Goal: Task Accomplishment & Management: Use online tool/utility

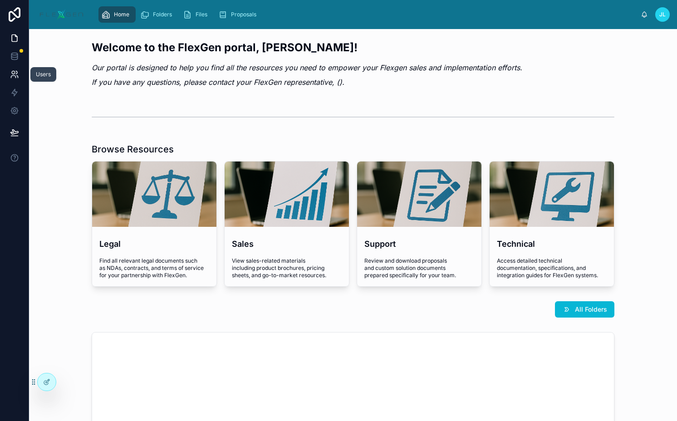
click at [19, 73] on icon at bounding box center [14, 74] width 9 height 9
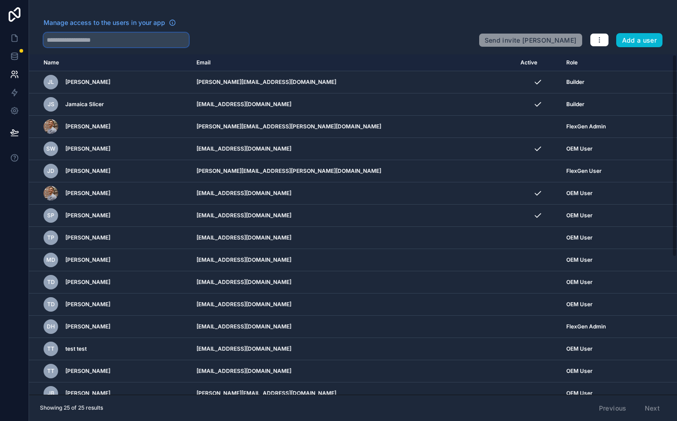
click at [100, 38] on input "text" at bounding box center [116, 40] width 145 height 15
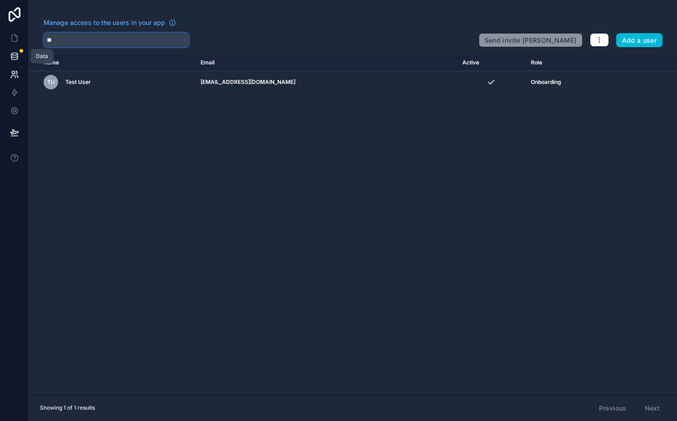
type input "**"
click at [6, 57] on link at bounding box center [14, 56] width 29 height 18
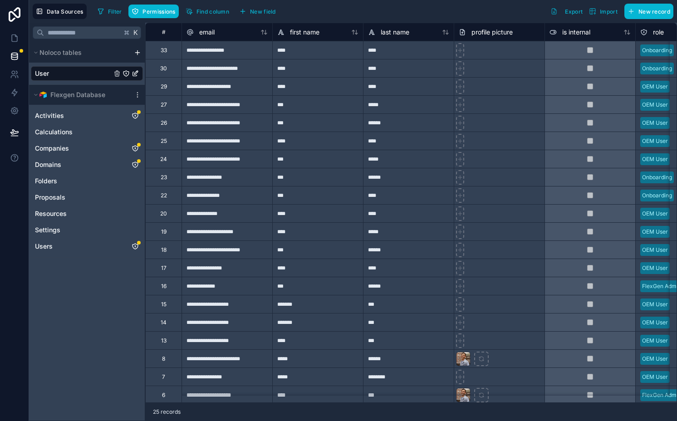
click at [98, 74] on div "User" at bounding box center [87, 73] width 112 height 15
click at [21, 88] on link at bounding box center [14, 92] width 29 height 18
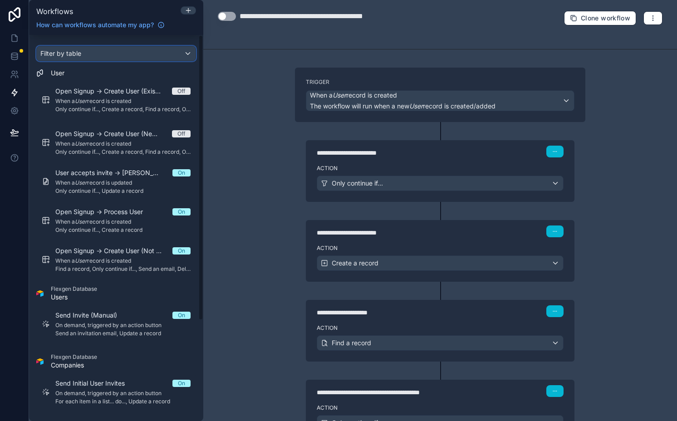
click at [101, 54] on div "Filter by table" at bounding box center [116, 53] width 159 height 15
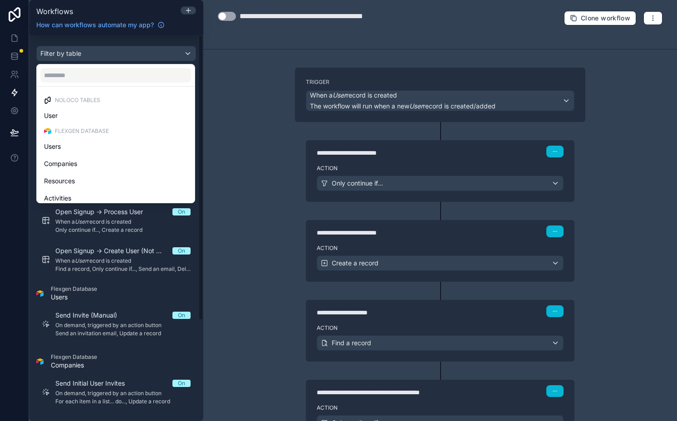
click at [99, 56] on div "scrollable content" at bounding box center [338, 210] width 677 height 421
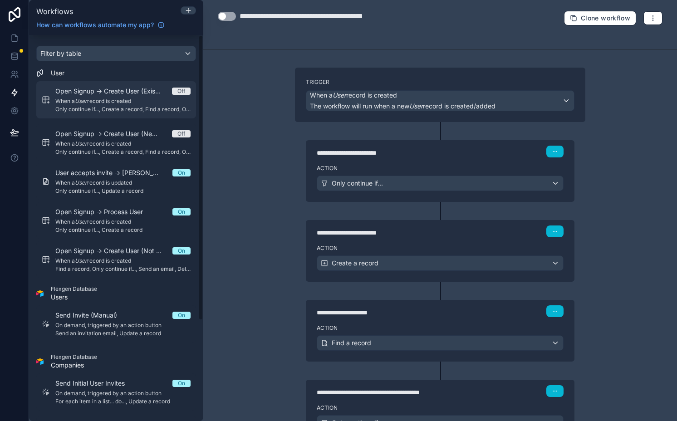
click at [102, 89] on span "Open Signup -> Create User (Existing Company)" at bounding box center [113, 91] width 117 height 9
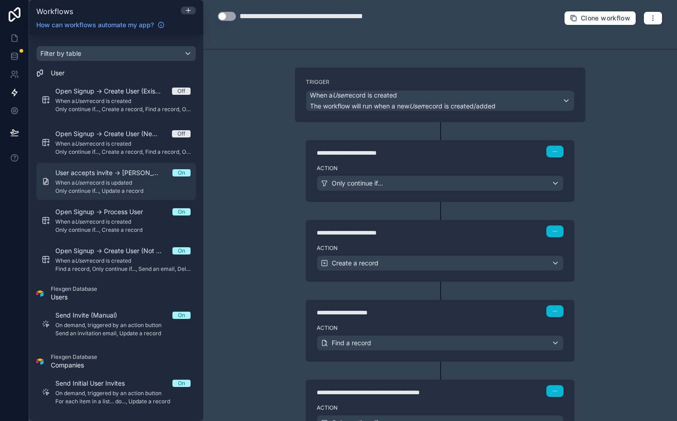
click at [108, 186] on span "When a User record is updated" at bounding box center [122, 182] width 135 height 7
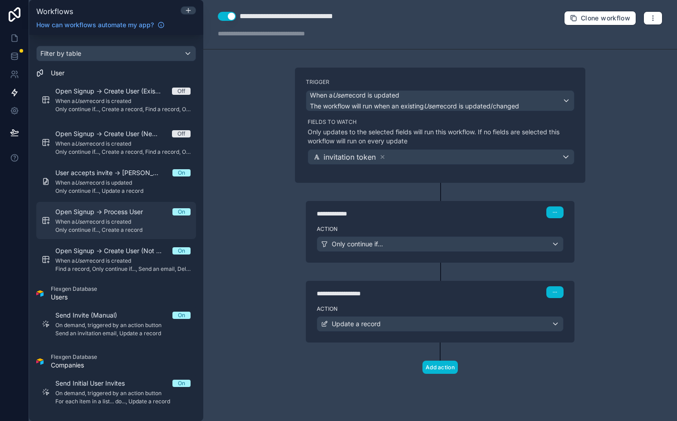
click at [109, 235] on link "Open Signup -> Process User On When a User record is created Only continue if..…" at bounding box center [116, 220] width 160 height 37
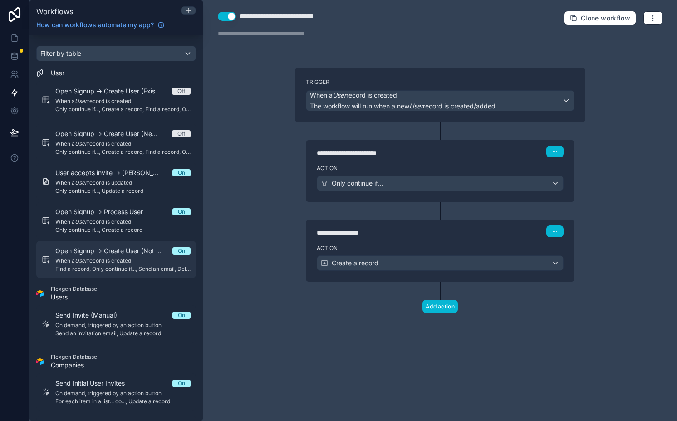
click at [109, 264] on div "Open Signup -> Create User (Not Whitelisted) On When a User record is created F…" at bounding box center [122, 259] width 135 height 26
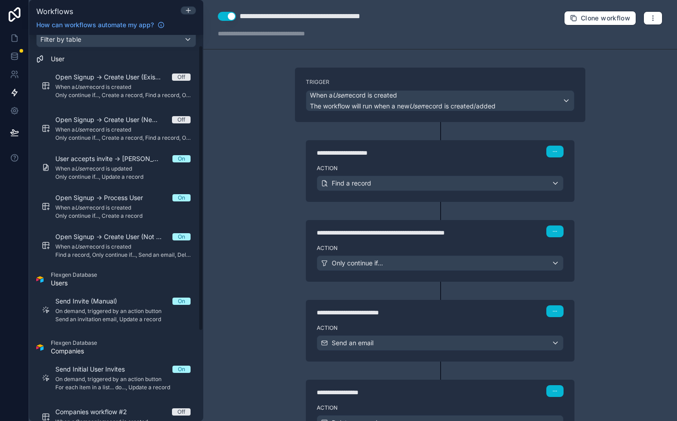
scroll to position [80, 0]
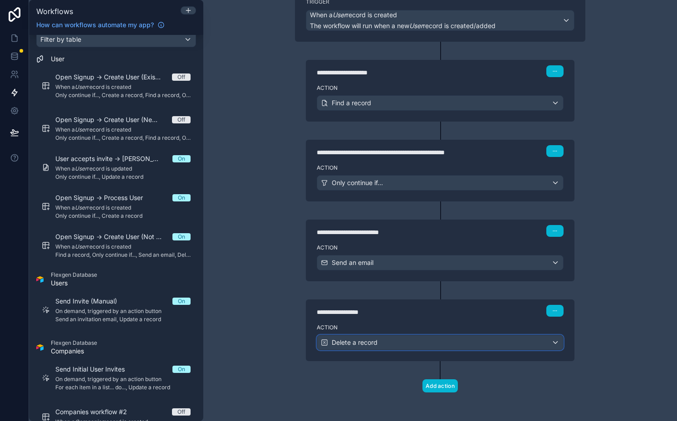
click at [360, 343] on span "Delete a record" at bounding box center [355, 342] width 46 height 9
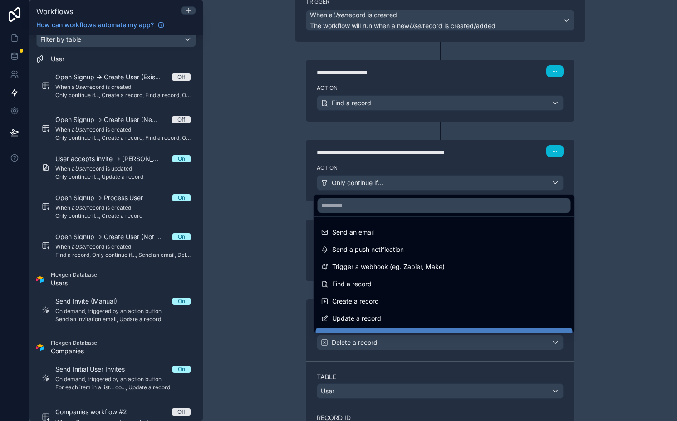
click at [360, 343] on div at bounding box center [338, 210] width 677 height 421
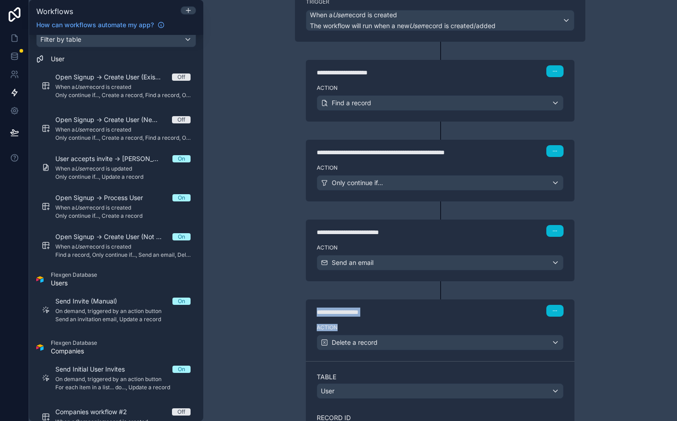
scroll to position [256, 0]
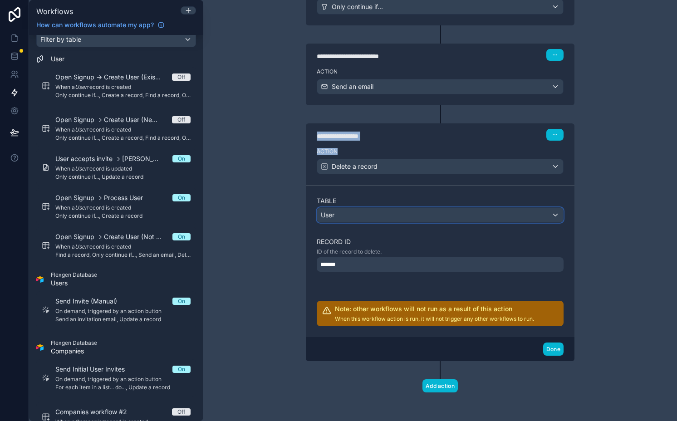
click at [353, 220] on div "User" at bounding box center [440, 215] width 246 height 15
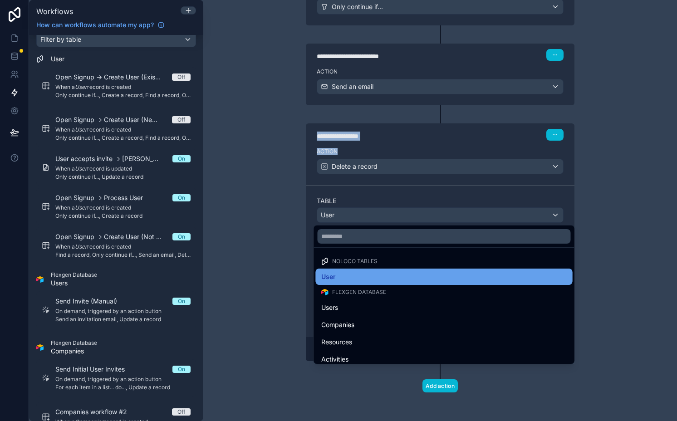
click at [340, 277] on div "User" at bounding box center [444, 276] width 246 height 11
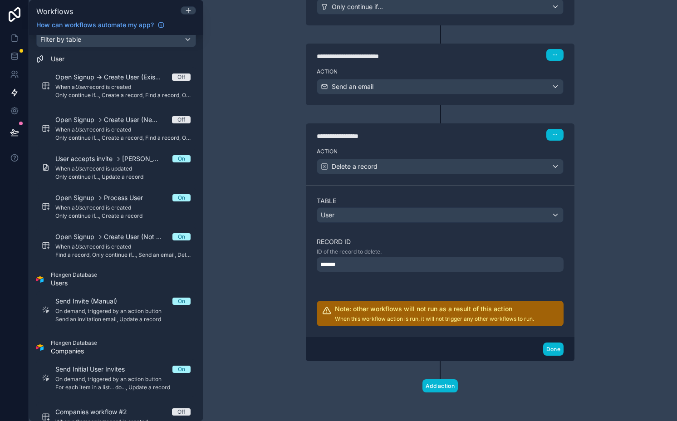
click at [339, 263] on div "*******" at bounding box center [440, 264] width 247 height 15
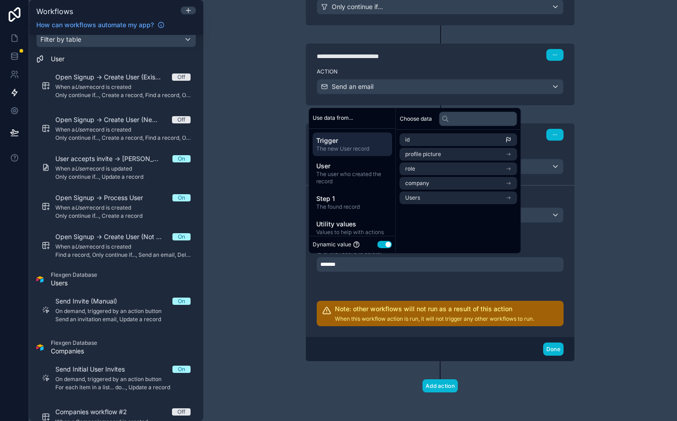
click at [339, 263] on div "*******" at bounding box center [440, 264] width 247 height 15
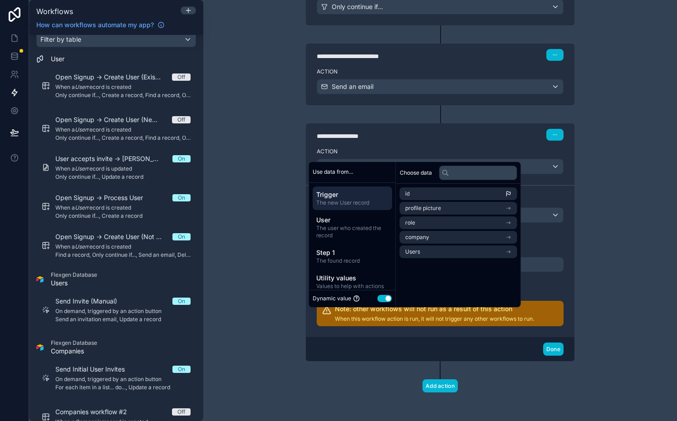
scroll to position [0, 0]
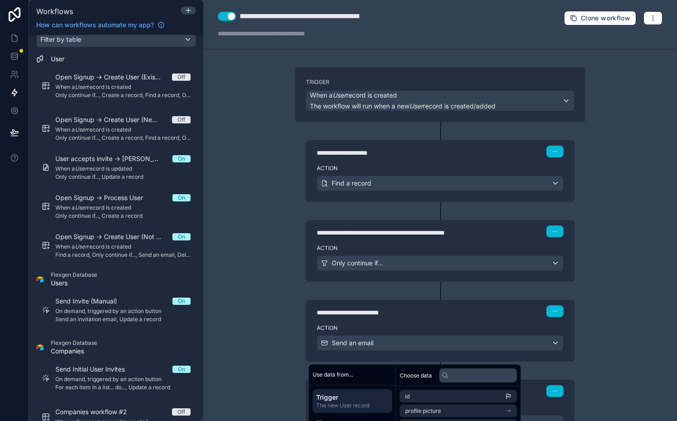
click at [295, 190] on div "**********" at bounding box center [440, 162] width 290 height 80
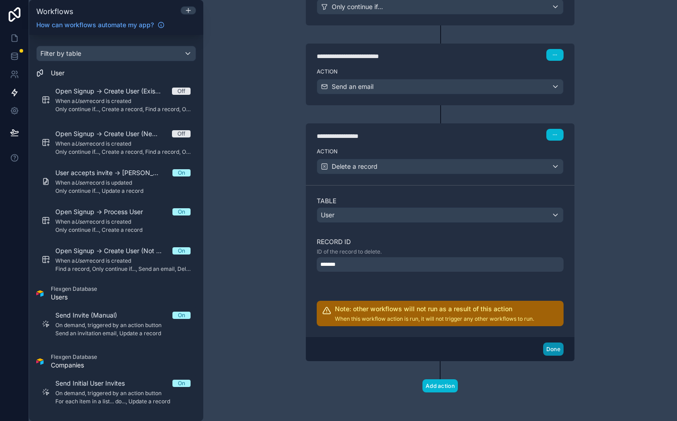
click at [555, 349] on button "Done" at bounding box center [553, 348] width 20 height 13
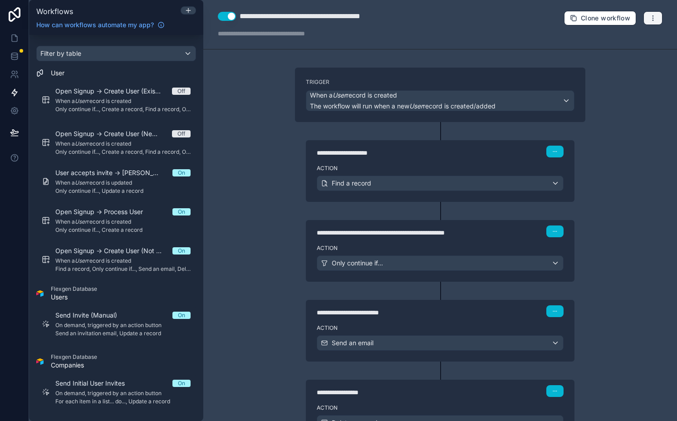
click at [649, 16] on icon "button" at bounding box center [652, 18] width 7 height 7
click at [620, 36] on span "Test workflow" at bounding box center [622, 39] width 44 height 7
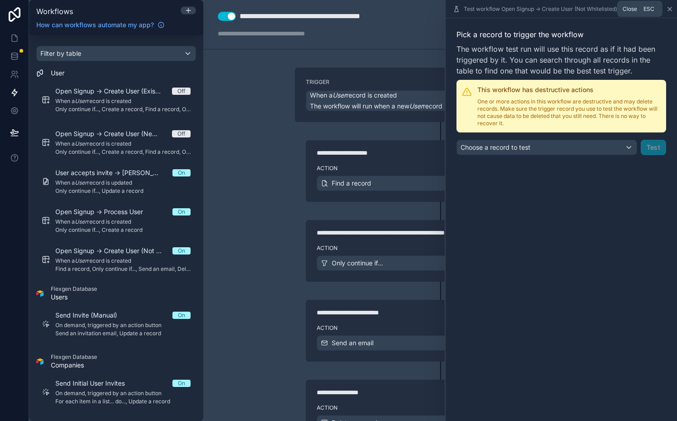
click at [668, 9] on icon at bounding box center [669, 8] width 7 height 7
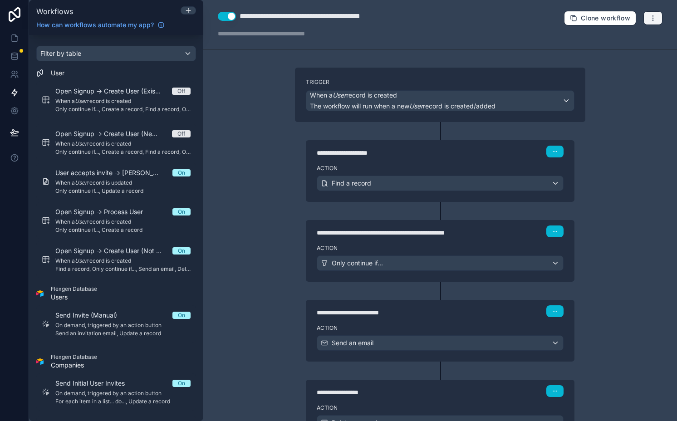
click at [654, 20] on button "button" at bounding box center [652, 18] width 19 height 14
click at [613, 56] on span "Run history" at bounding box center [622, 53] width 44 height 7
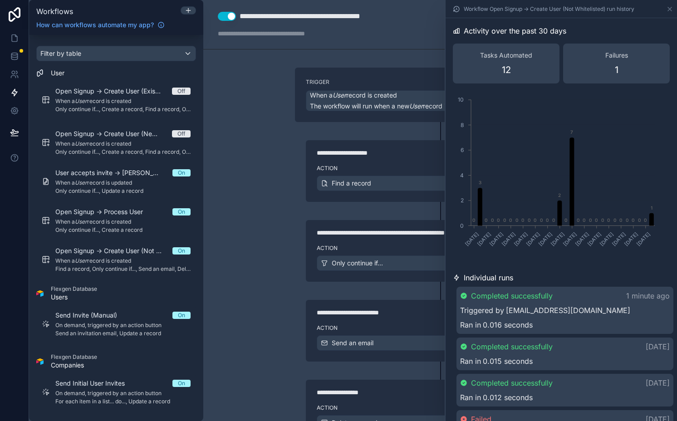
click at [564, 308] on link "test@jpmorgan.com" at bounding box center [568, 310] width 124 height 11
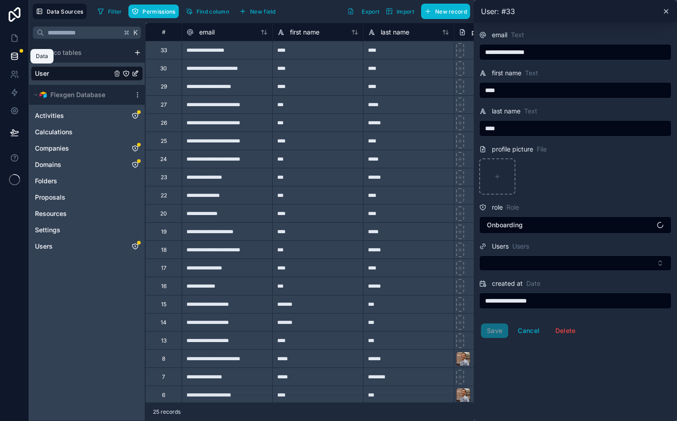
click at [11, 57] on icon at bounding box center [14, 58] width 6 height 4
click at [75, 71] on div "User" at bounding box center [87, 73] width 112 height 15
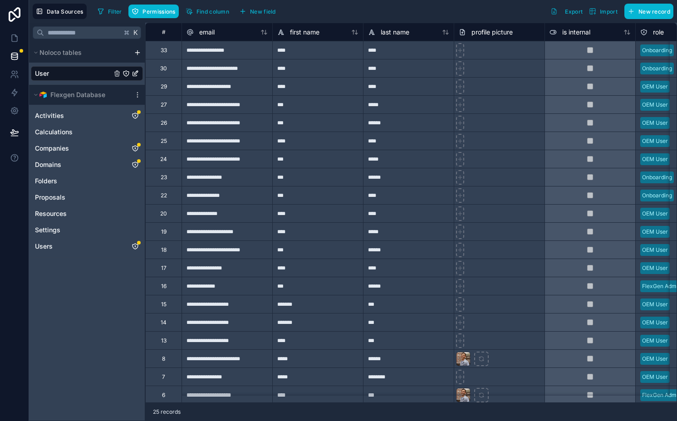
click at [242, 54] on div "**********" at bounding box center [226, 50] width 91 height 18
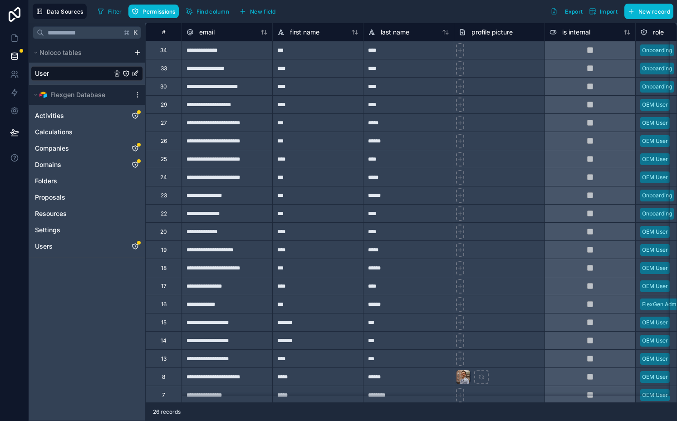
click at [189, 53] on div "**********" at bounding box center [226, 50] width 91 height 18
click at [16, 91] on icon at bounding box center [14, 92] width 9 height 9
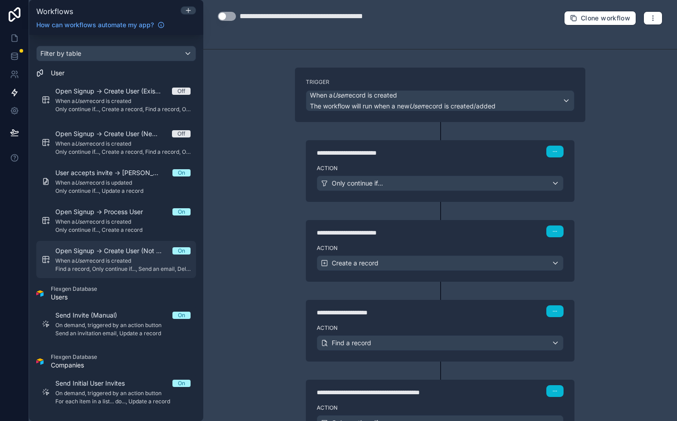
click at [137, 253] on span "Open Signup -> Create User (Not Whitelisted)" at bounding box center [113, 250] width 117 height 9
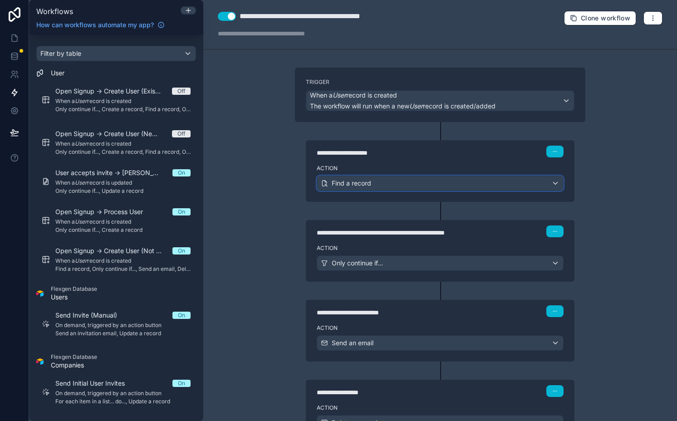
click at [371, 181] on div "Find a record" at bounding box center [440, 183] width 246 height 15
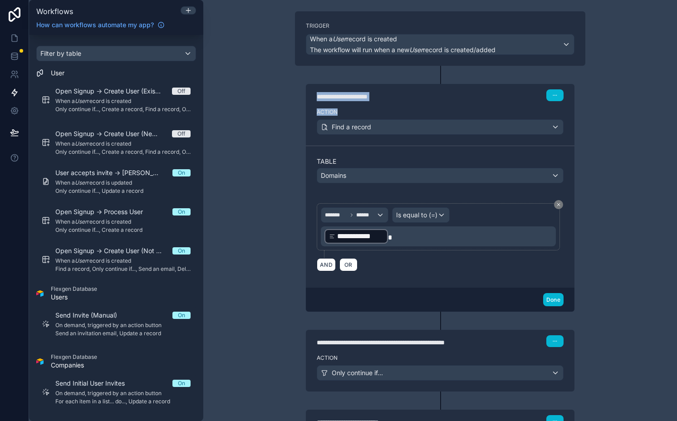
scroll to position [62, 0]
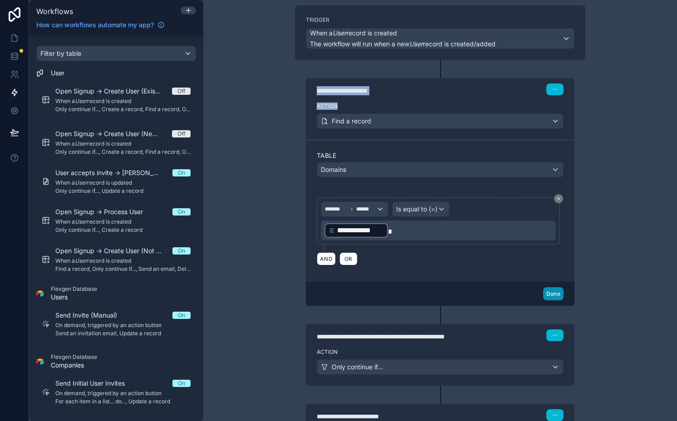
click at [554, 295] on button "Done" at bounding box center [553, 293] width 20 height 13
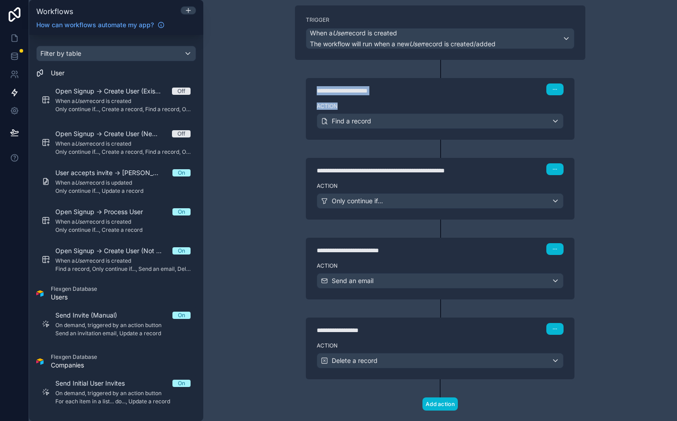
scroll to position [80, 0]
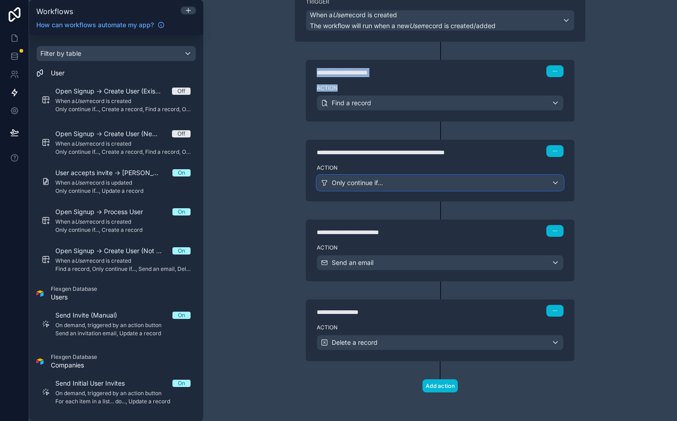
click at [367, 184] on span "Only continue if..." at bounding box center [357, 182] width 51 height 9
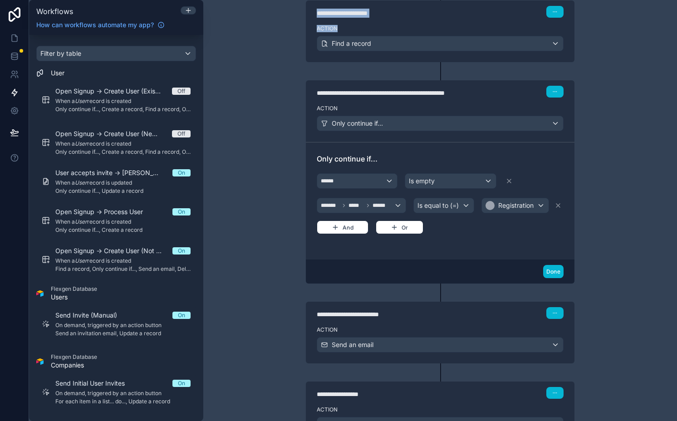
scroll to position [146, 0]
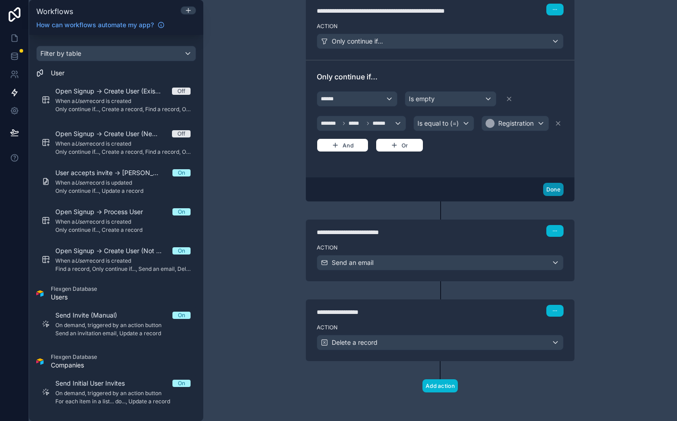
click at [548, 183] on button "Done" at bounding box center [553, 189] width 20 height 13
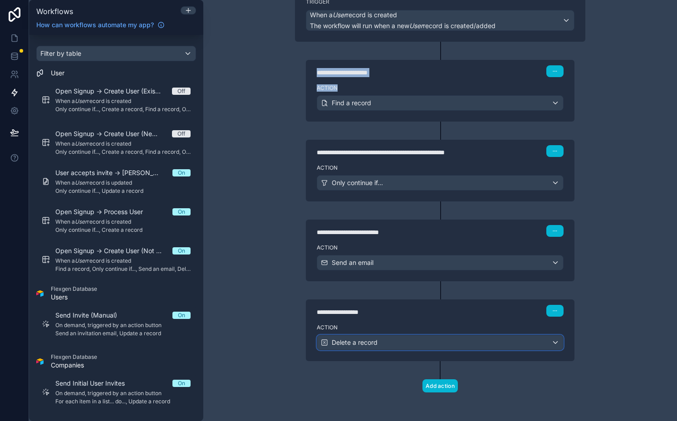
click at [376, 348] on div "Delete a record" at bounding box center [440, 342] width 246 height 15
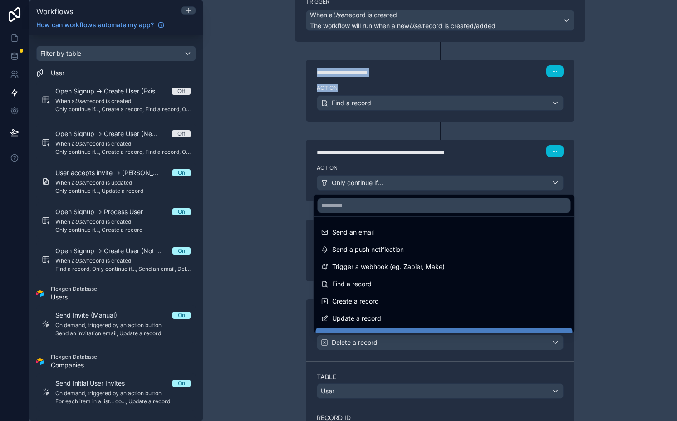
click at [376, 348] on div at bounding box center [338, 210] width 677 height 421
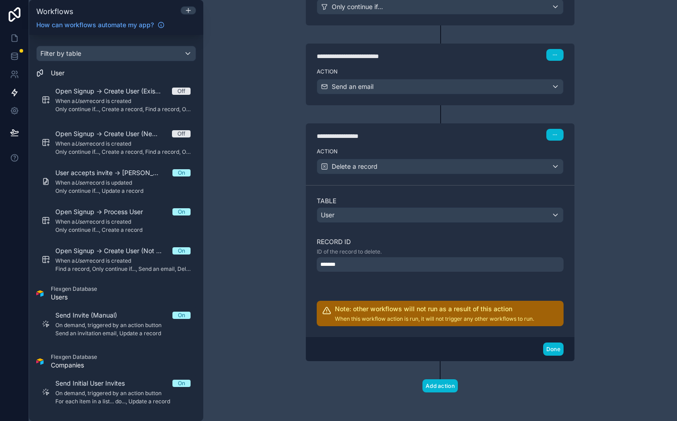
scroll to position [0, 0]
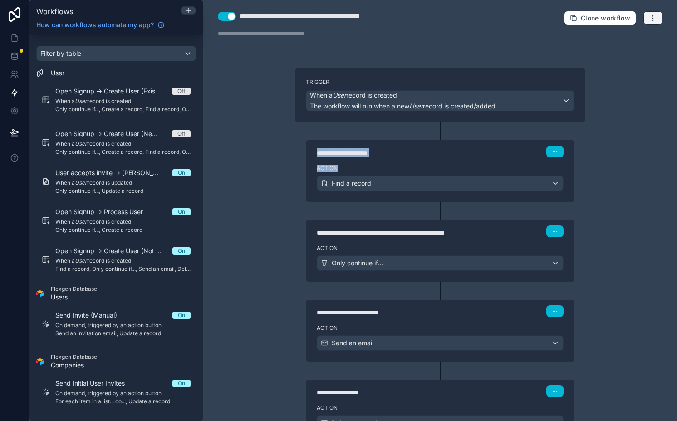
click at [643, 17] on button "button" at bounding box center [652, 18] width 19 height 14
click at [621, 48] on button "Run history" at bounding box center [614, 54] width 65 height 15
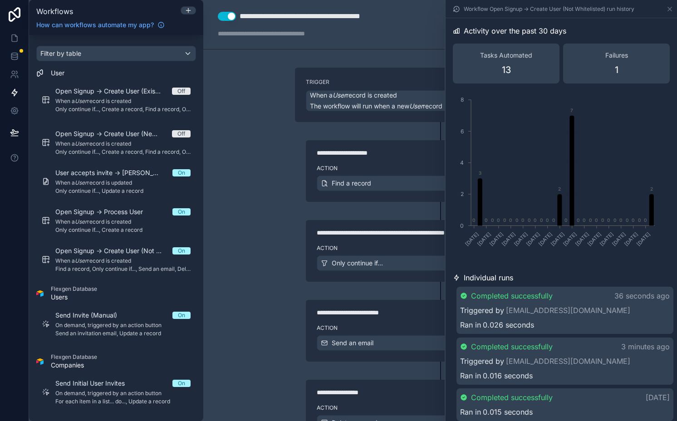
click at [591, 302] on div "Completed successfully 36 seconds ago Triggered by test@chase.com Ran in 0.026 …" at bounding box center [564, 310] width 217 height 47
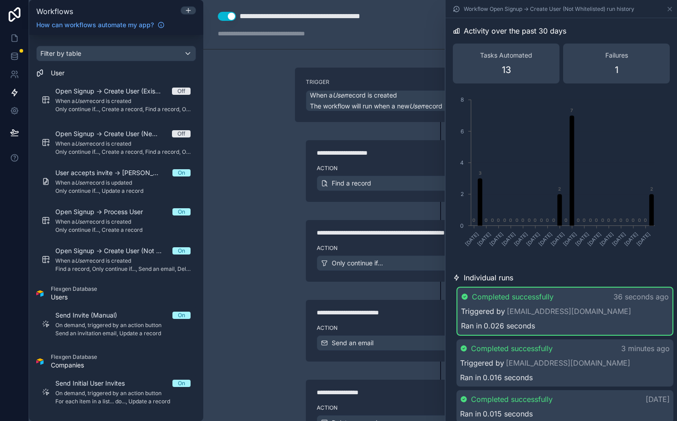
click at [561, 294] on div "Completed successfully 36 seconds ago" at bounding box center [565, 296] width 208 height 11
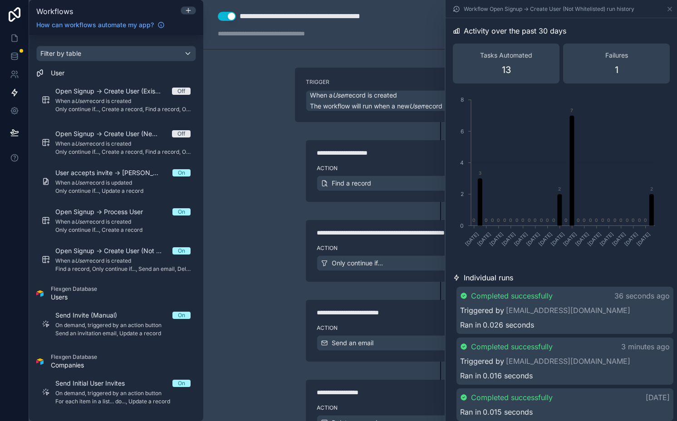
click at [561, 294] on div "Completed successfully 36 seconds ago" at bounding box center [565, 295] width 210 height 11
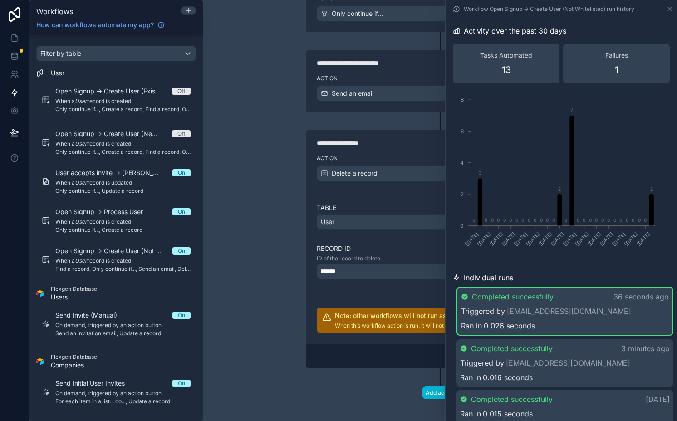
scroll to position [256, 0]
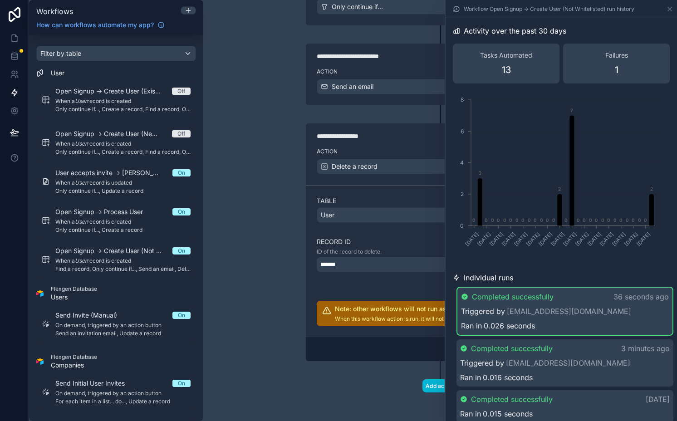
click at [269, 284] on div "**********" at bounding box center [440, 210] width 474 height 421
click at [666, 9] on icon at bounding box center [669, 8] width 7 height 7
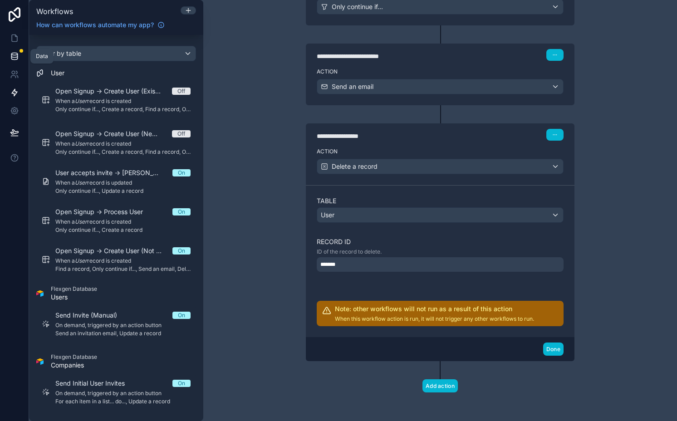
drag, startPoint x: 14, startPoint y: 53, endPoint x: 26, endPoint y: 53, distance: 11.8
click at [15, 53] on icon at bounding box center [14, 56] width 9 height 9
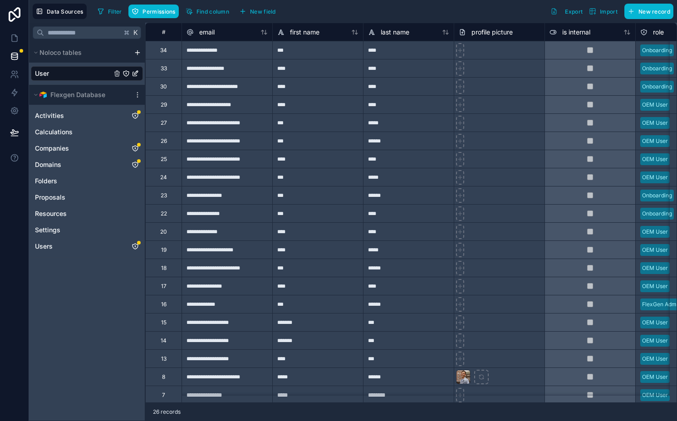
click at [214, 52] on div "**********" at bounding box center [226, 50] width 91 height 18
click at [257, 107] on div "Delete row" at bounding box center [250, 106] width 46 height 10
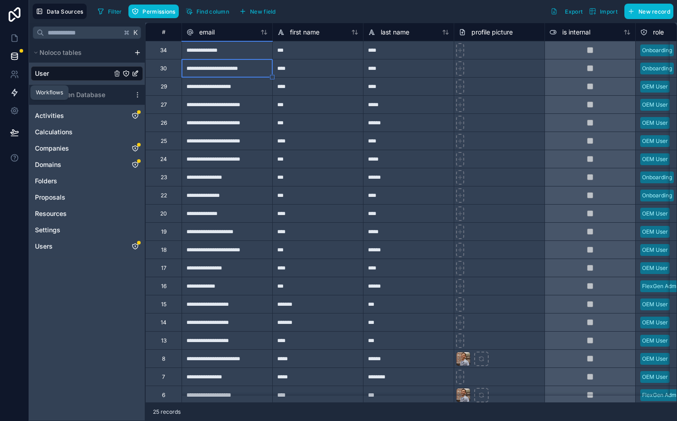
click at [18, 89] on icon at bounding box center [14, 92] width 9 height 9
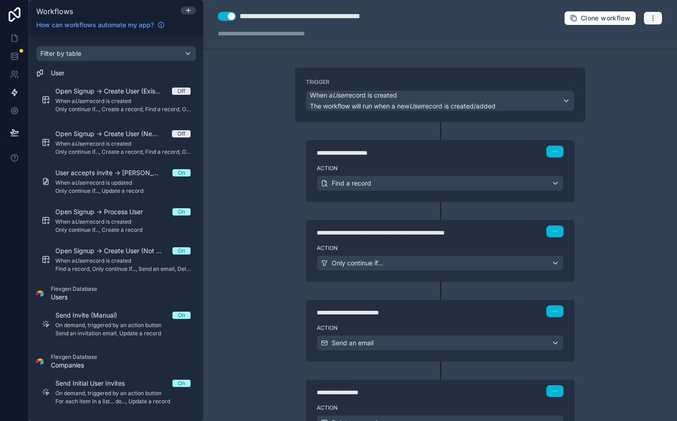
click at [649, 17] on icon "button" at bounding box center [652, 18] width 7 height 7
click at [609, 40] on span "Test workflow" at bounding box center [622, 39] width 44 height 7
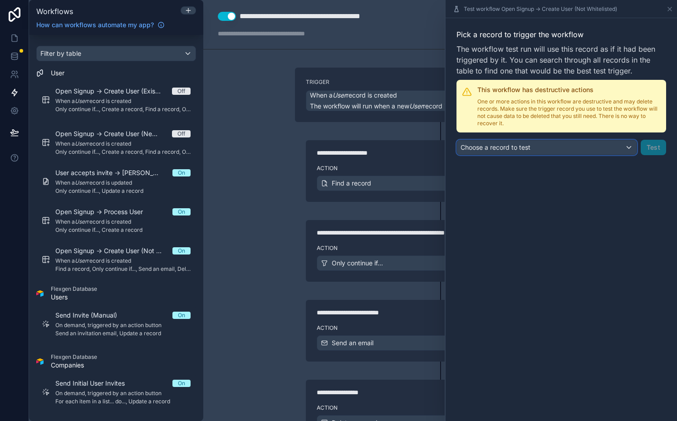
click at [513, 147] on span "Choose a record to test" at bounding box center [495, 147] width 70 height 8
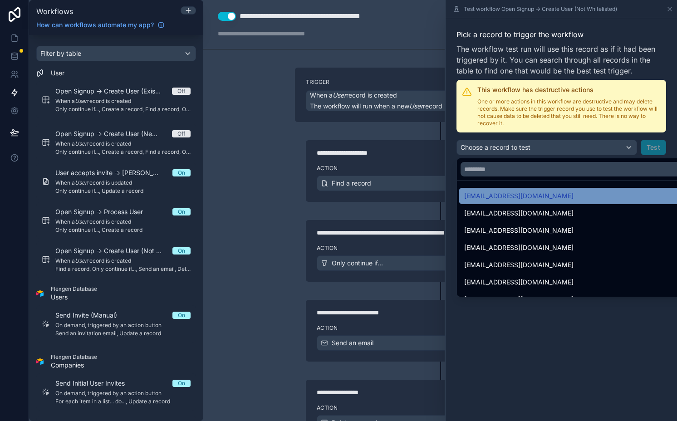
click at [519, 195] on div "test@chase.com" at bounding box center [571, 196] width 214 height 11
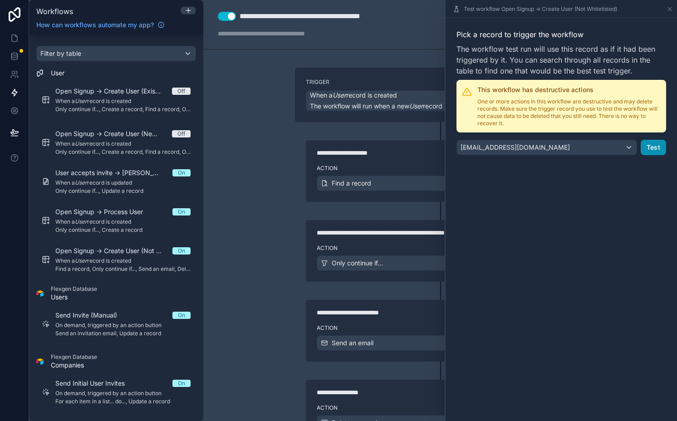
click at [650, 147] on button "Test" at bounding box center [653, 147] width 25 height 15
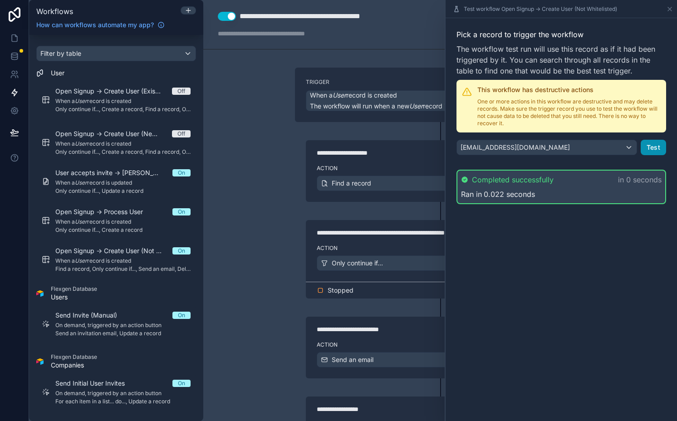
scroll to position [97, 0]
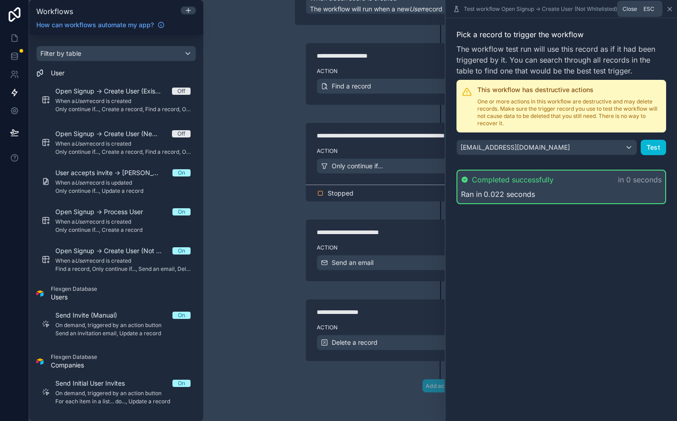
click at [669, 11] on icon at bounding box center [669, 8] width 7 height 7
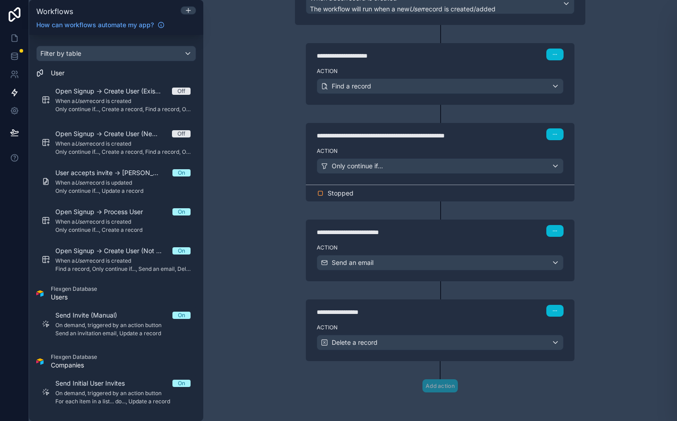
scroll to position [80, 0]
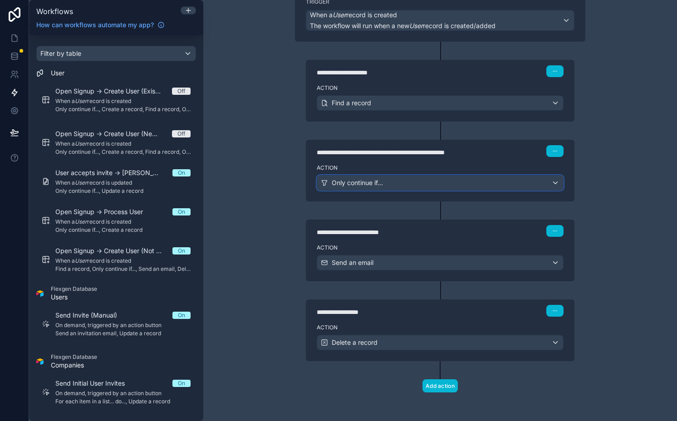
click at [412, 179] on div "Only continue if..." at bounding box center [440, 183] width 246 height 15
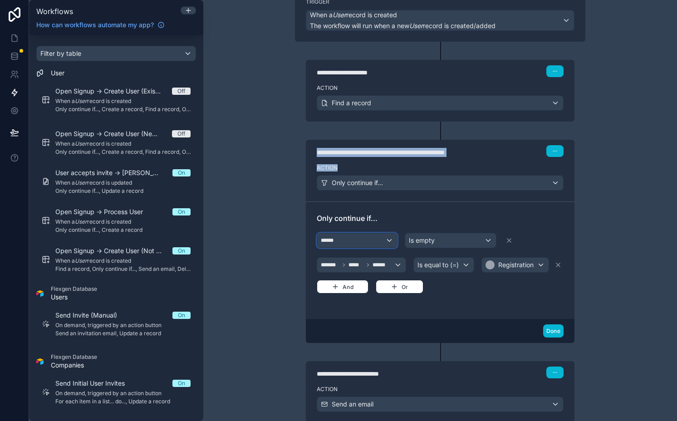
click at [357, 237] on div "******" at bounding box center [357, 240] width 80 height 15
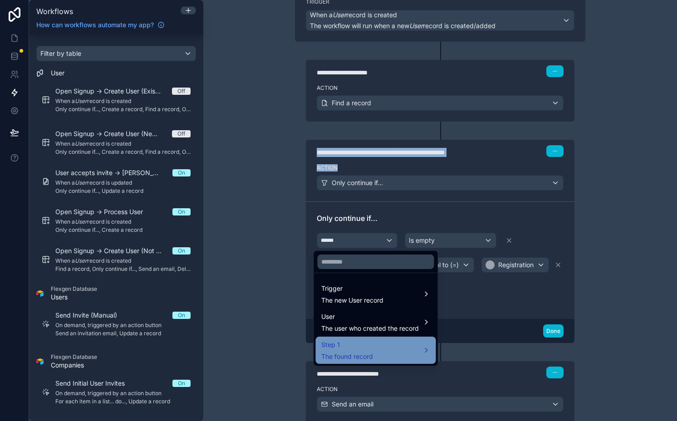
click at [392, 353] on div "Step 1 The found record" at bounding box center [375, 350] width 109 height 22
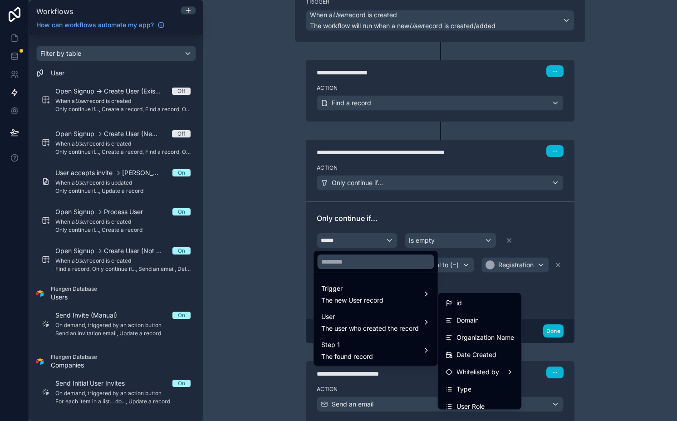
click at [364, 240] on div at bounding box center [338, 210] width 677 height 421
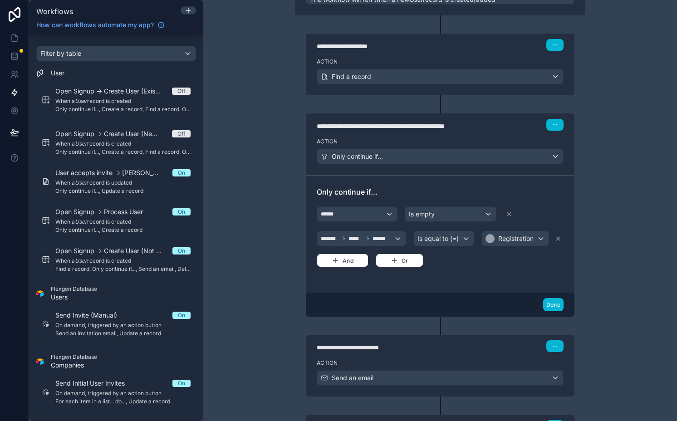
scroll to position [108, 0]
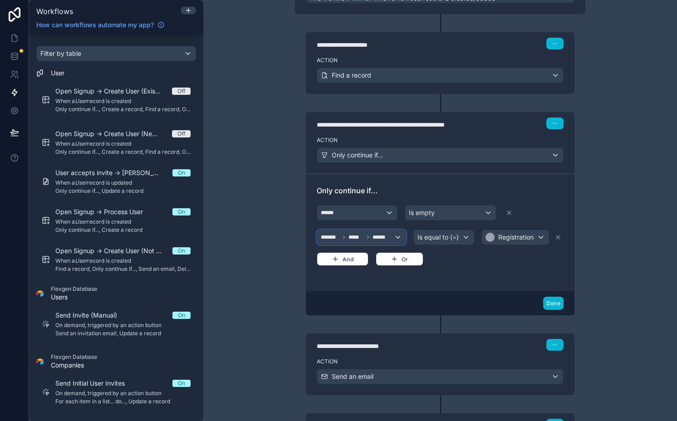
click at [354, 238] on span "*****" at bounding box center [355, 237] width 15 height 7
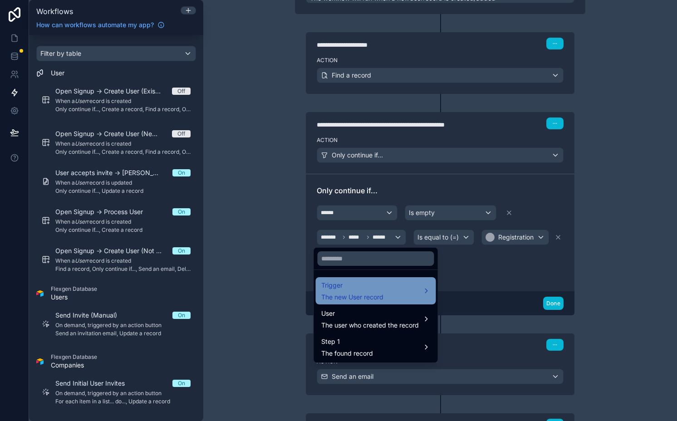
click at [352, 290] on span "Trigger" at bounding box center [352, 285] width 62 height 11
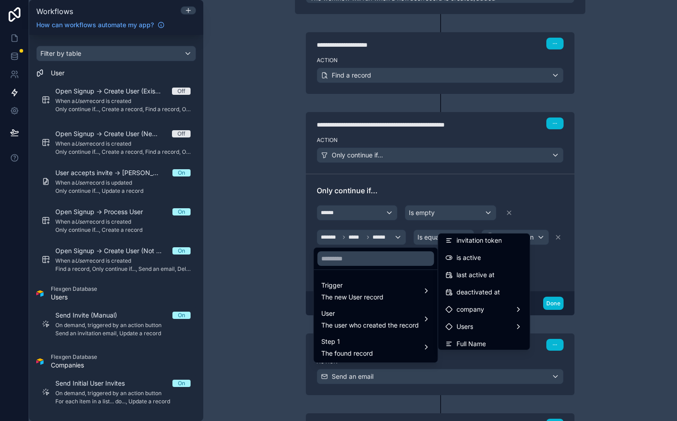
scroll to position [127, 0]
click at [367, 240] on div at bounding box center [338, 210] width 677 height 421
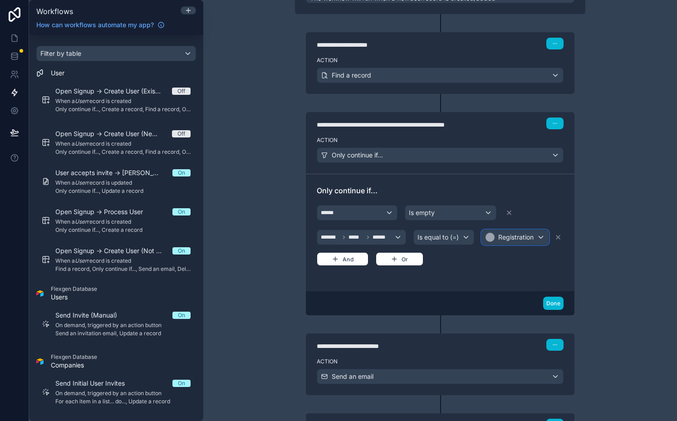
click at [521, 238] on span "Registration" at bounding box center [515, 237] width 35 height 9
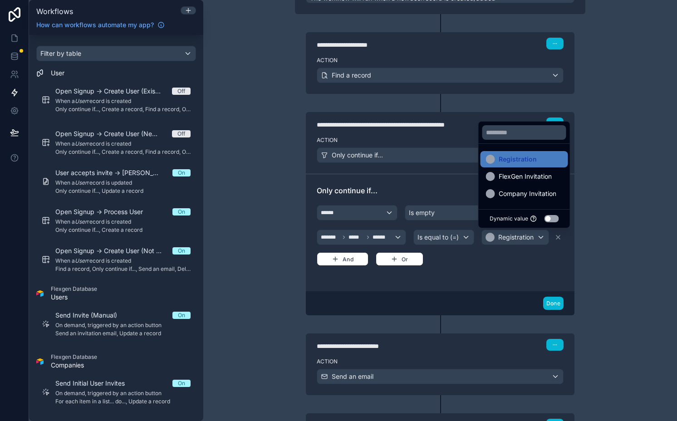
click at [521, 238] on div at bounding box center [338, 210] width 677 height 421
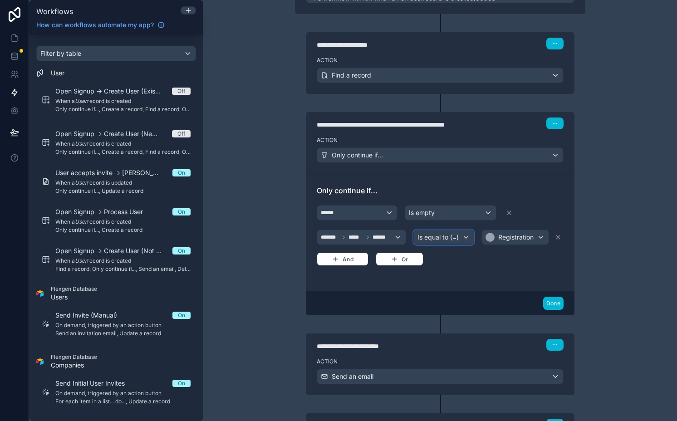
click at [445, 240] on span "Is equal to (=)" at bounding box center [437, 237] width 41 height 9
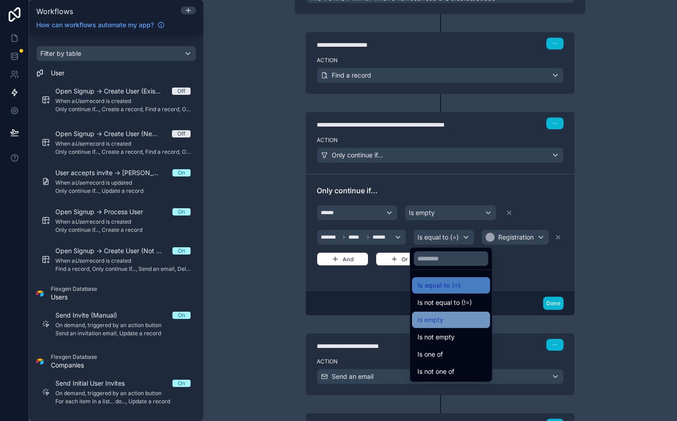
click at [439, 317] on span "Is empty" at bounding box center [430, 319] width 26 height 11
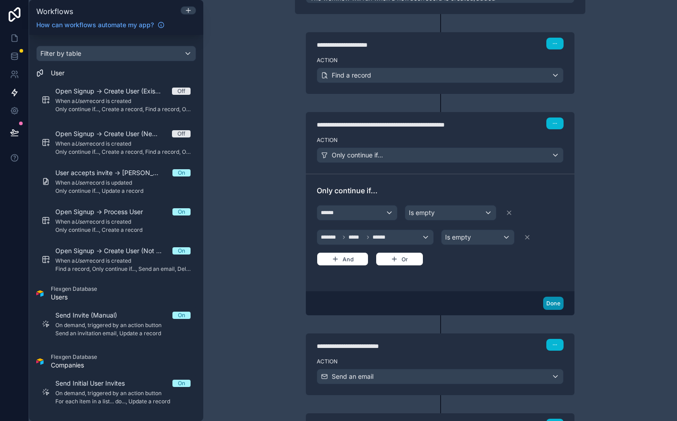
click at [555, 306] on button "Done" at bounding box center [553, 303] width 20 height 13
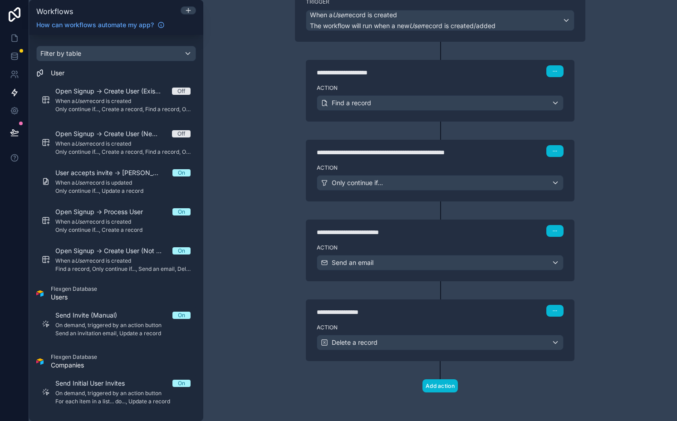
scroll to position [0, 0]
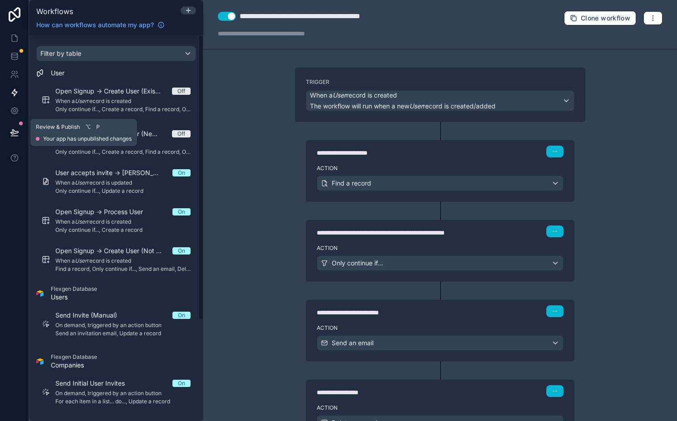
click at [18, 131] on icon at bounding box center [14, 132] width 8 height 5
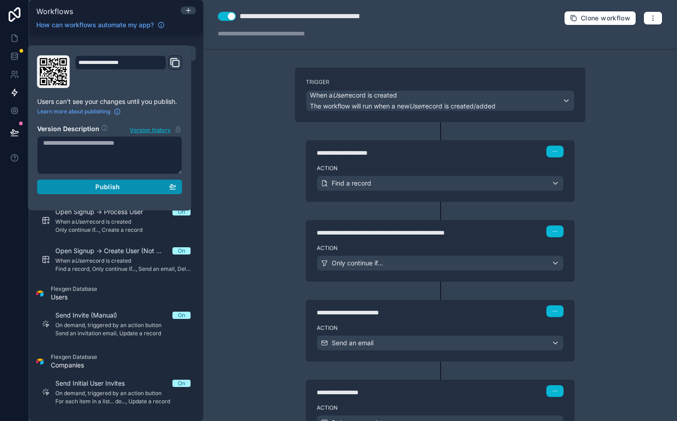
click at [69, 186] on div "Publish" at bounding box center [109, 187] width 133 height 8
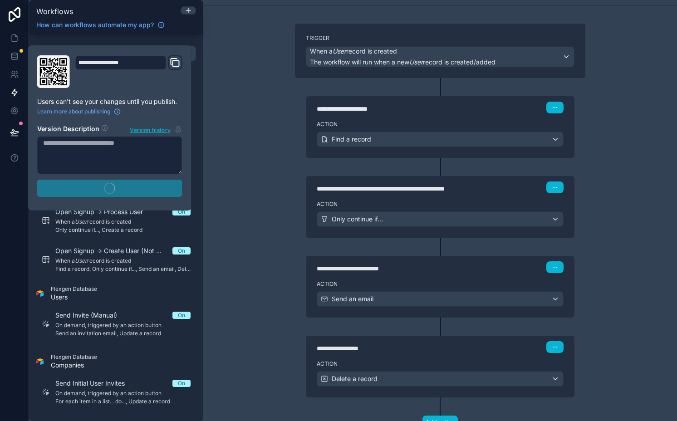
scroll to position [80, 0]
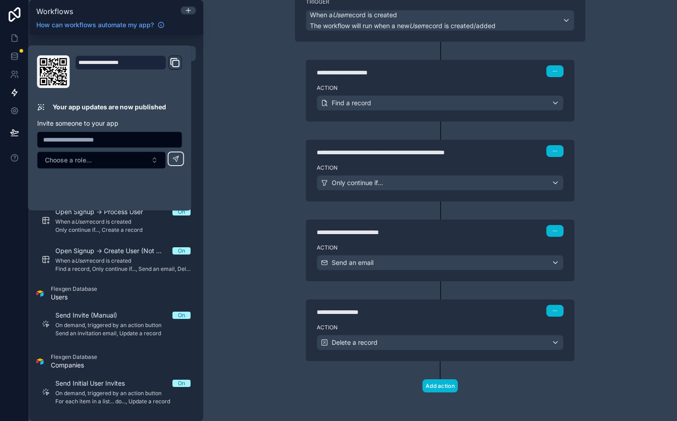
click at [369, 174] on div "Action Only continue if..." at bounding box center [440, 181] width 269 height 41
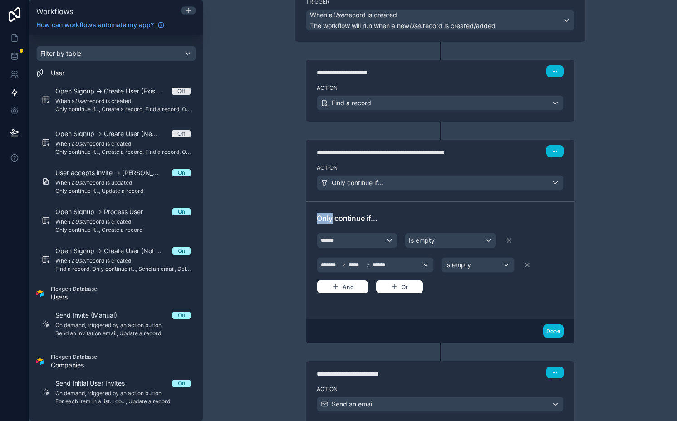
click at [369, 174] on div "Action Only continue if..." at bounding box center [440, 181] width 269 height 41
click at [434, 156] on div "**********" at bounding box center [440, 150] width 269 height 21
click at [496, 154] on div "**********" at bounding box center [427, 152] width 220 height 9
type div "**********"
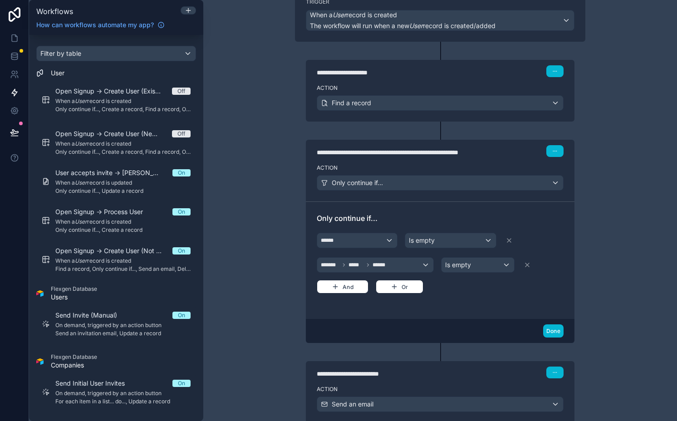
scroll to position [78, 0]
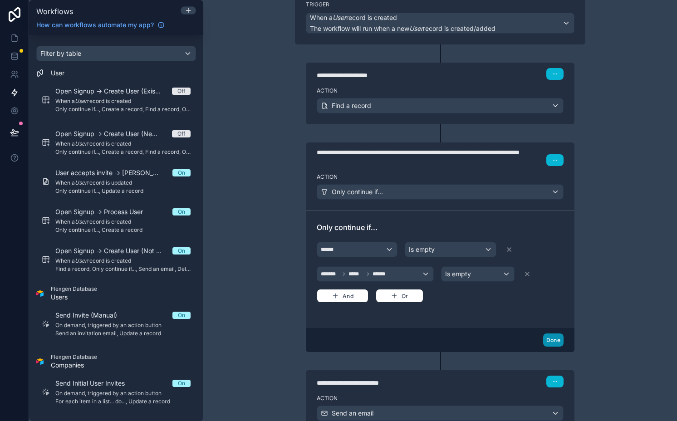
click at [543, 338] on button "Done" at bounding box center [553, 339] width 20 height 13
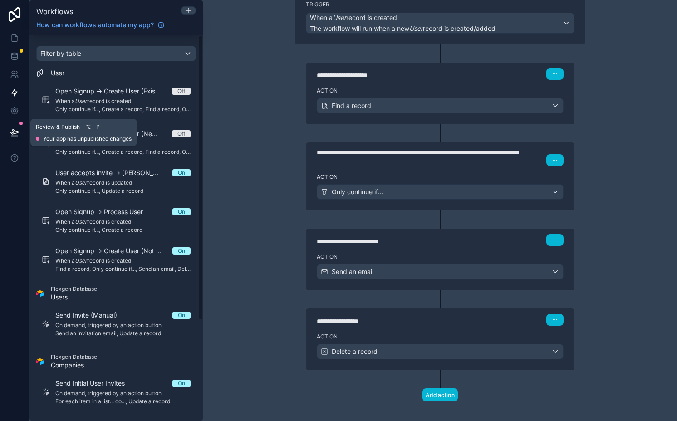
click at [10, 127] on button at bounding box center [15, 132] width 20 height 25
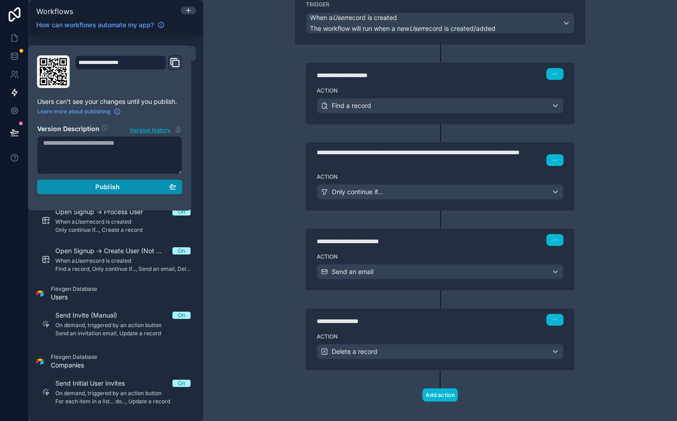
click at [112, 192] on button "Publish" at bounding box center [109, 187] width 145 height 15
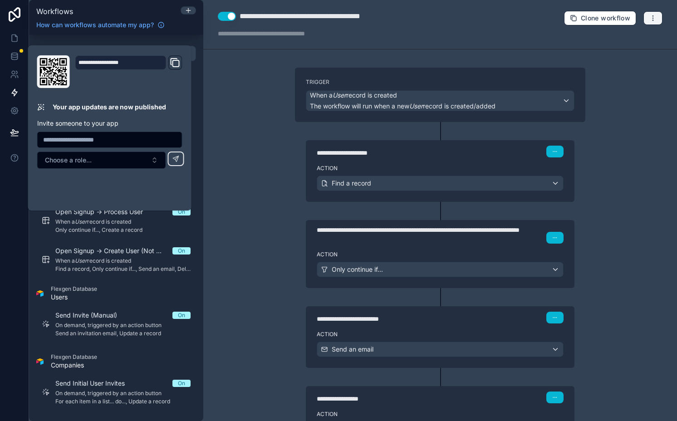
click at [645, 12] on button "button" at bounding box center [652, 18] width 19 height 14
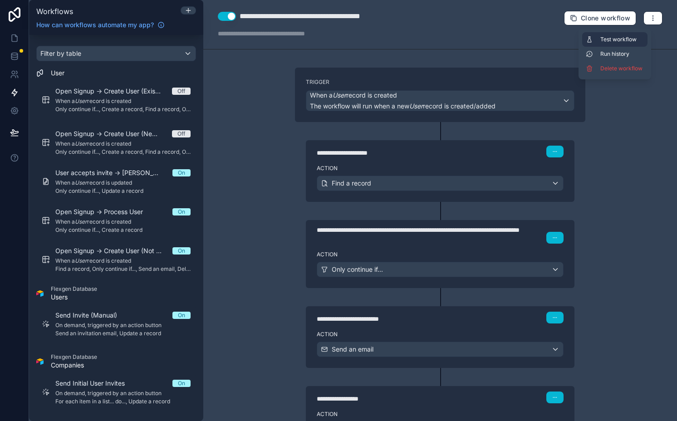
click at [618, 37] on span "Test workflow" at bounding box center [622, 39] width 44 height 7
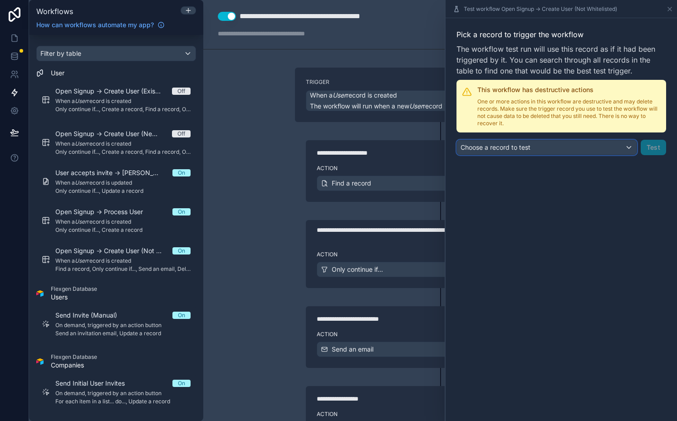
click at [517, 145] on span "Choose a record to test" at bounding box center [495, 147] width 70 height 8
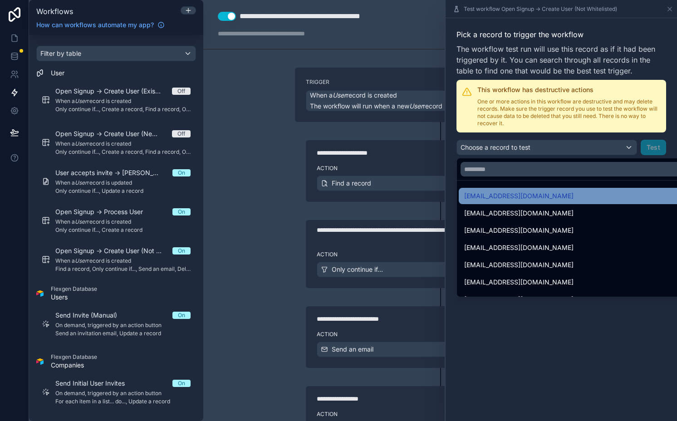
click at [506, 192] on span "test@chase.com" at bounding box center [518, 196] width 109 height 11
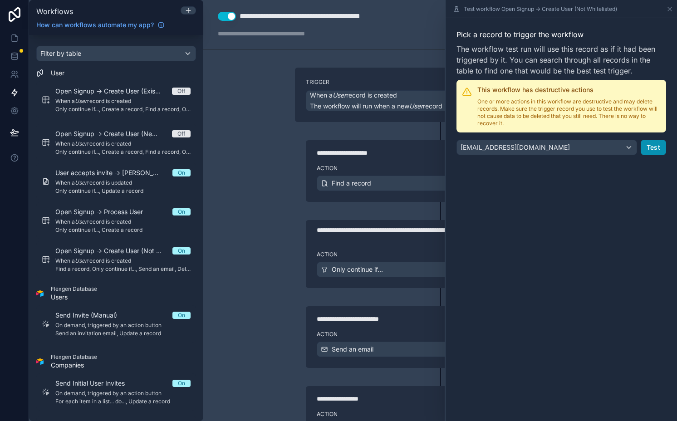
click at [655, 144] on button "Test" at bounding box center [653, 147] width 25 height 15
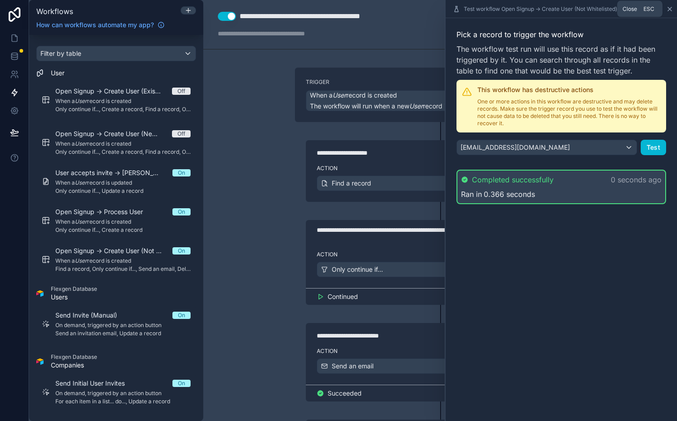
click at [668, 8] on icon at bounding box center [669, 8] width 7 height 7
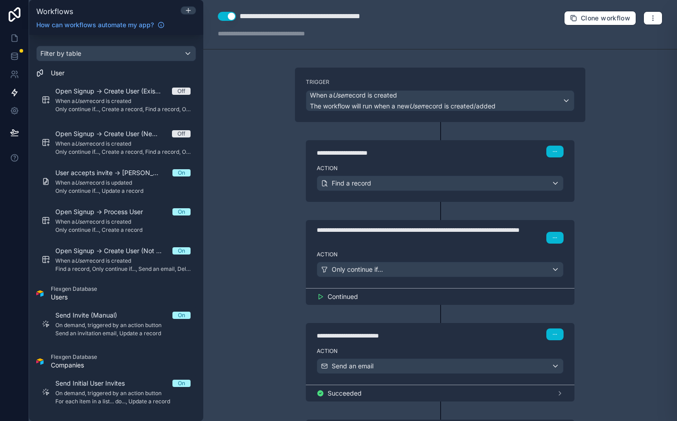
scroll to position [87, 0]
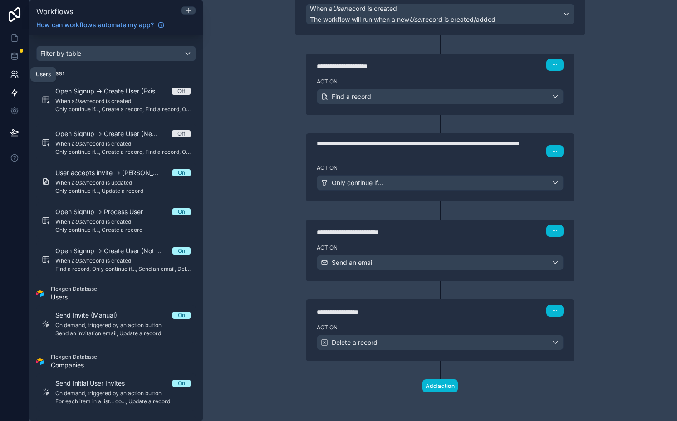
click at [18, 70] on icon at bounding box center [14, 74] width 9 height 9
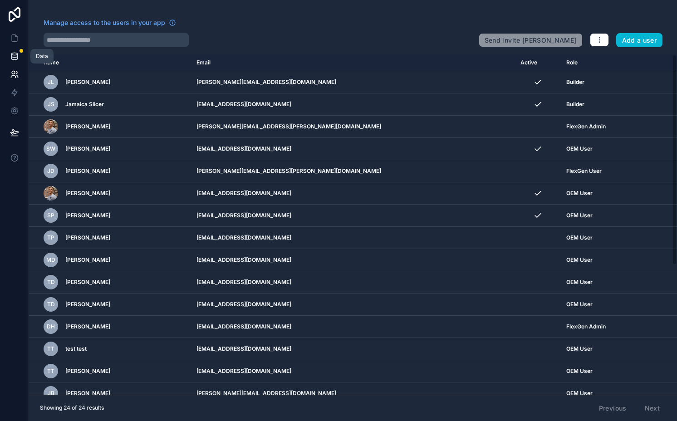
click at [17, 52] on icon at bounding box center [14, 56] width 9 height 9
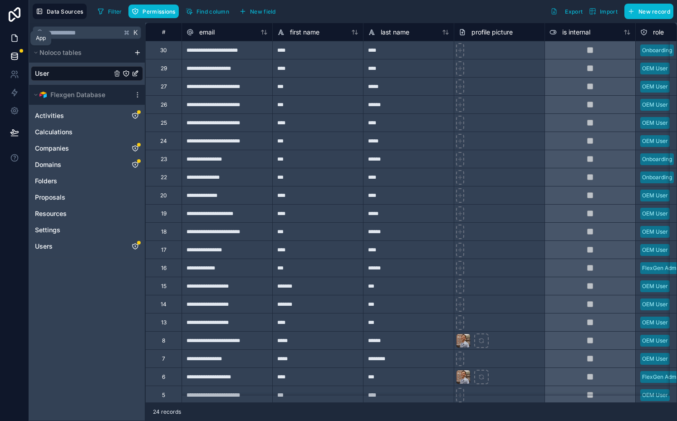
click at [15, 35] on icon at bounding box center [14, 38] width 5 height 7
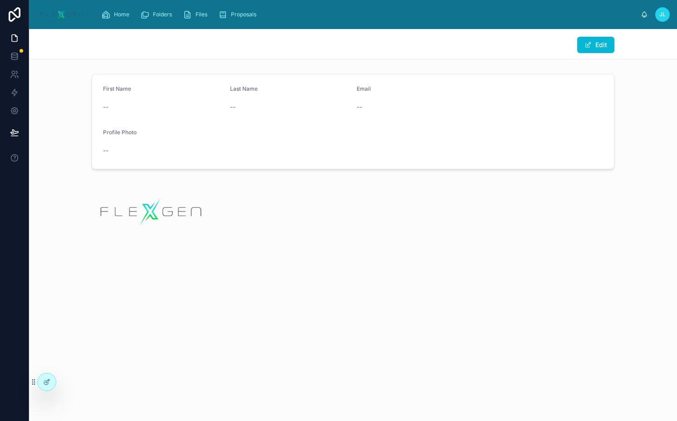
click at [220, 143] on div "--" at bounding box center [163, 150] width 120 height 15
click at [23, 112] on link at bounding box center [14, 111] width 29 height 18
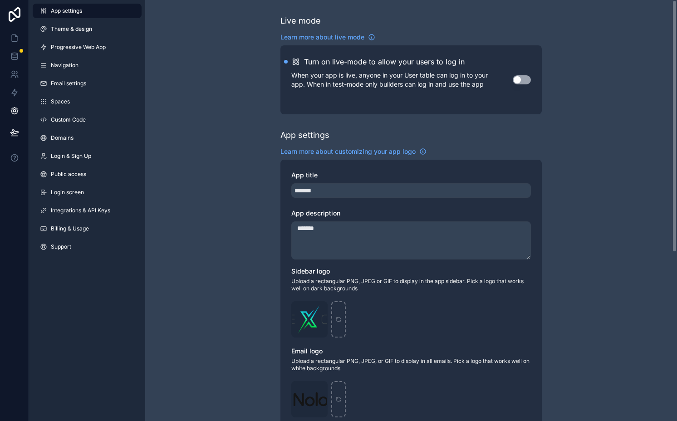
click at [519, 81] on button "Use setting" at bounding box center [522, 79] width 18 height 9
click at [17, 130] on icon at bounding box center [14, 132] width 9 height 9
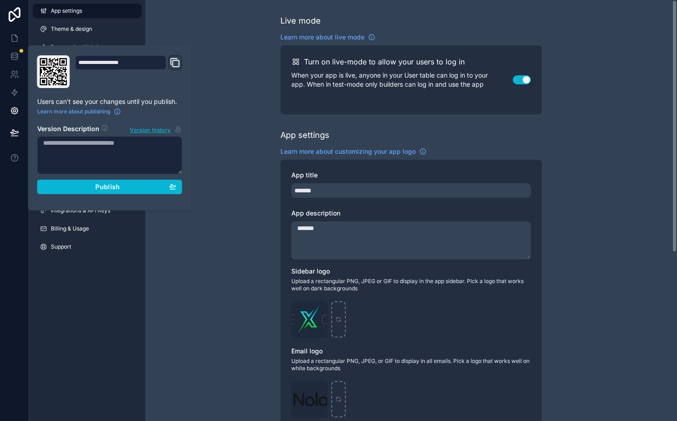
click at [95, 178] on section "Version Description Version history Publish" at bounding box center [109, 156] width 145 height 75
click at [95, 181] on button "Publish" at bounding box center [109, 187] width 145 height 15
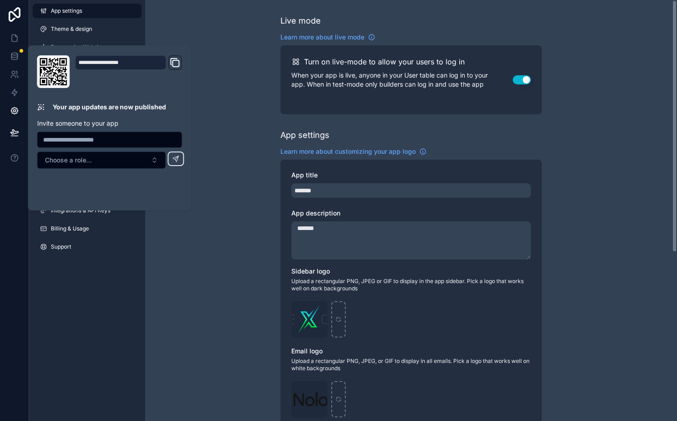
click at [239, 187] on div "Live mode Learn more about live mode Turn on live-mode to allow your users to l…" at bounding box center [411, 351] width 532 height 702
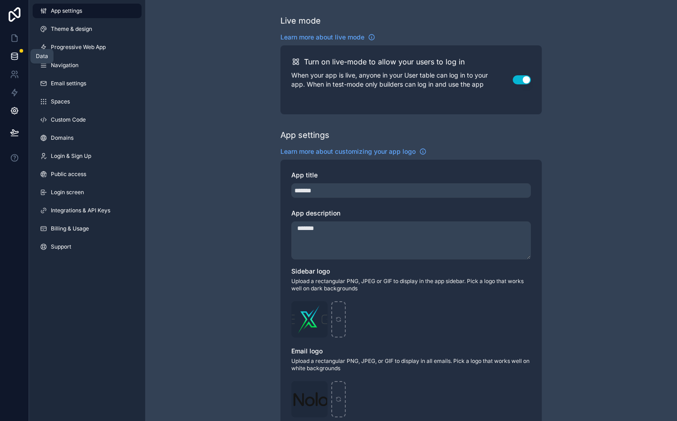
click at [15, 61] on link at bounding box center [14, 56] width 29 height 18
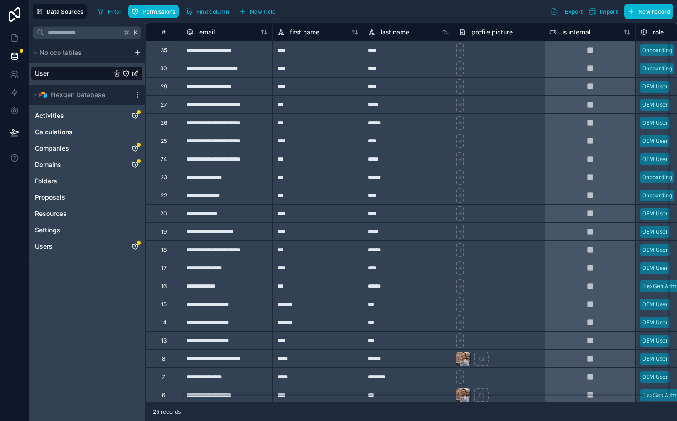
click at [213, 78] on div "**********" at bounding box center [226, 86] width 91 height 18
click at [16, 92] on icon at bounding box center [14, 92] width 5 height 7
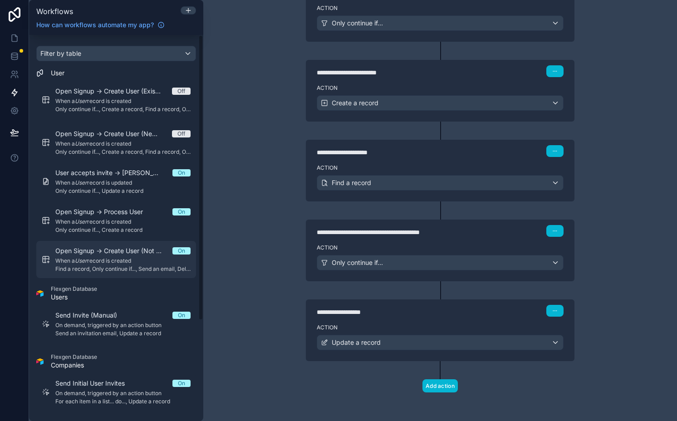
click at [130, 260] on span "When a User record is created" at bounding box center [122, 260] width 135 height 7
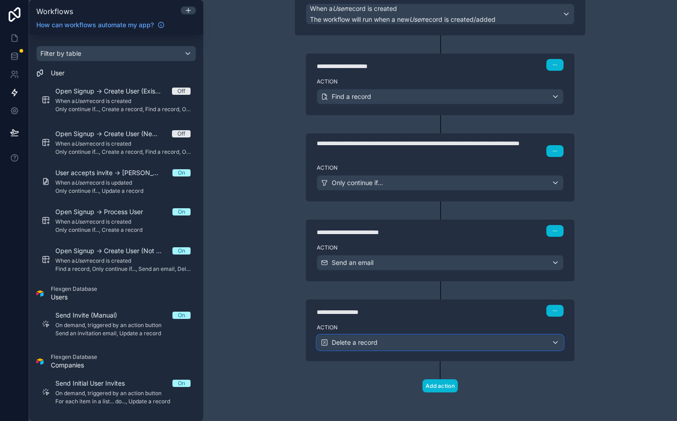
click at [373, 346] on span "Delete a record" at bounding box center [355, 342] width 46 height 9
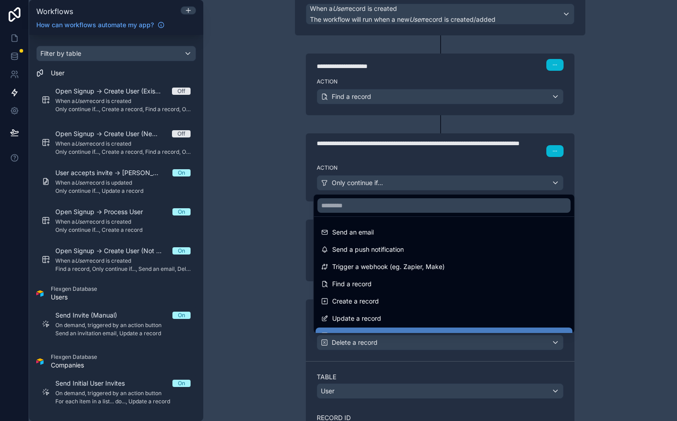
click at [373, 346] on div at bounding box center [338, 210] width 677 height 421
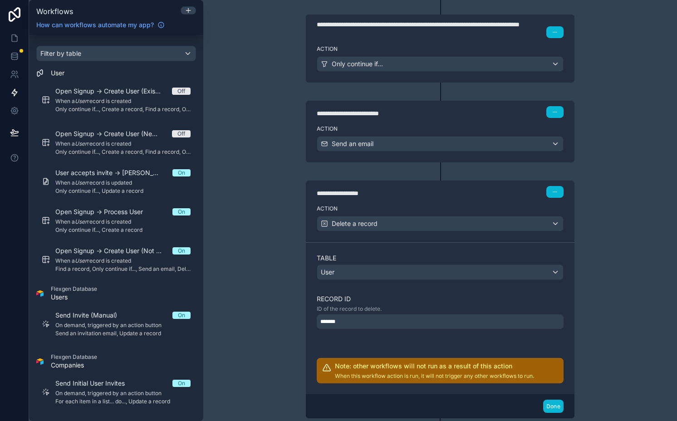
scroll to position [227, 0]
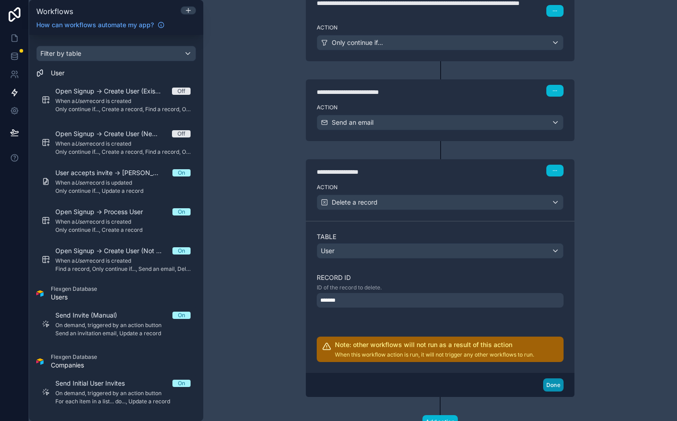
drag, startPoint x: 547, startPoint y: 384, endPoint x: 547, endPoint y: 344, distance: 40.4
click at [547, 384] on button "Done" at bounding box center [553, 384] width 20 height 13
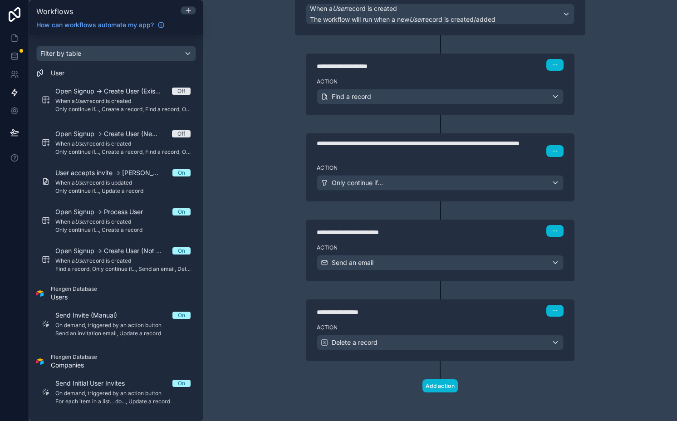
scroll to position [0, 0]
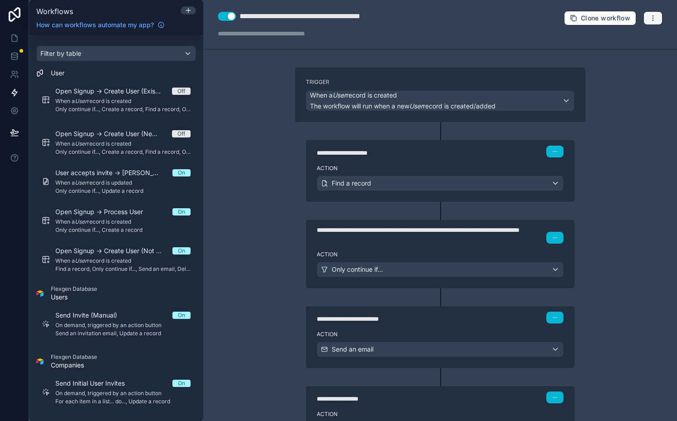
click at [643, 17] on button "button" at bounding box center [652, 18] width 19 height 14
click at [606, 53] on span "Run history" at bounding box center [622, 53] width 44 height 7
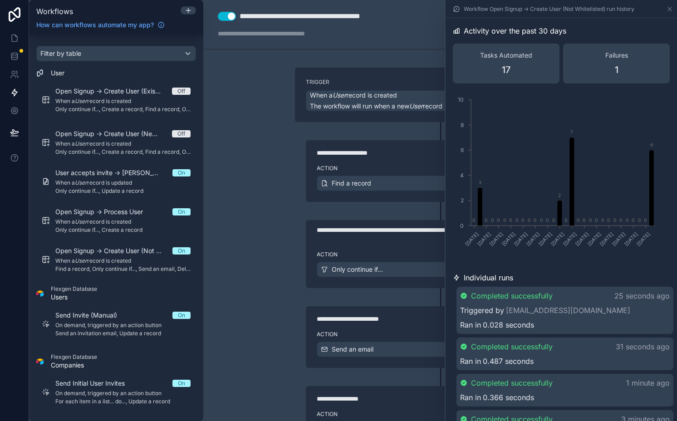
click at [601, 307] on div "Triggered by test@bankamerica.com" at bounding box center [565, 310] width 210 height 11
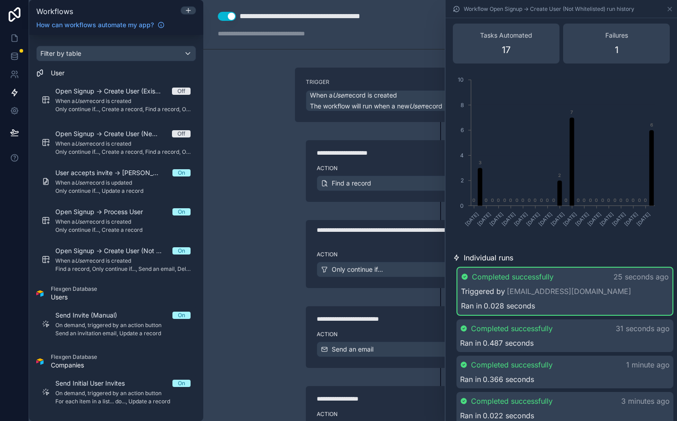
scroll to position [25, 0]
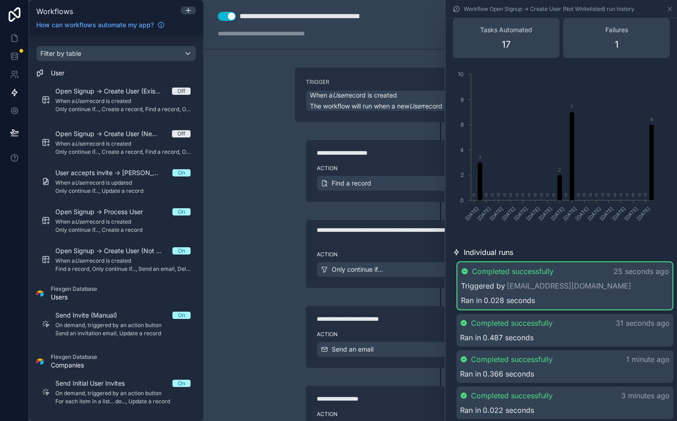
click at [588, 268] on div "Completed successfully 25 seconds ago" at bounding box center [565, 271] width 208 height 11
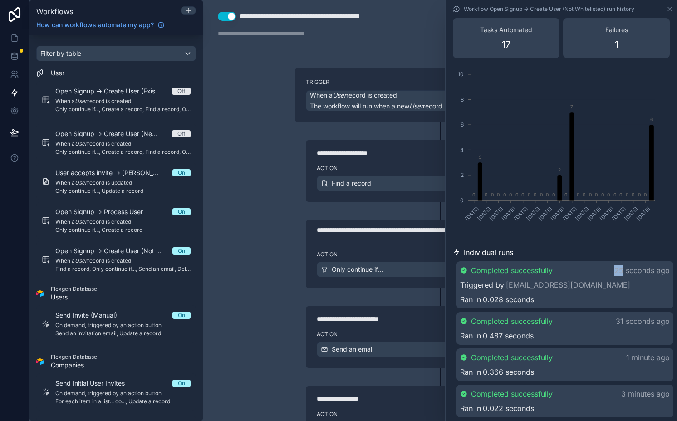
click at [588, 268] on div "Completed successfully 25 seconds ago" at bounding box center [565, 270] width 210 height 11
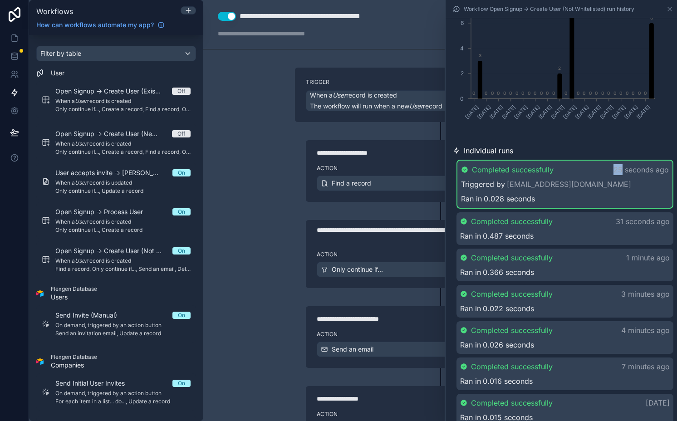
scroll to position [0, 0]
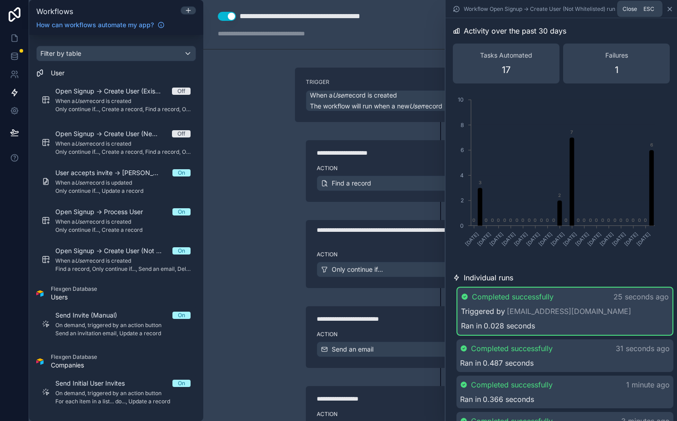
click at [668, 6] on icon at bounding box center [669, 8] width 7 height 7
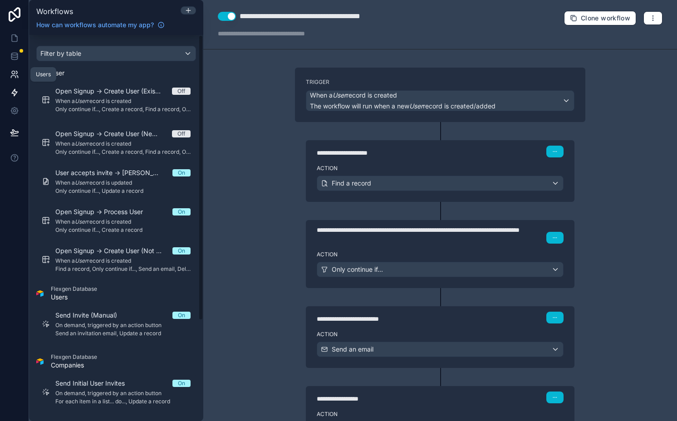
click at [11, 78] on icon at bounding box center [13, 77] width 5 height 2
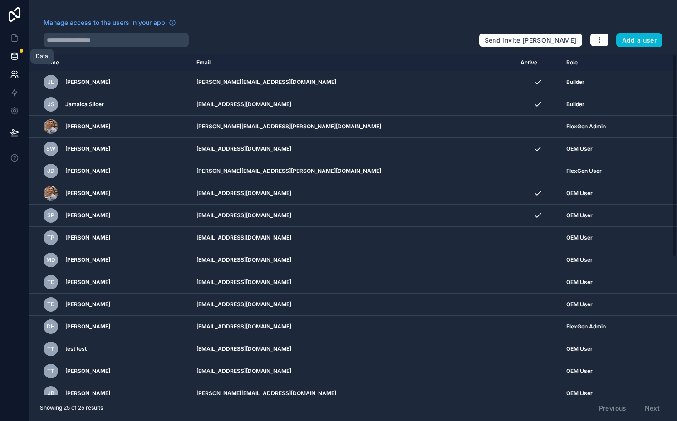
click at [11, 62] on link at bounding box center [14, 56] width 29 height 18
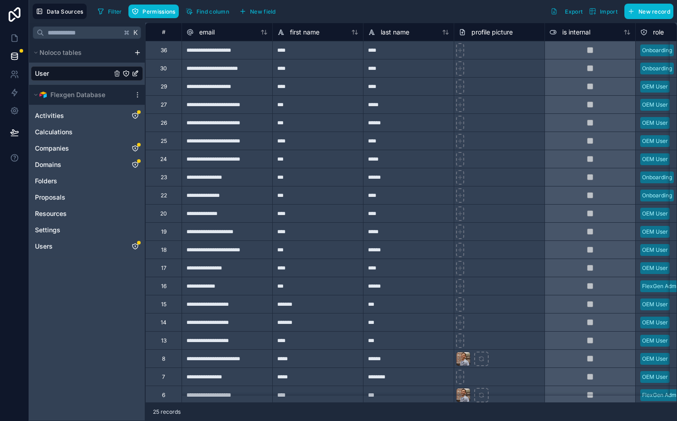
click at [186, 54] on div "**********" at bounding box center [226, 50] width 91 height 18
click at [14, 92] on icon at bounding box center [14, 92] width 9 height 9
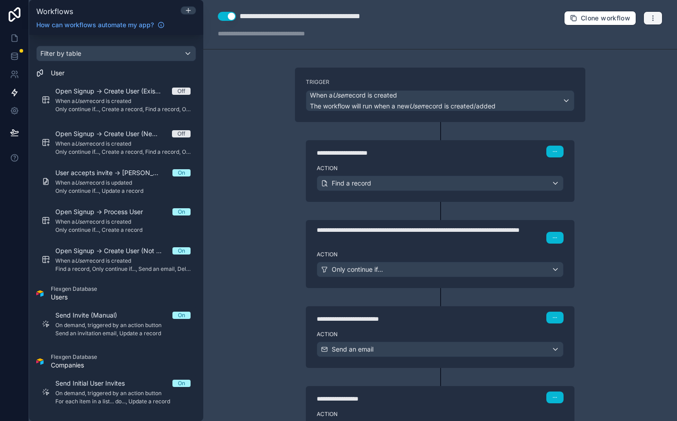
click at [649, 17] on icon "button" at bounding box center [652, 18] width 7 height 7
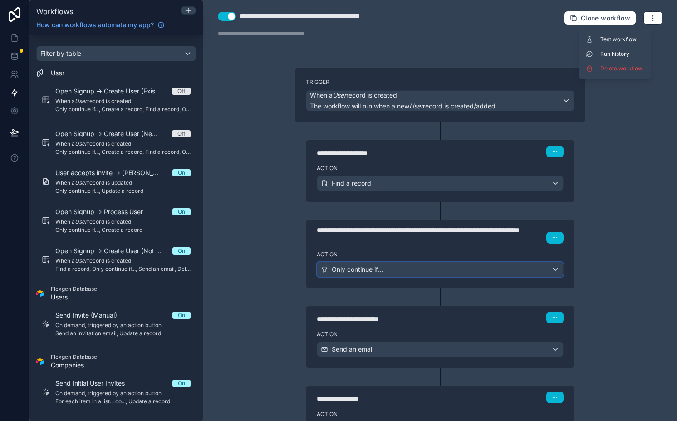
click at [359, 271] on span "Only continue if..." at bounding box center [357, 269] width 51 height 9
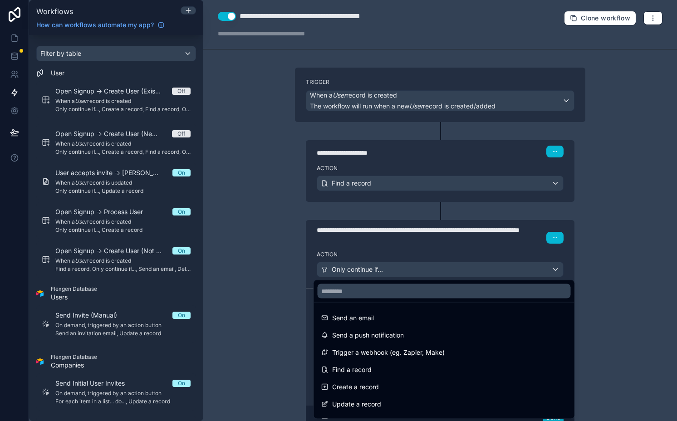
click at [359, 271] on div at bounding box center [338, 210] width 677 height 421
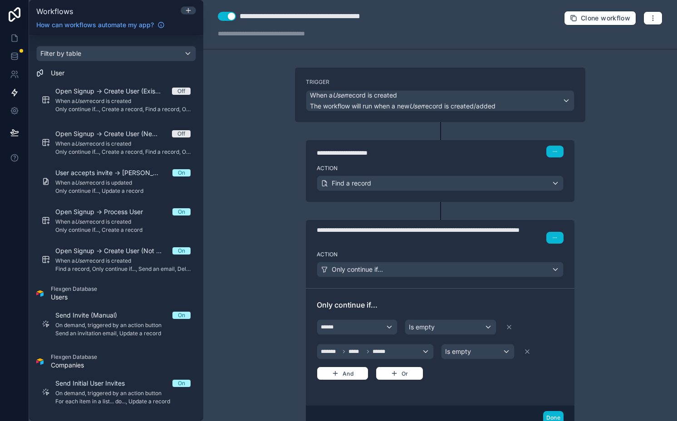
scroll to position [24, 0]
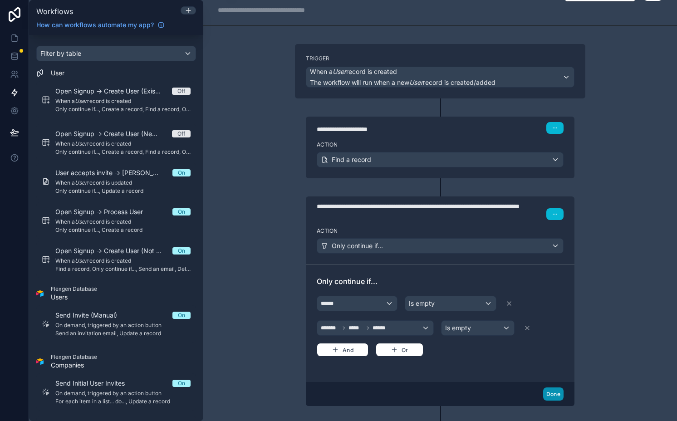
click at [548, 395] on button "Done" at bounding box center [553, 393] width 20 height 13
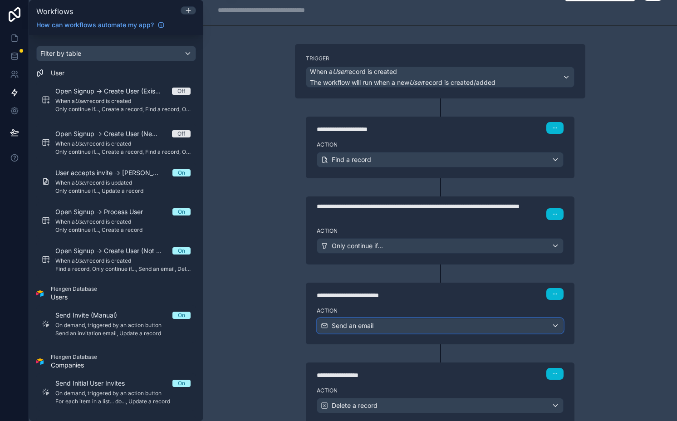
click at [420, 328] on div "Send an email" at bounding box center [440, 325] width 246 height 15
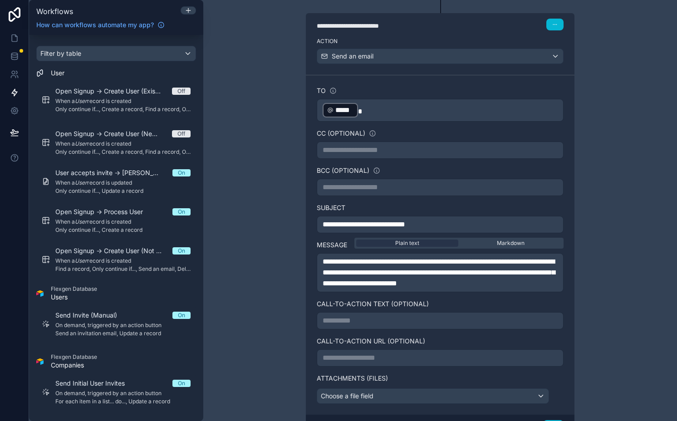
scroll to position [450, 0]
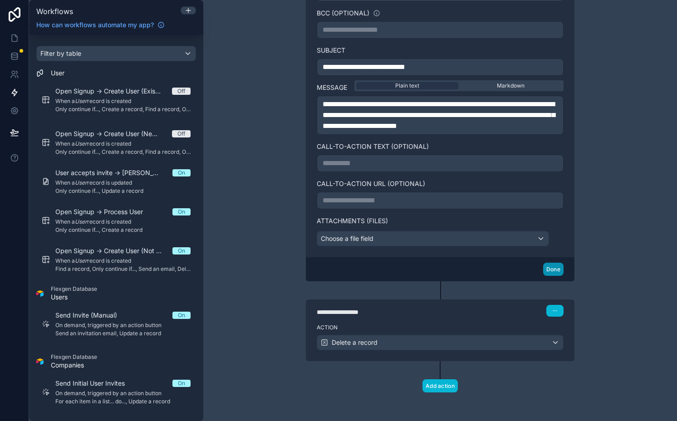
click at [549, 275] on button "Done" at bounding box center [553, 269] width 20 height 13
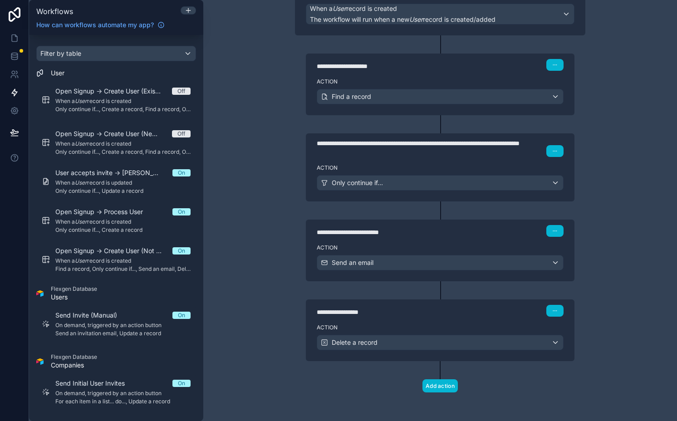
scroll to position [0, 0]
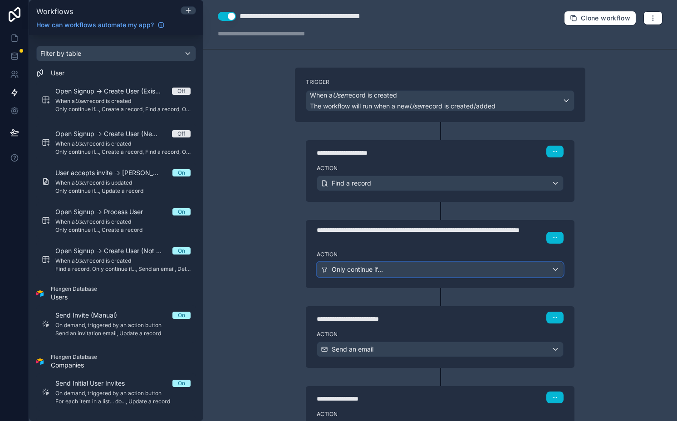
click at [373, 271] on span "Only continue if..." at bounding box center [357, 269] width 51 height 9
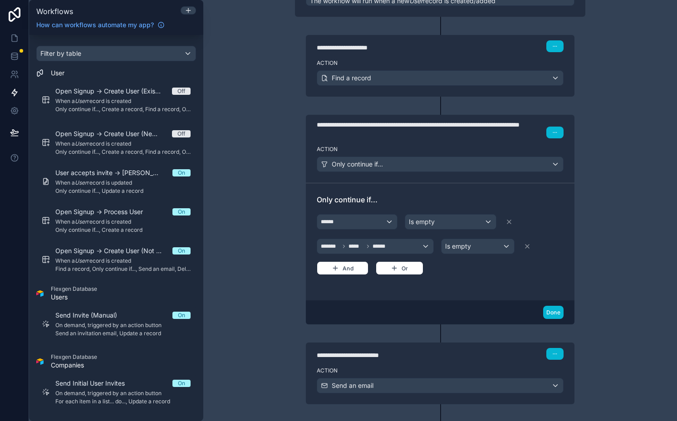
scroll to position [108, 0]
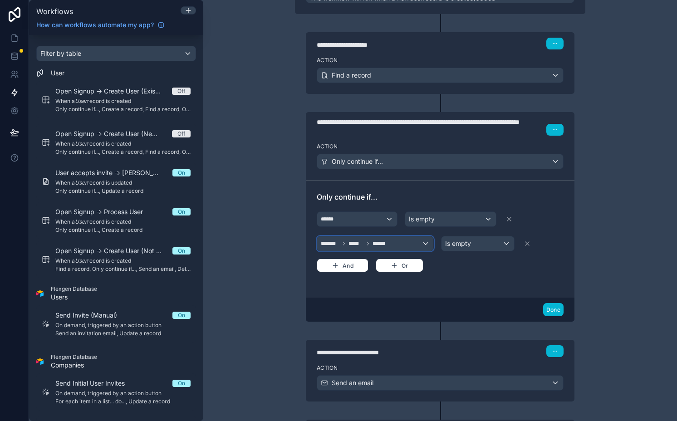
click at [356, 244] on span "*****" at bounding box center [355, 243] width 15 height 7
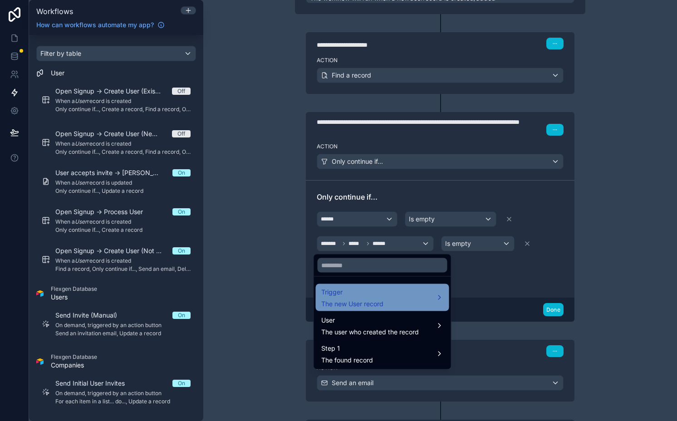
click at [388, 296] on div "Trigger The new User record" at bounding box center [382, 298] width 122 height 22
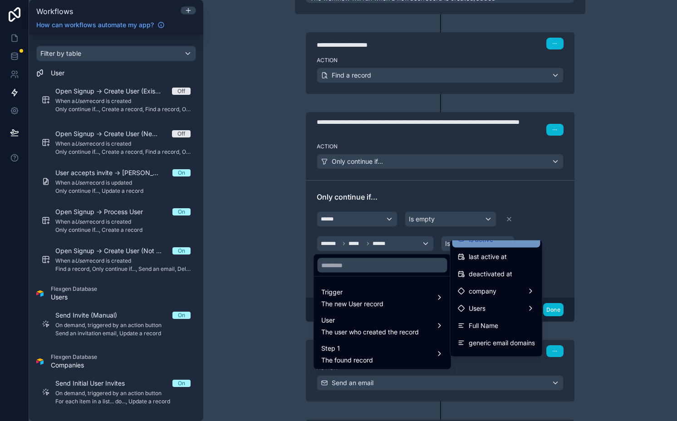
scroll to position [150, 0]
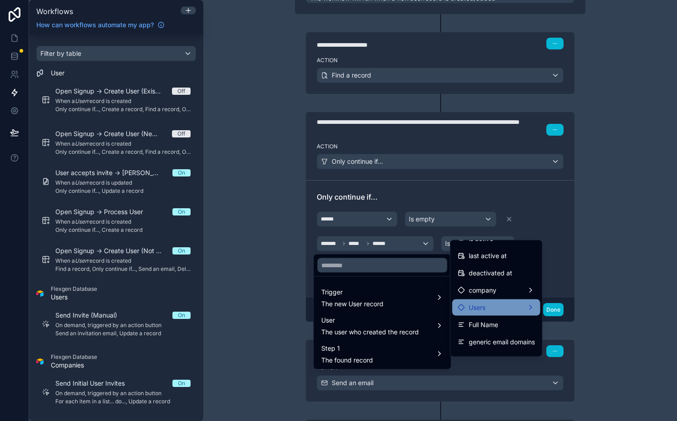
click at [480, 304] on span "Users" at bounding box center [477, 307] width 17 height 11
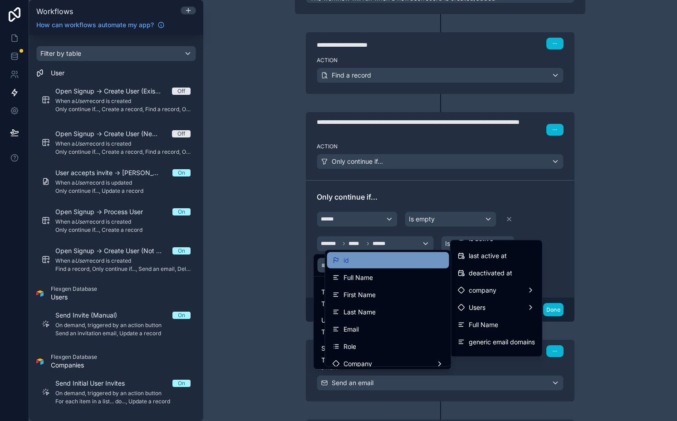
click at [390, 266] on div "id" at bounding box center [388, 260] width 122 height 16
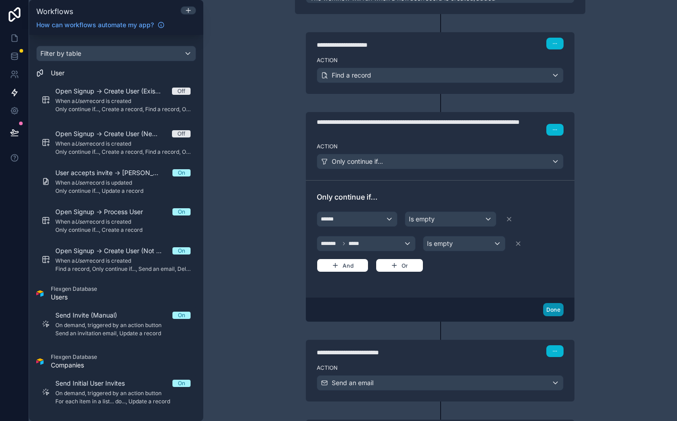
click at [550, 307] on button "Done" at bounding box center [553, 309] width 20 height 13
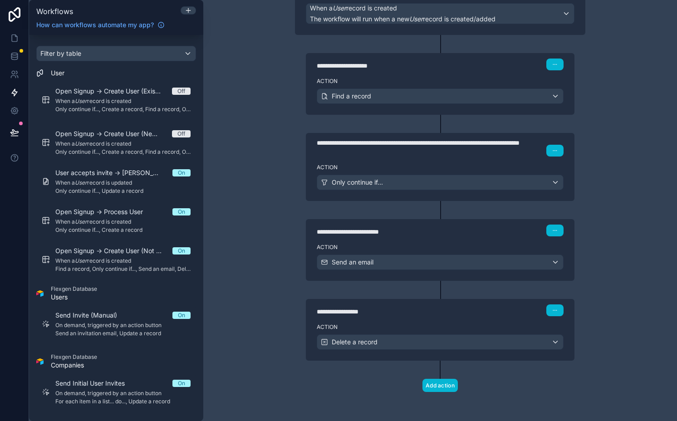
scroll to position [87, 0]
click at [451, 144] on div "**********" at bounding box center [430, 148] width 226 height 18
type div "**********"
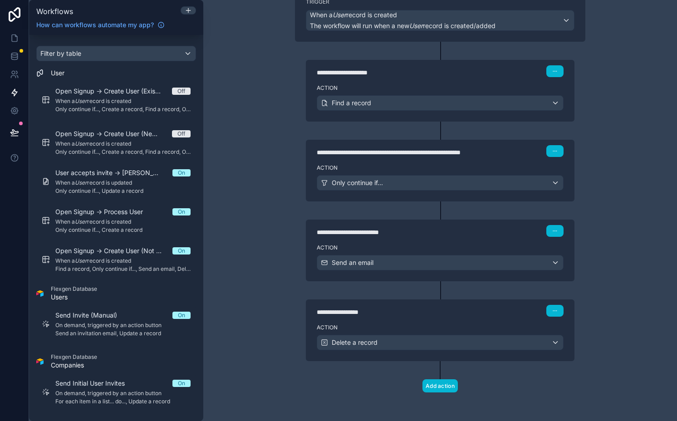
scroll to position [78, 0]
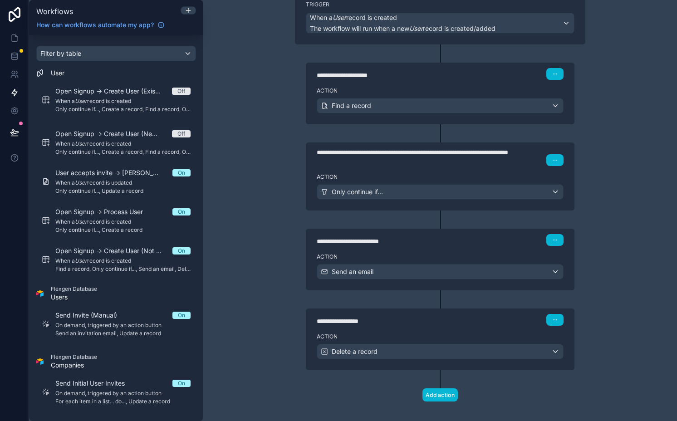
click at [624, 190] on div "**********" at bounding box center [440, 210] width 474 height 421
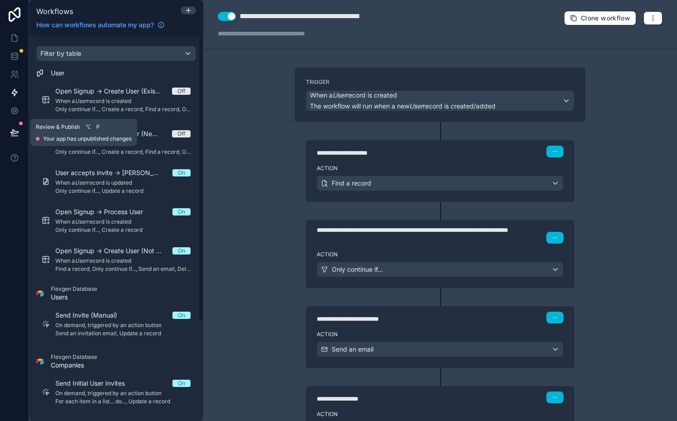
click at [18, 130] on icon at bounding box center [14, 132] width 9 height 9
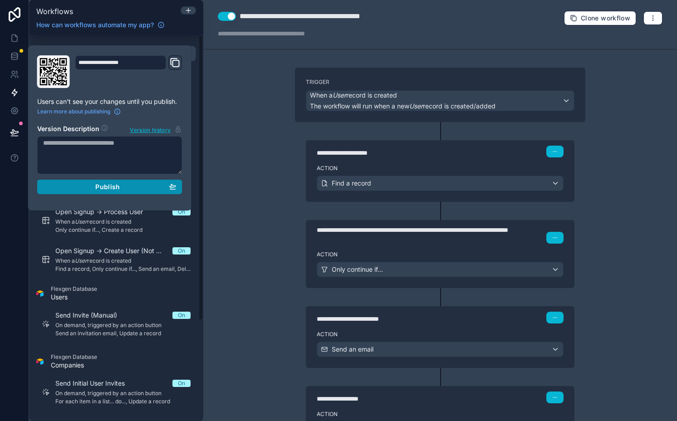
click at [115, 189] on span "Publish" at bounding box center [107, 187] width 24 height 8
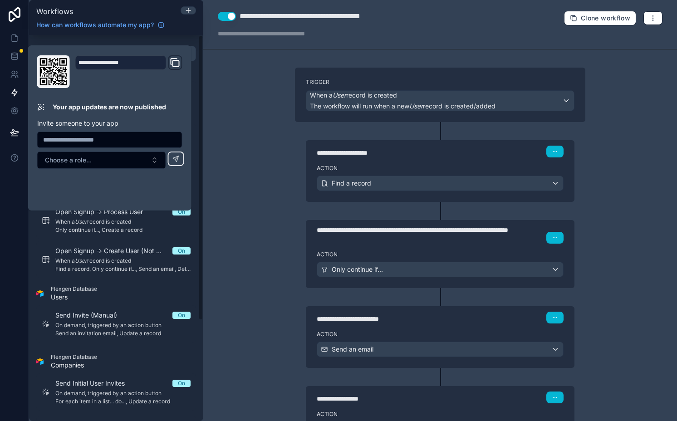
click at [244, 93] on div "**********" at bounding box center [440, 210] width 474 height 421
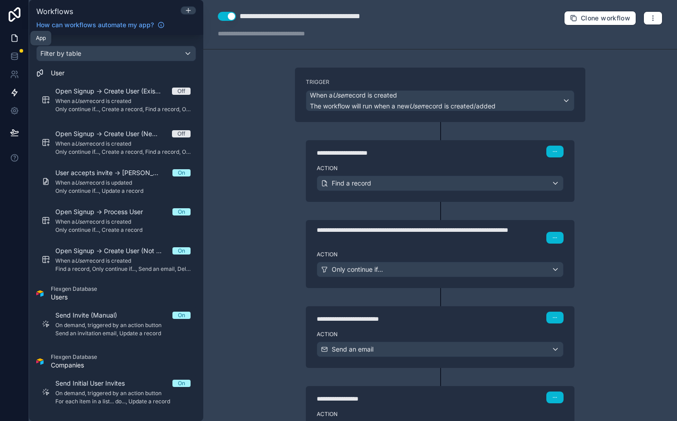
click at [17, 41] on icon at bounding box center [14, 38] width 5 height 7
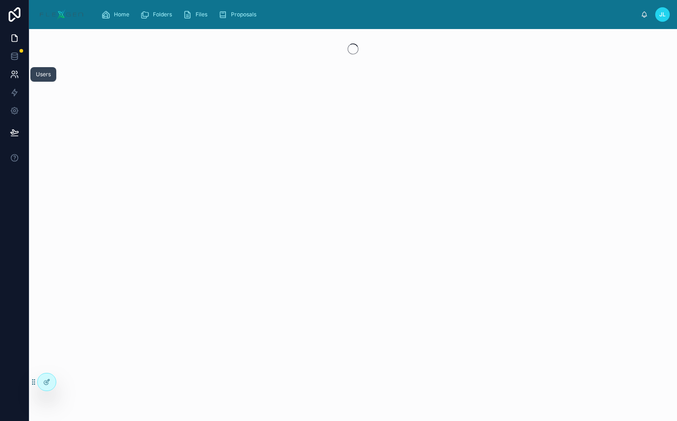
click at [14, 73] on icon at bounding box center [14, 74] width 9 height 9
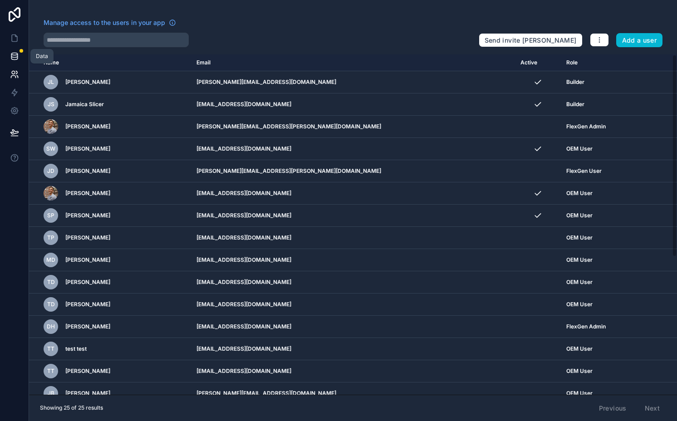
click at [13, 57] on icon at bounding box center [14, 56] width 6 height 4
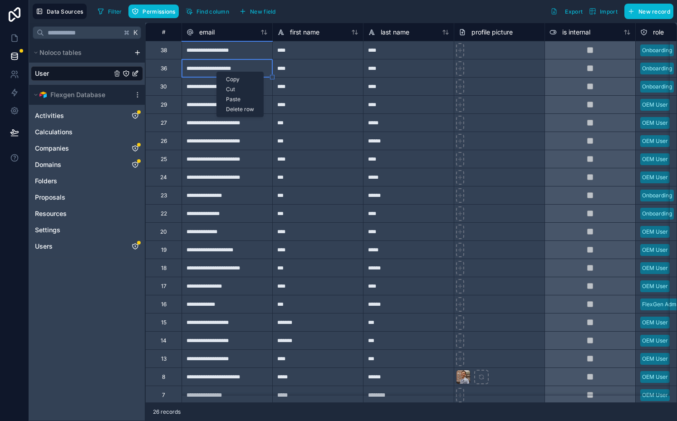
click at [235, 108] on div "Delete row" at bounding box center [240, 109] width 46 height 10
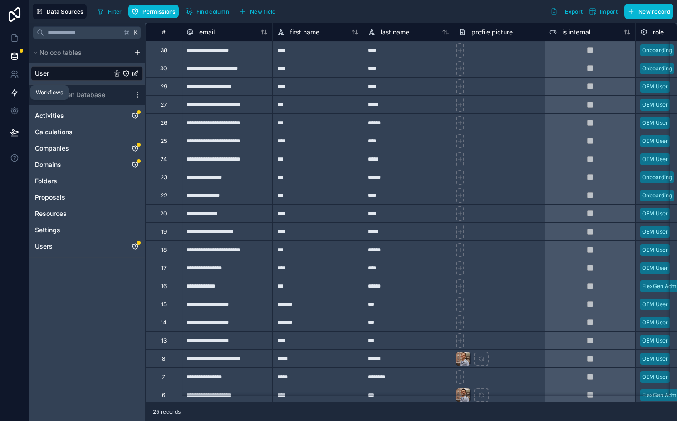
click at [15, 93] on icon at bounding box center [14, 92] width 9 height 9
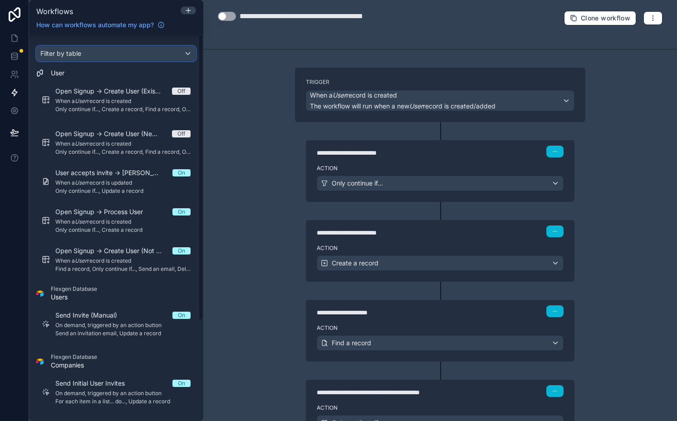
click at [150, 53] on div "Filter by table" at bounding box center [116, 53] width 159 height 15
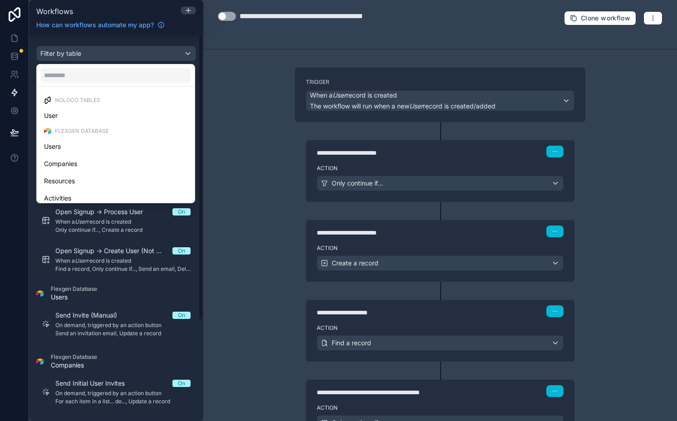
click at [150, 53] on div "scrollable content" at bounding box center [338, 210] width 677 height 421
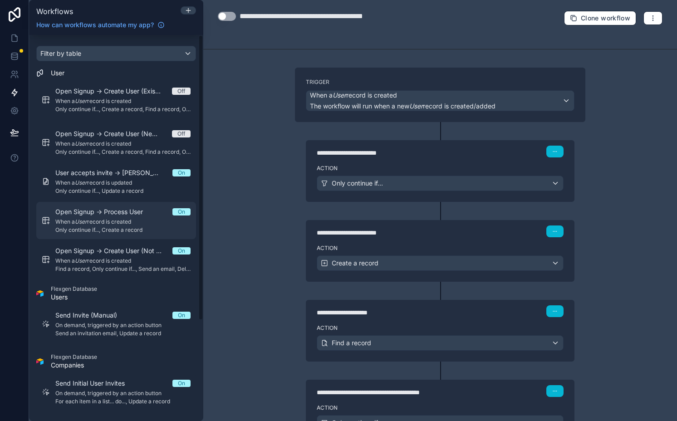
click at [105, 211] on span "Open Signup -> Process User" at bounding box center [104, 211] width 98 height 9
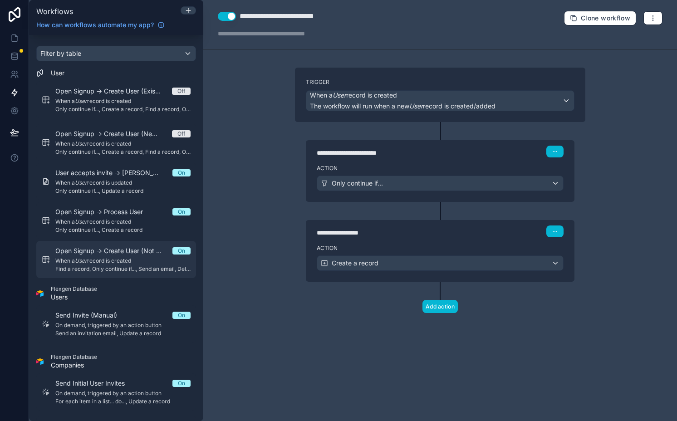
click at [104, 249] on span "Open Signup -> Create User (Not Whitelisted)" at bounding box center [113, 250] width 117 height 9
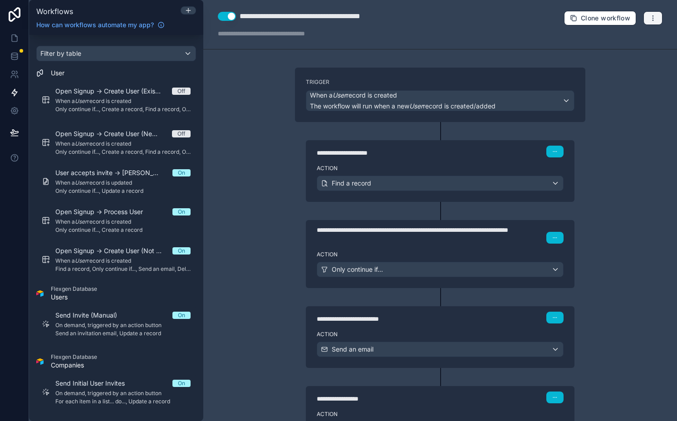
click at [643, 16] on button "button" at bounding box center [652, 18] width 19 height 14
click at [610, 59] on button "Run history" at bounding box center [614, 54] width 65 height 15
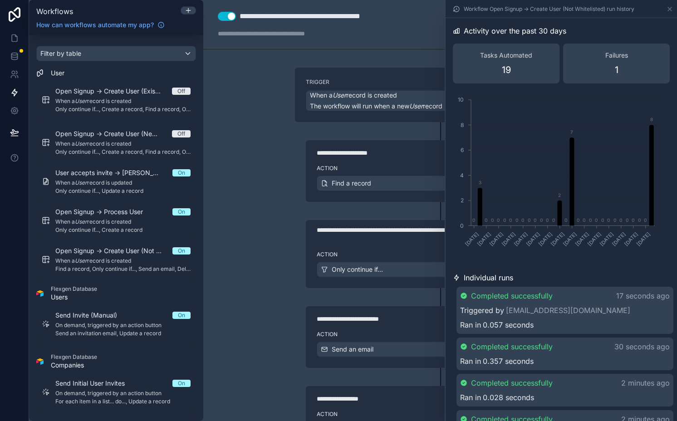
click at [596, 309] on div "Triggered by [EMAIL_ADDRESS][DOMAIN_NAME]" at bounding box center [565, 310] width 210 height 11
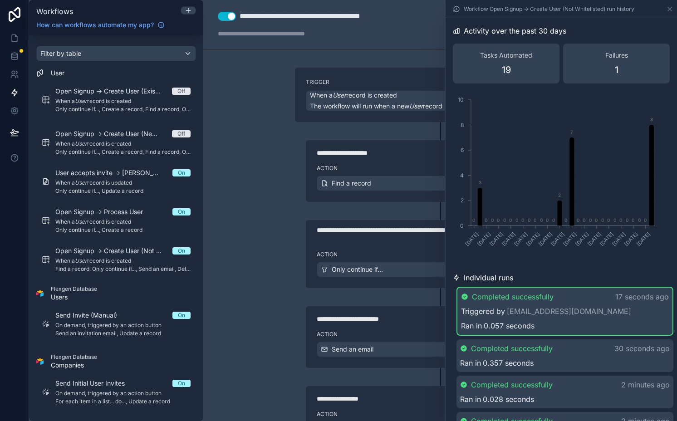
click at [596, 309] on div "Triggered by [EMAIL_ADDRESS][DOMAIN_NAME]" at bounding box center [565, 311] width 208 height 11
click at [670, 11] on icon at bounding box center [669, 8] width 7 height 7
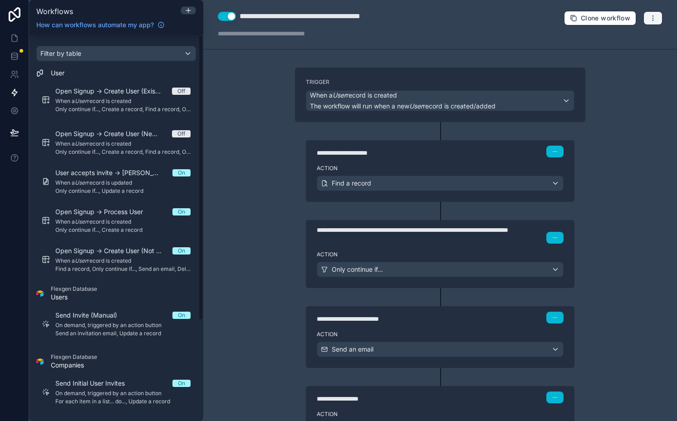
click at [643, 15] on button "button" at bounding box center [652, 18] width 19 height 14
click at [617, 41] on span "Test workflow" at bounding box center [622, 39] width 44 height 7
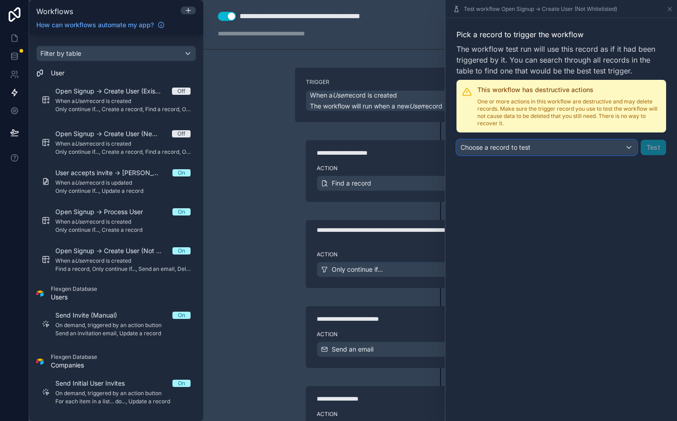
click at [528, 149] on span "Choose a record to test" at bounding box center [495, 147] width 70 height 8
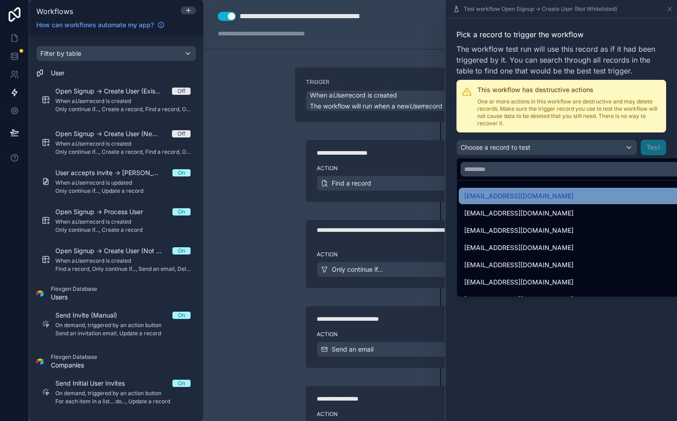
click at [512, 197] on span "[EMAIL_ADDRESS][DOMAIN_NAME]" at bounding box center [518, 196] width 109 height 11
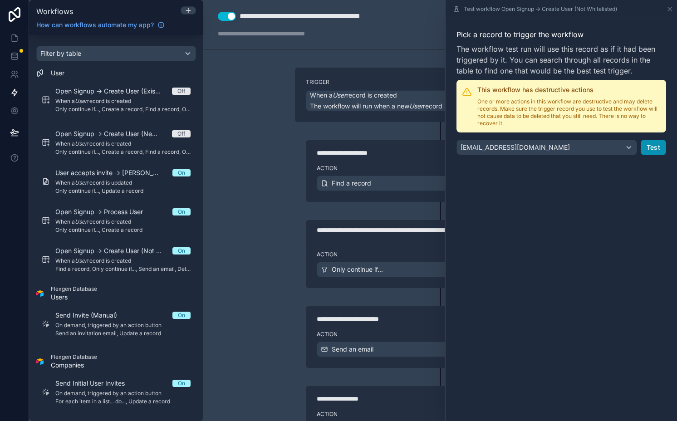
click at [651, 146] on button "Test" at bounding box center [653, 147] width 25 height 15
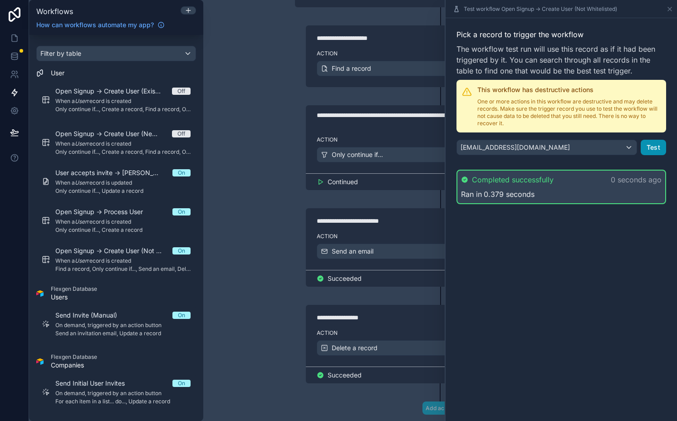
scroll to position [117, 0]
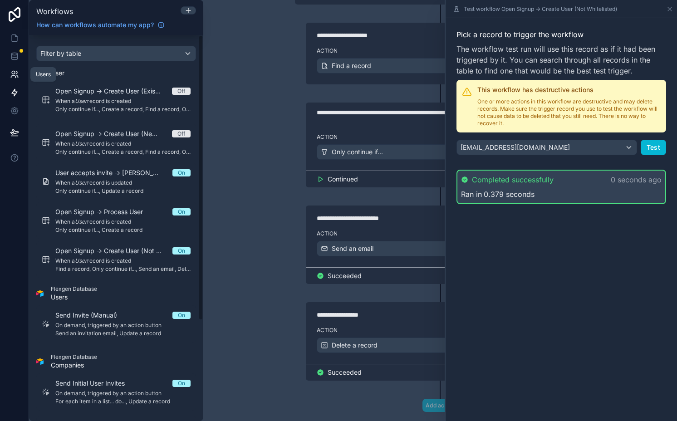
click at [21, 70] on link at bounding box center [14, 74] width 29 height 18
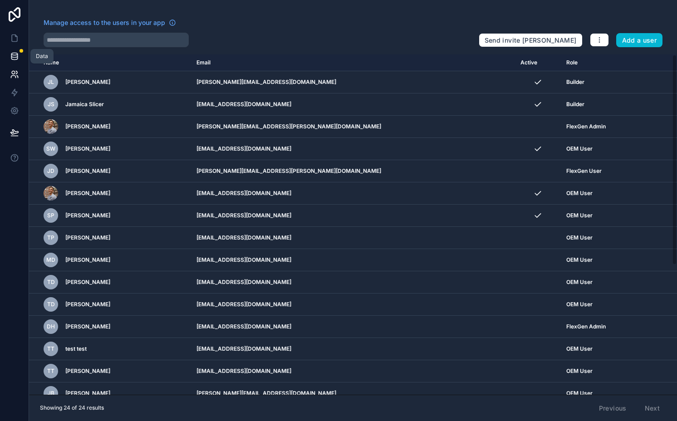
click at [13, 50] on link at bounding box center [14, 56] width 29 height 18
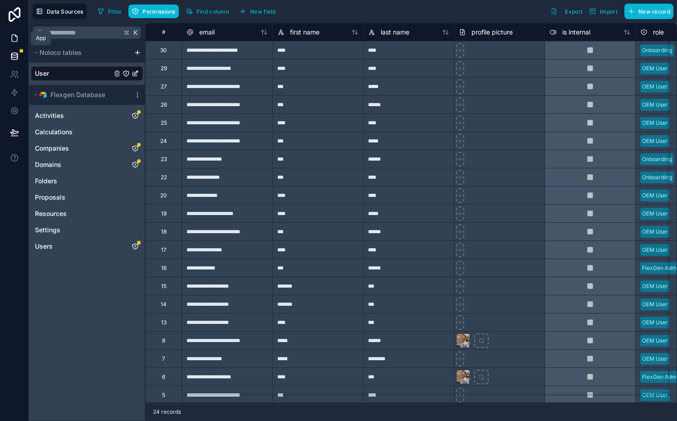
click at [15, 41] on icon at bounding box center [14, 38] width 9 height 9
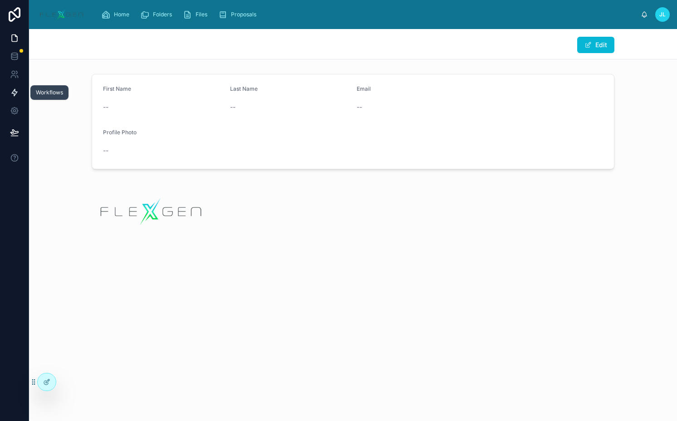
click at [17, 93] on icon at bounding box center [14, 92] width 9 height 9
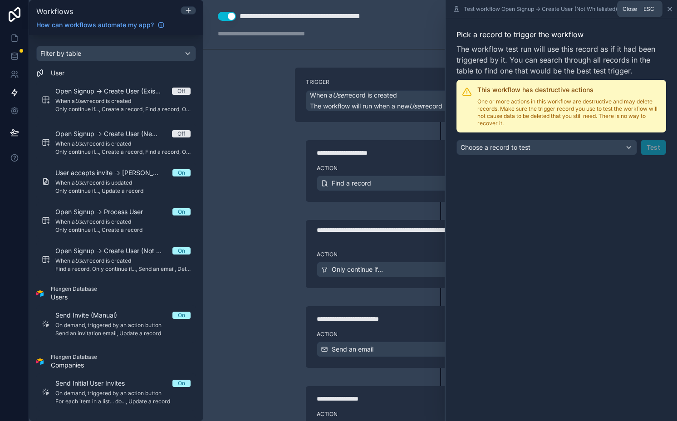
click at [666, 6] on icon at bounding box center [669, 8] width 7 height 7
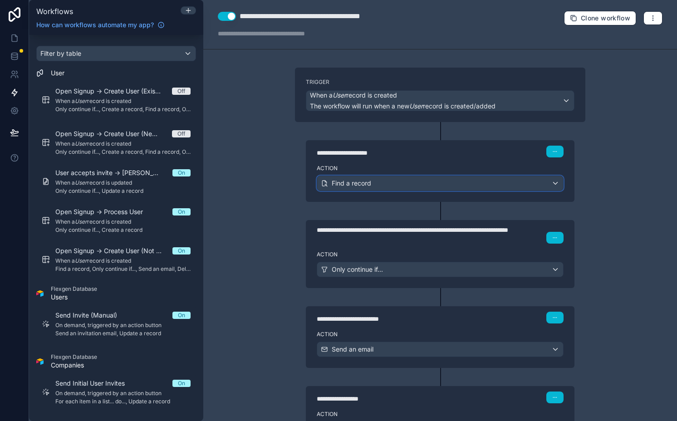
click at [395, 182] on div "Find a record" at bounding box center [440, 183] width 246 height 15
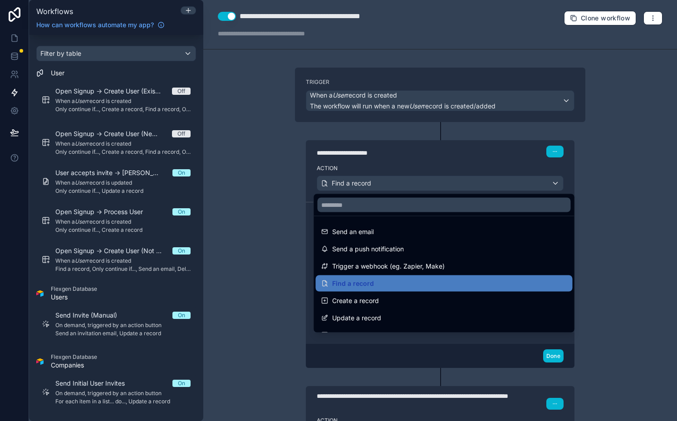
click at [395, 182] on div at bounding box center [338, 210] width 677 height 421
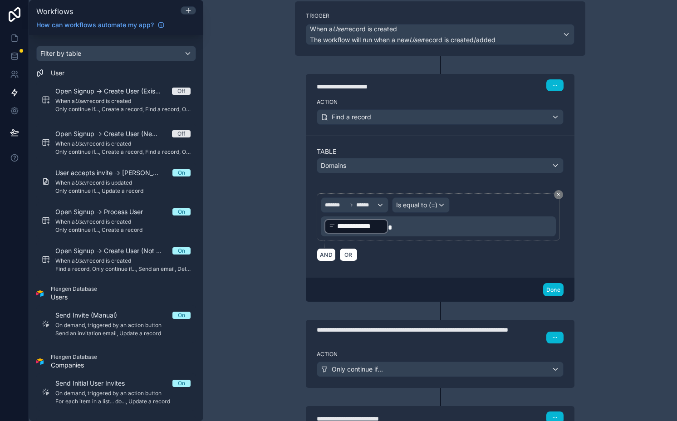
scroll to position [71, 0]
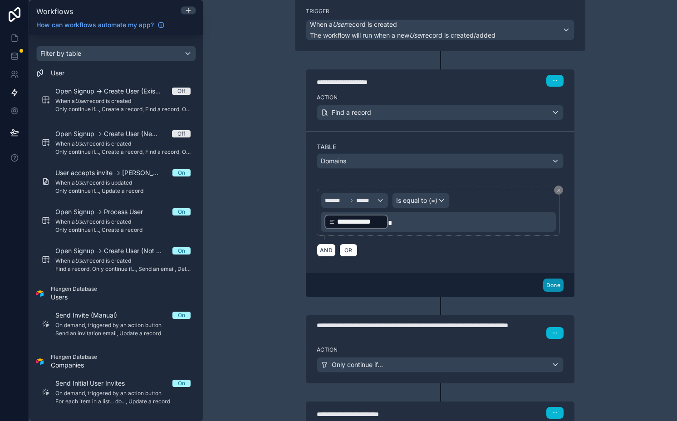
click at [548, 281] on button "Done" at bounding box center [553, 285] width 20 height 13
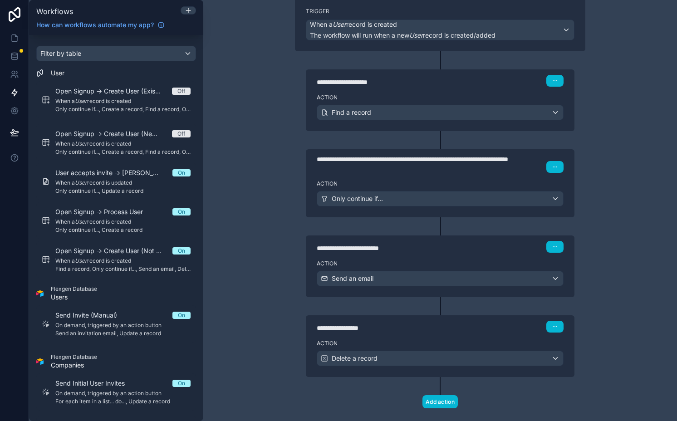
scroll to position [87, 0]
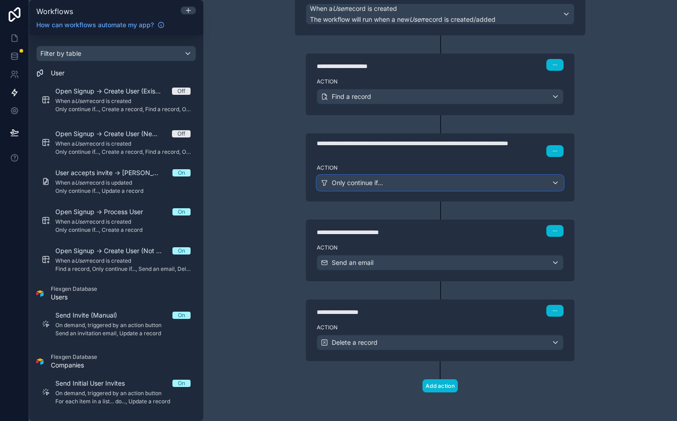
click at [392, 178] on div "Only continue if..." at bounding box center [440, 183] width 246 height 15
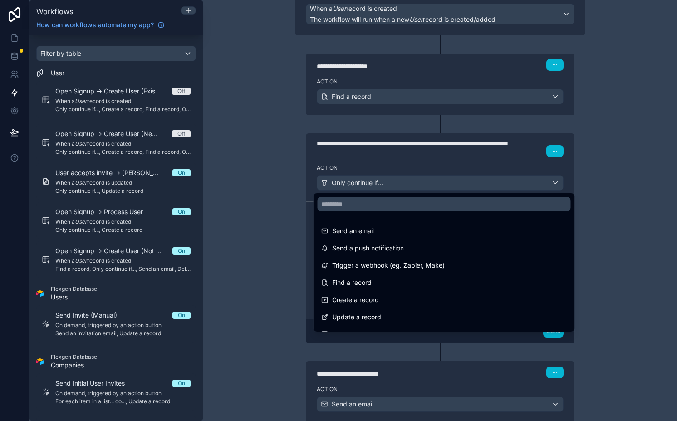
click at [392, 178] on div at bounding box center [338, 210] width 677 height 421
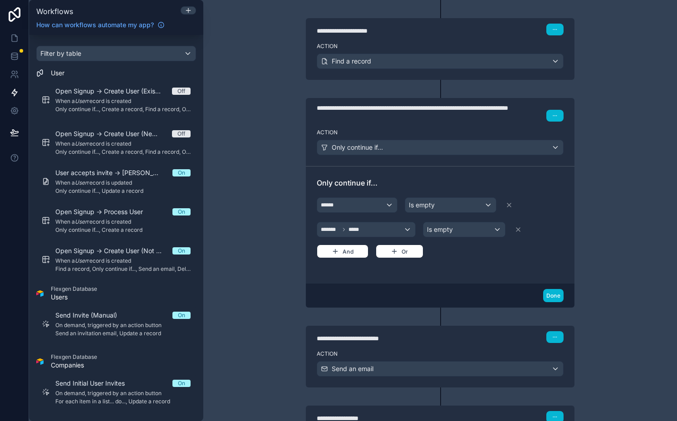
scroll to position [124, 0]
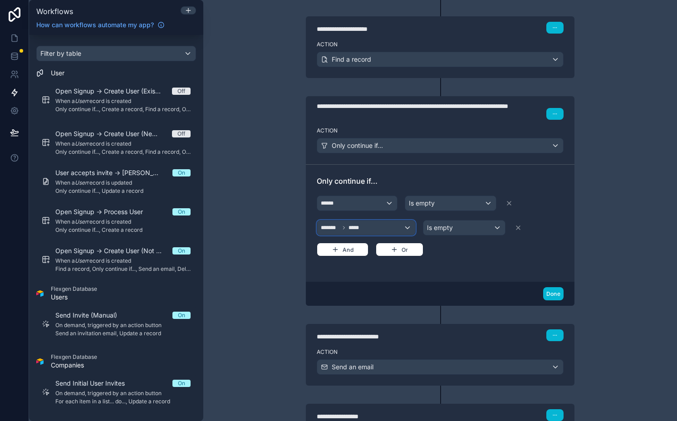
click at [362, 232] on div "******* *****" at bounding box center [366, 227] width 98 height 15
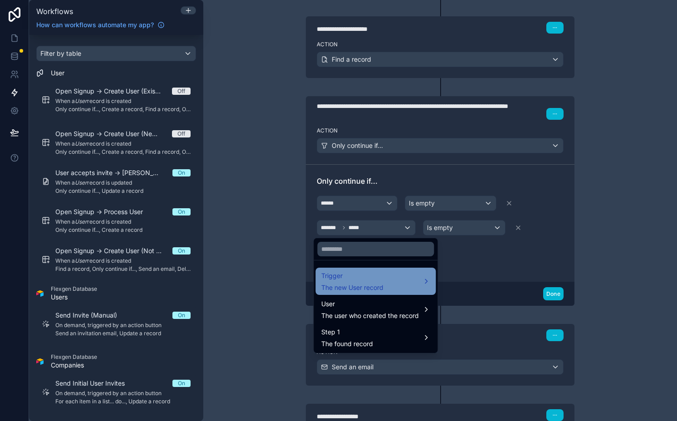
click at [364, 277] on span "Trigger" at bounding box center [352, 275] width 62 height 11
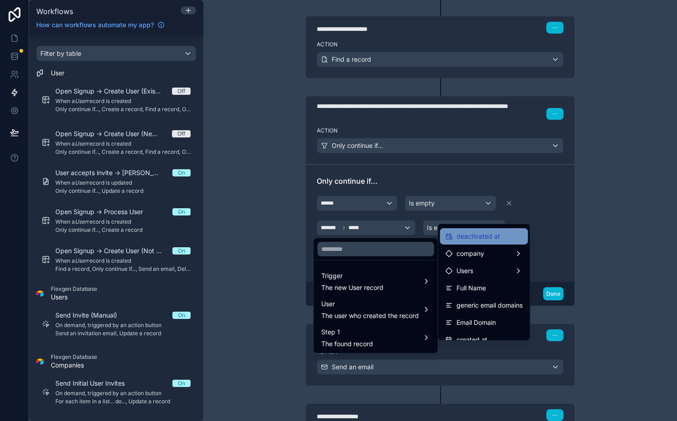
scroll to position [179, 0]
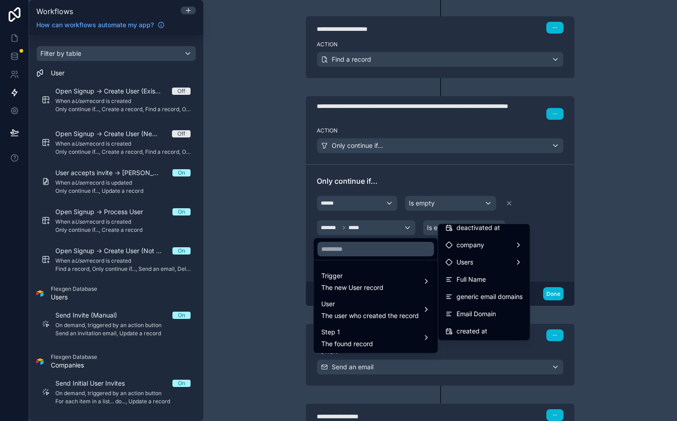
click at [277, 247] on div at bounding box center [338, 210] width 677 height 421
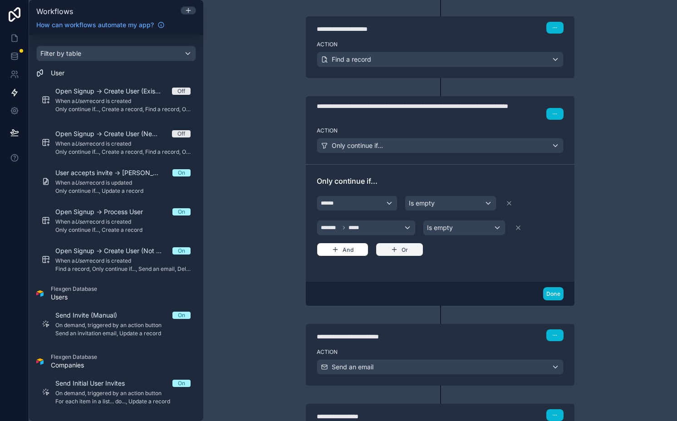
click at [404, 246] on button "Or" at bounding box center [400, 250] width 48 height 14
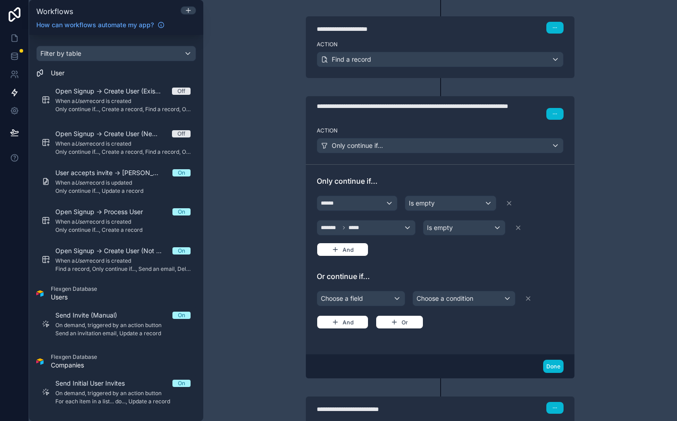
click at [346, 289] on div "Choose a field Choose a condition And Or" at bounding box center [440, 309] width 247 height 40
click at [351, 293] on div "Choose a field" at bounding box center [361, 298] width 88 height 15
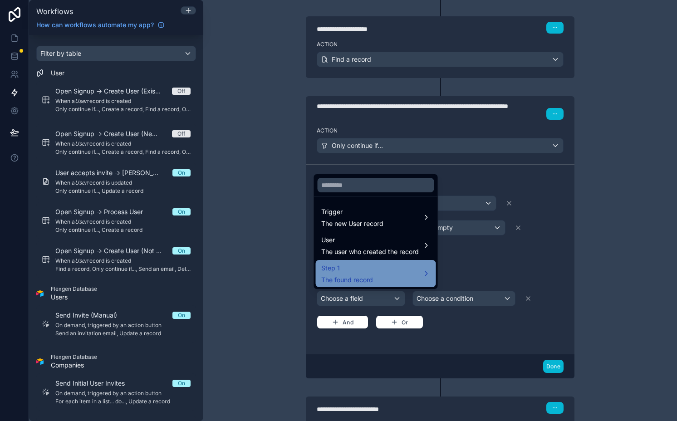
click at [368, 274] on div "Step 1 The found record" at bounding box center [347, 274] width 52 height 22
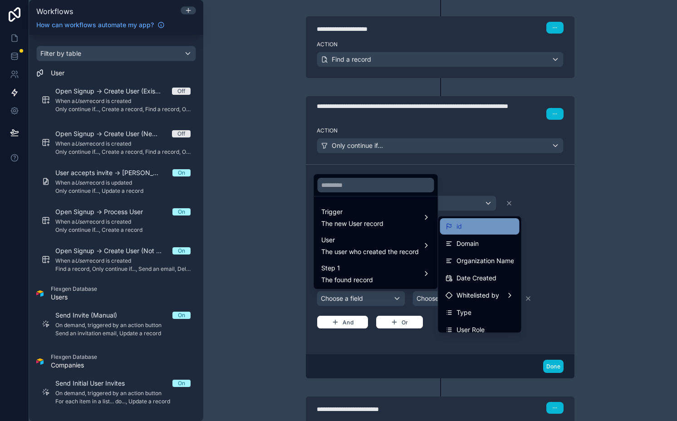
click at [484, 230] on div "id" at bounding box center [479, 226] width 68 height 11
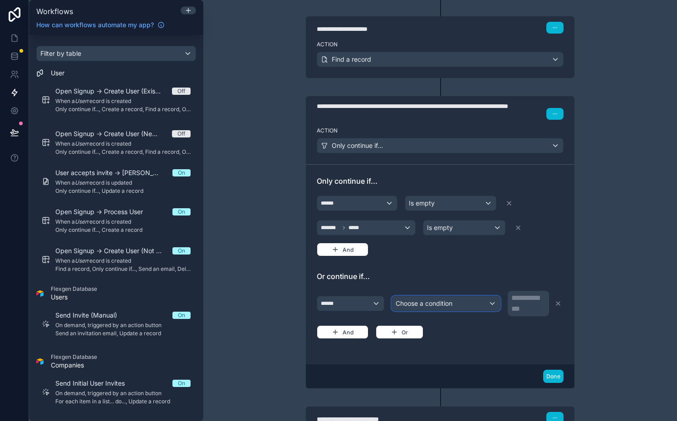
click at [420, 297] on div "Choose a condition" at bounding box center [446, 303] width 108 height 15
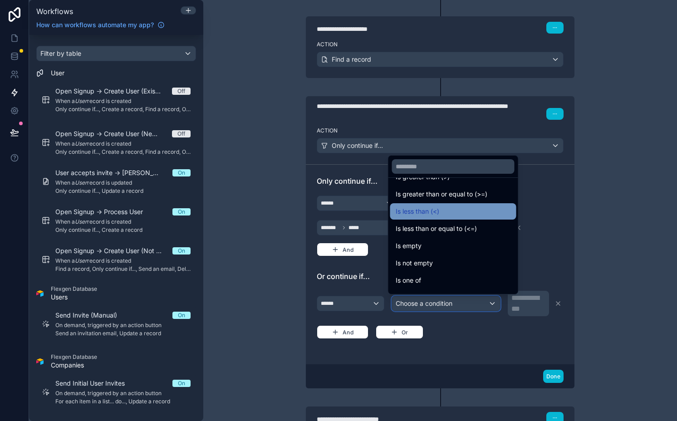
scroll to position [52, 0]
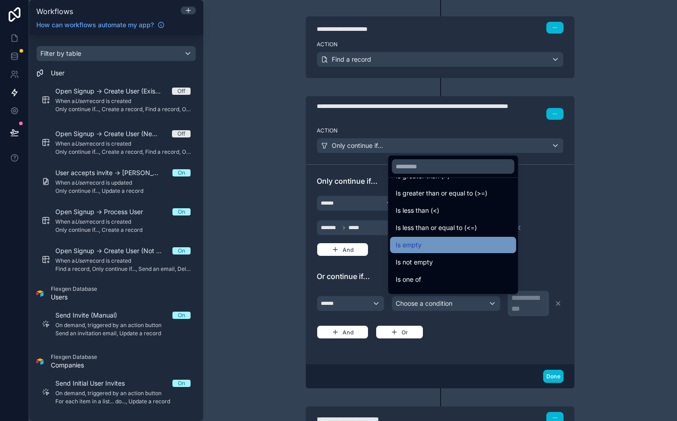
click at [426, 247] on div "Is empty" at bounding box center [453, 245] width 115 height 11
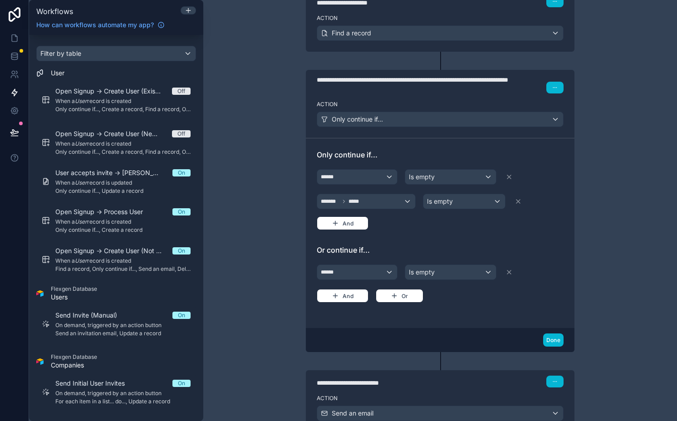
scroll to position [167, 0]
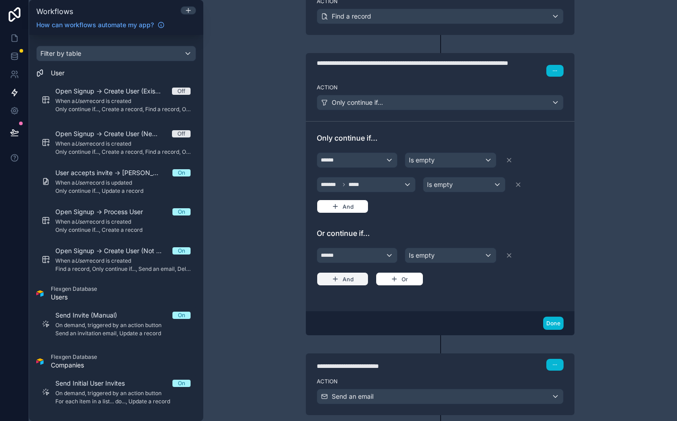
click at [347, 279] on button "And" at bounding box center [343, 279] width 52 height 14
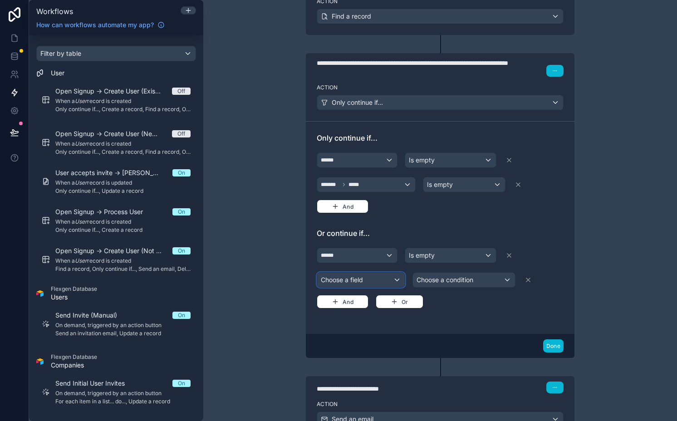
click at [351, 284] on div "Choose a field" at bounding box center [361, 280] width 88 height 15
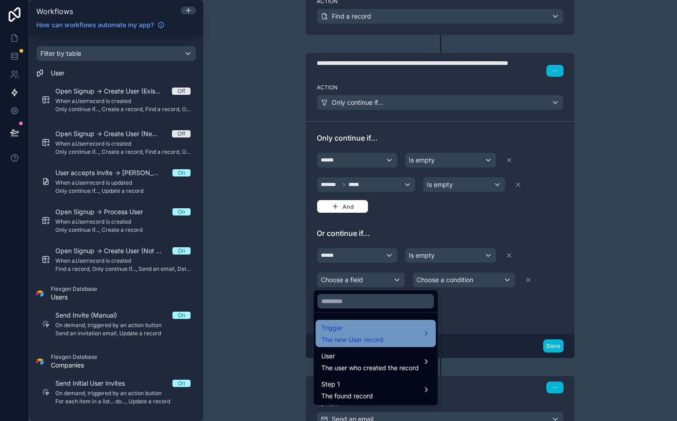
click at [398, 332] on div "Trigger The new User record" at bounding box center [375, 334] width 109 height 22
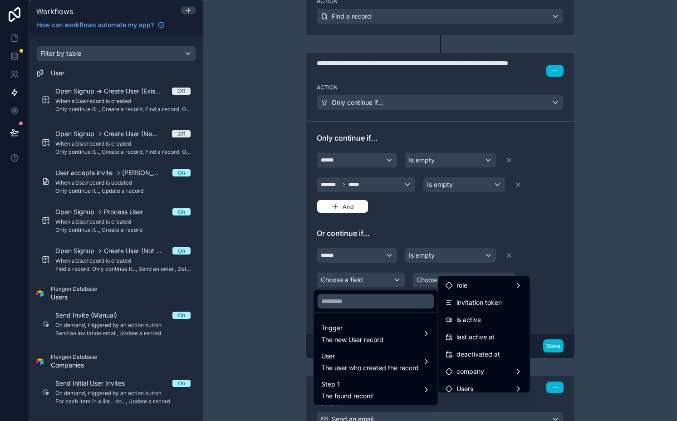
scroll to position [119, 0]
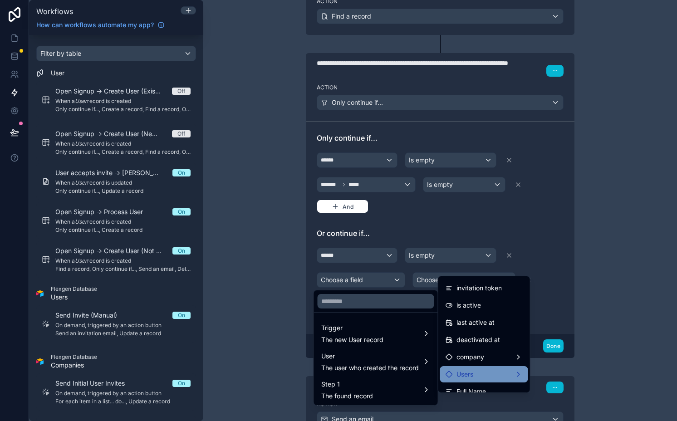
click at [450, 376] on icon at bounding box center [448, 374] width 7 height 7
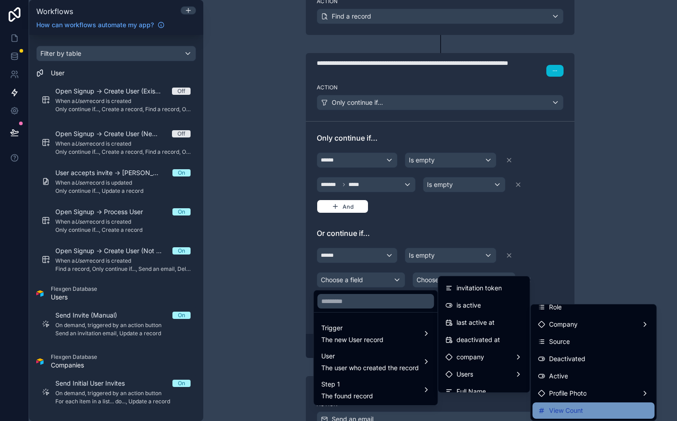
scroll to position [48, 0]
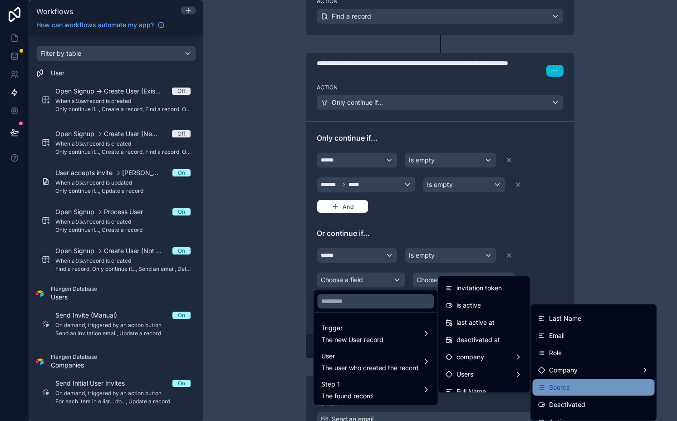
click at [568, 382] on span "Source" at bounding box center [559, 387] width 21 height 11
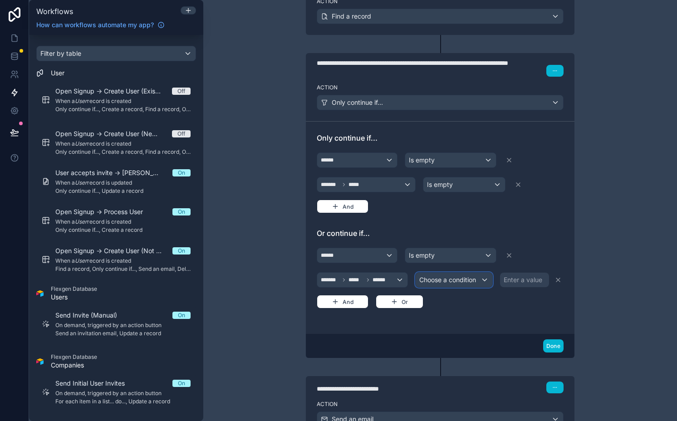
click at [451, 286] on div "Choose a condition" at bounding box center [454, 280] width 77 height 15
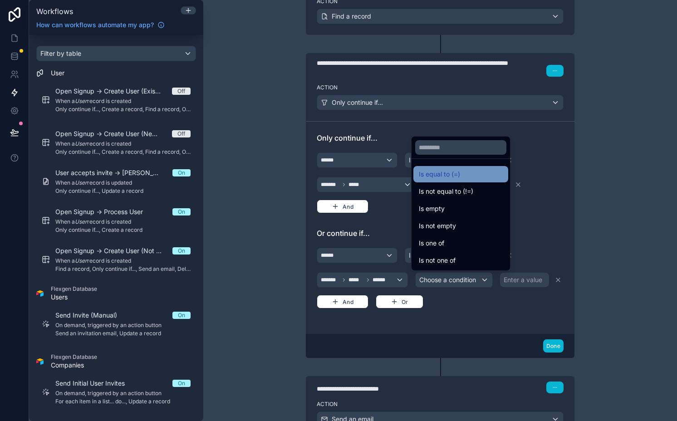
click at [464, 174] on div "Is equal to (=)" at bounding box center [461, 174] width 84 height 11
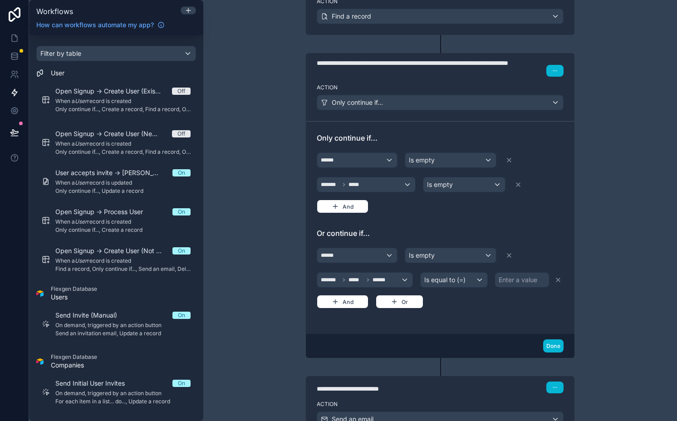
click at [508, 276] on div "Enter a value" at bounding box center [518, 279] width 39 height 9
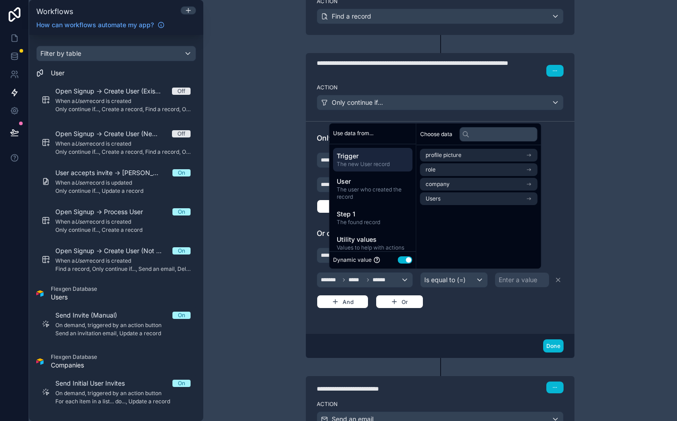
click at [401, 259] on button "Use setting" at bounding box center [405, 259] width 15 height 7
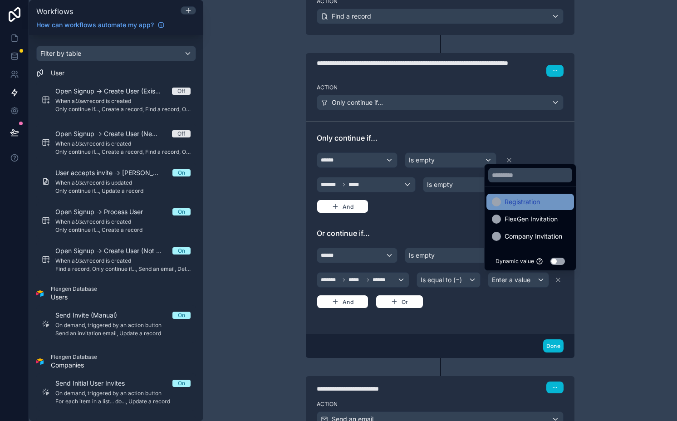
click at [538, 203] on span "Registration" at bounding box center [521, 201] width 35 height 11
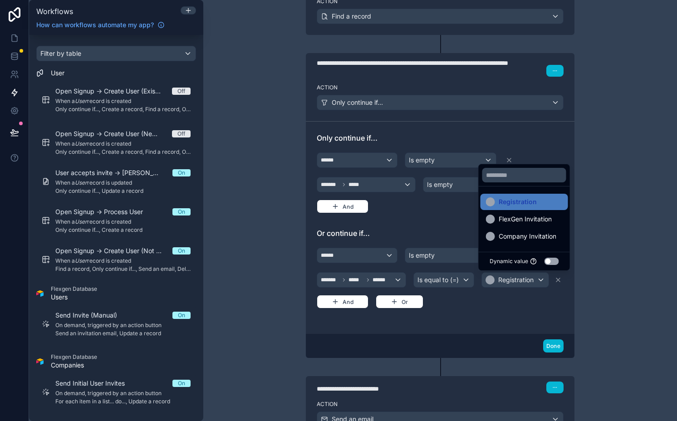
click at [609, 249] on div "**********" at bounding box center [440, 210] width 474 height 421
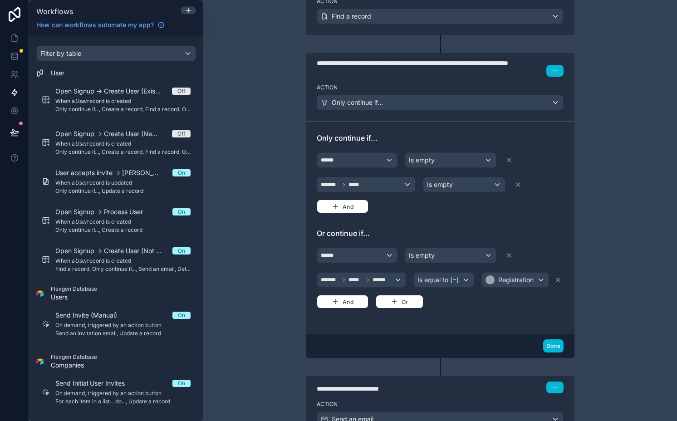
click at [547, 337] on div "Done" at bounding box center [440, 346] width 269 height 24
click at [548, 340] on button "Done" at bounding box center [553, 345] width 20 height 13
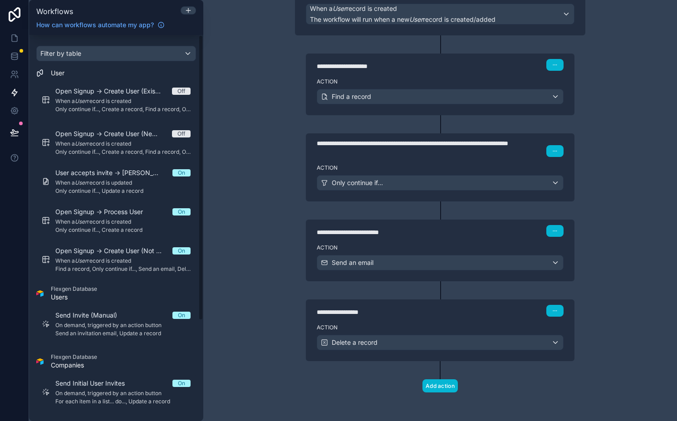
click at [21, 129] on button at bounding box center [15, 132] width 20 height 25
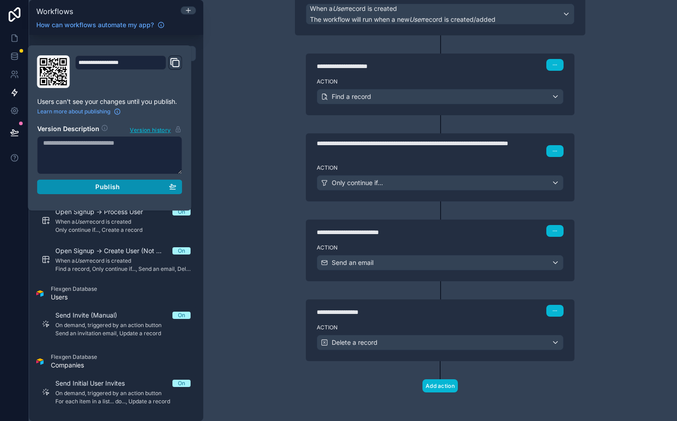
drag, startPoint x: 89, startPoint y: 186, endPoint x: 102, endPoint y: 186, distance: 13.2
click at [89, 186] on div "Publish" at bounding box center [109, 187] width 133 height 8
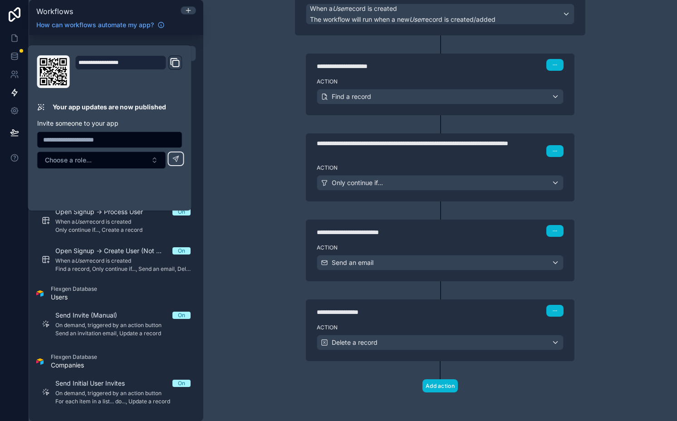
click at [246, 206] on div "**********" at bounding box center [440, 210] width 474 height 421
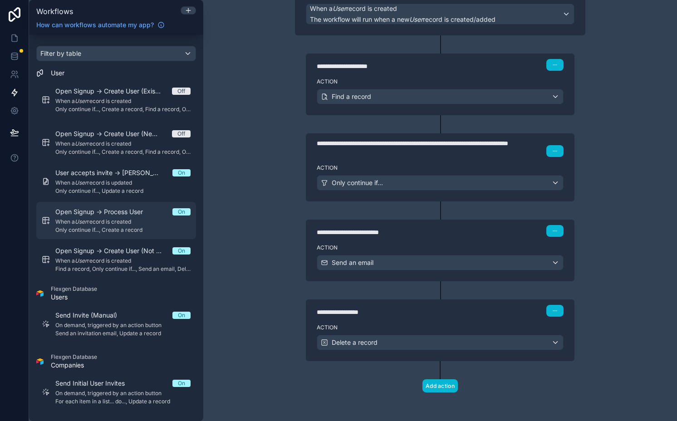
click at [97, 221] on span "When a User record is created" at bounding box center [122, 221] width 135 height 7
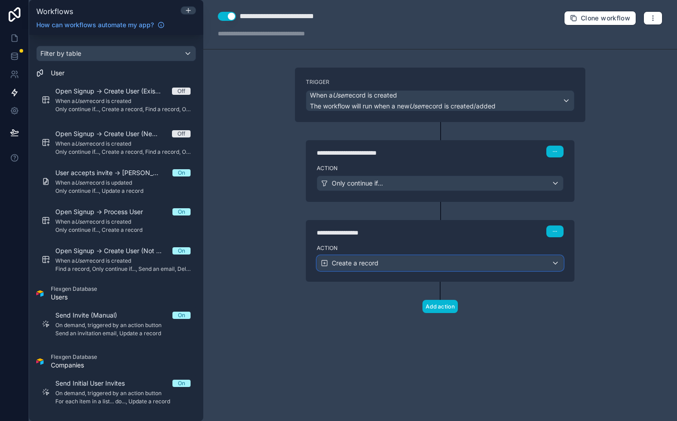
click at [355, 265] on span "Create a record" at bounding box center [355, 263] width 47 height 9
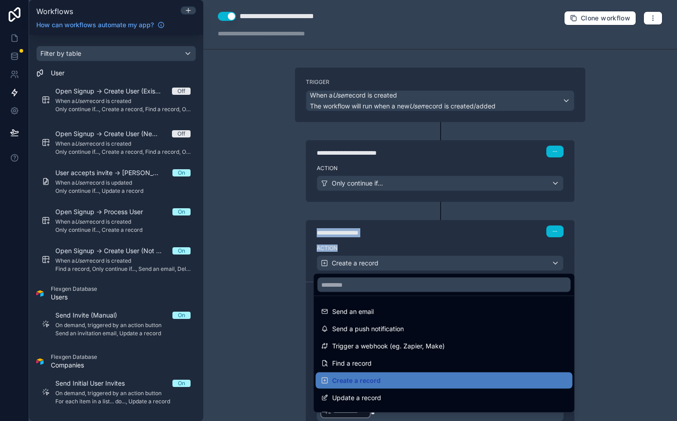
click at [355, 265] on div at bounding box center [338, 210] width 677 height 421
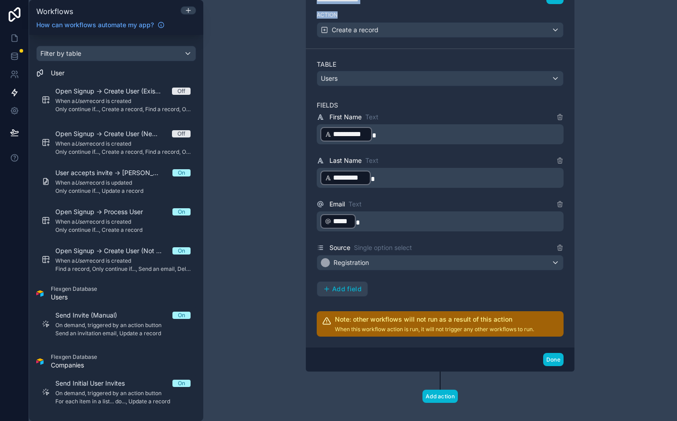
scroll to position [244, 0]
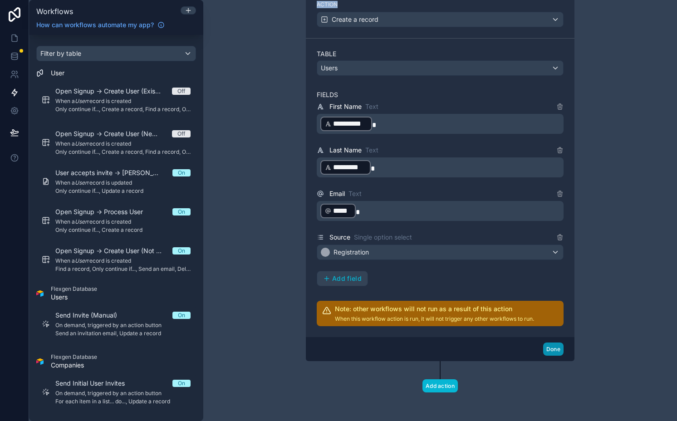
click at [546, 345] on button "Done" at bounding box center [553, 348] width 20 height 13
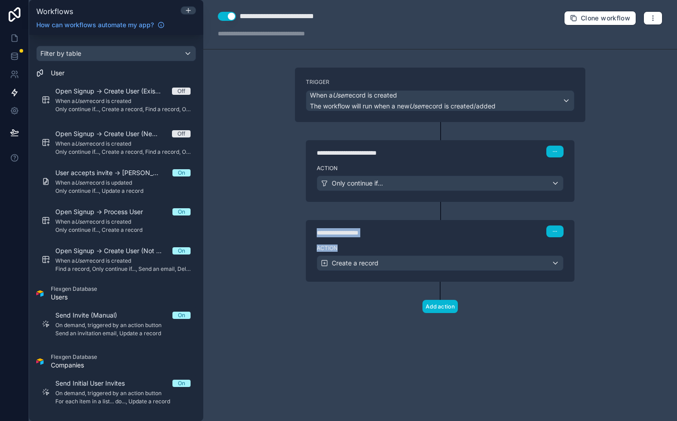
scroll to position [0, 0]
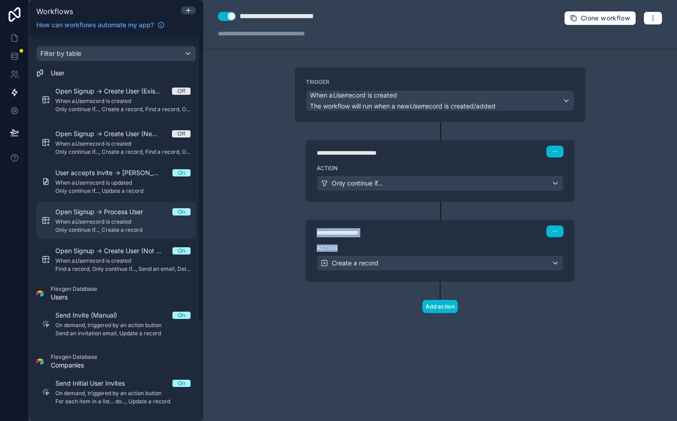
click at [95, 228] on span "Only continue if..., Create a record" at bounding box center [122, 229] width 135 height 7
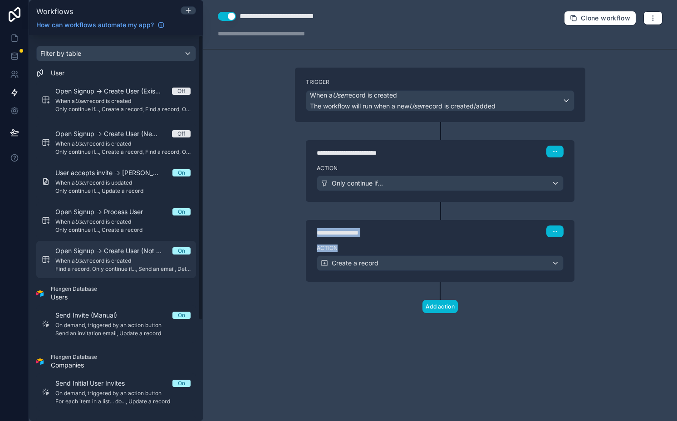
click at [96, 253] on span "Open Signup -> Create User (Not Whitelisted)" at bounding box center [113, 250] width 117 height 9
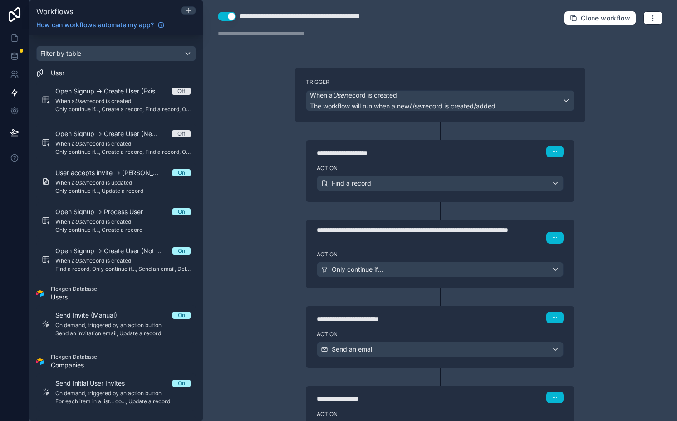
scroll to position [87, 0]
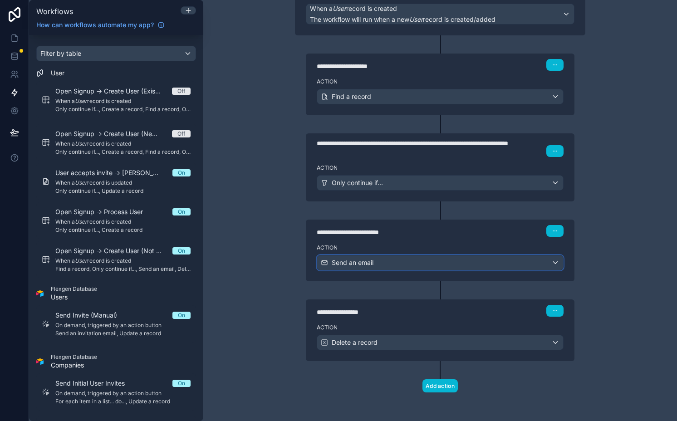
click at [390, 259] on div "Send an email" at bounding box center [440, 262] width 246 height 15
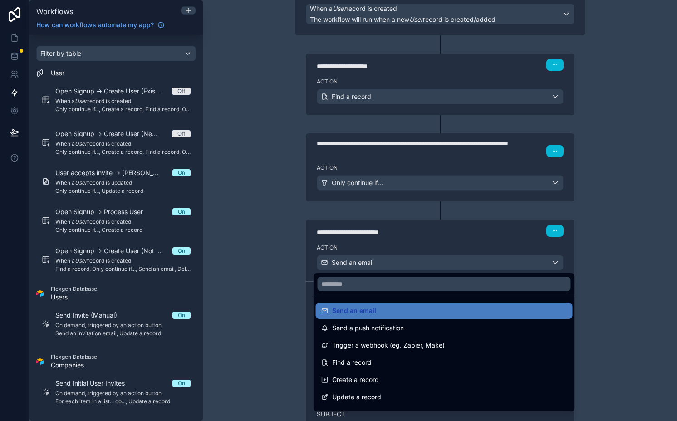
click at [390, 259] on div at bounding box center [338, 210] width 677 height 421
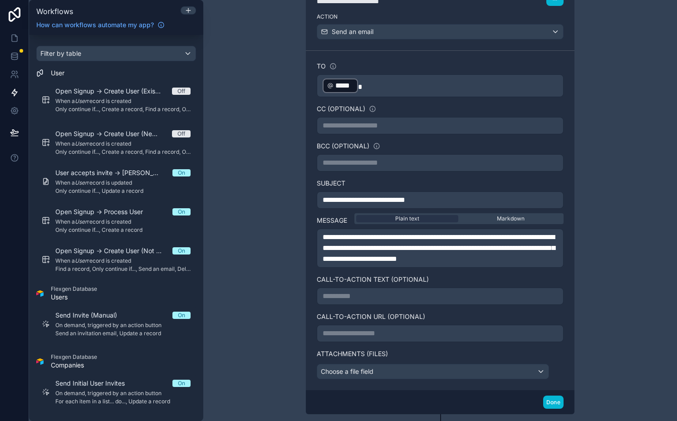
scroll to position [386, 0]
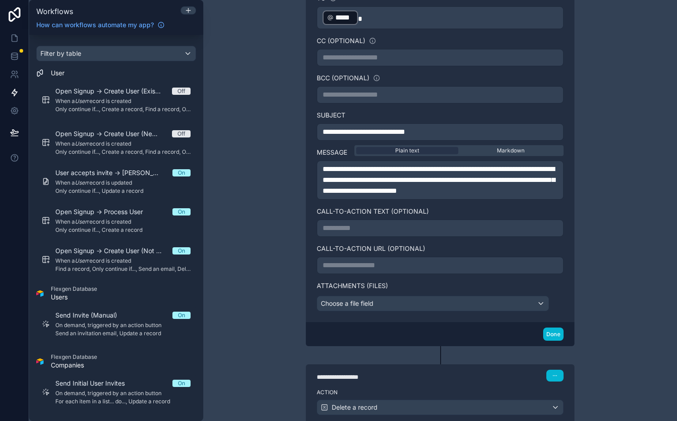
click at [548, 341] on div "Done" at bounding box center [440, 334] width 269 height 24
click at [546, 323] on div "Done" at bounding box center [440, 334] width 269 height 24
click at [546, 335] on button "Done" at bounding box center [553, 334] width 20 height 13
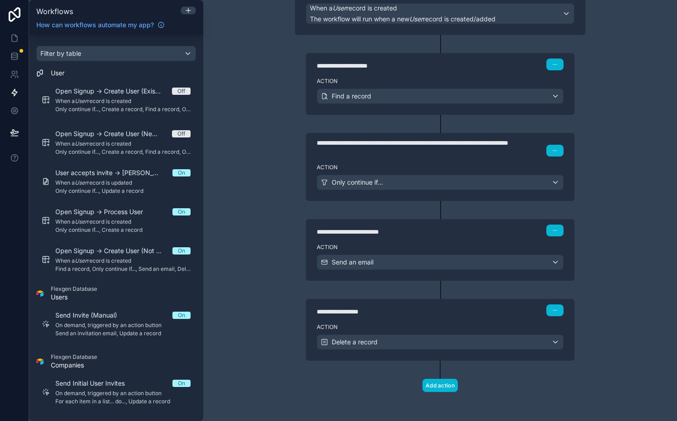
scroll to position [87, 0]
click at [346, 338] on span "Delete a record" at bounding box center [355, 342] width 46 height 9
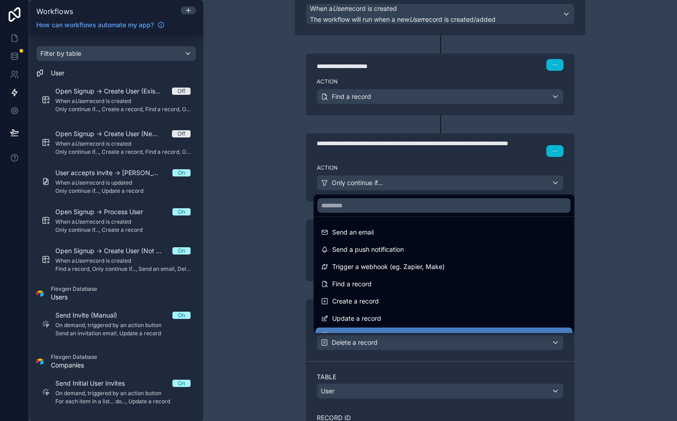
click at [346, 338] on div at bounding box center [338, 210] width 677 height 421
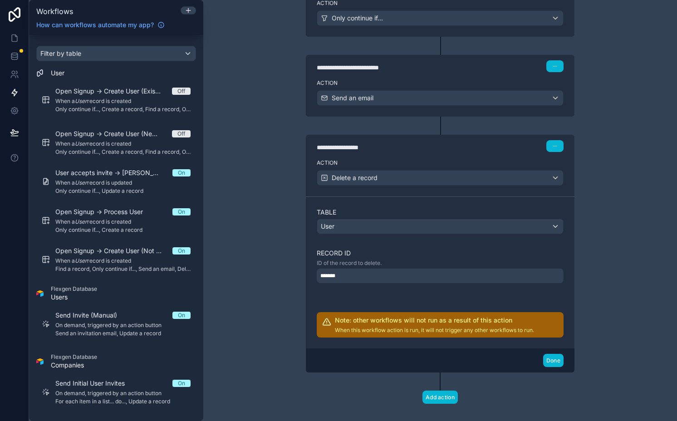
scroll to position [263, 0]
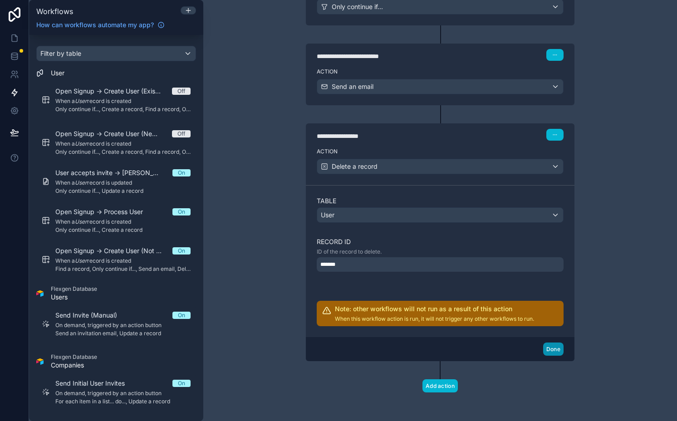
click at [550, 348] on button "Done" at bounding box center [553, 348] width 20 height 13
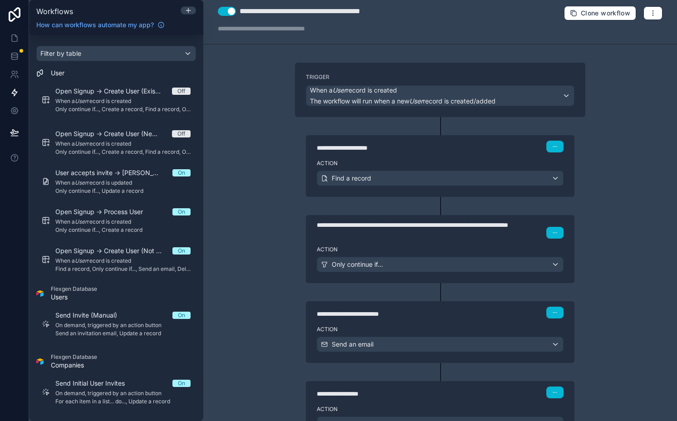
scroll to position [0, 0]
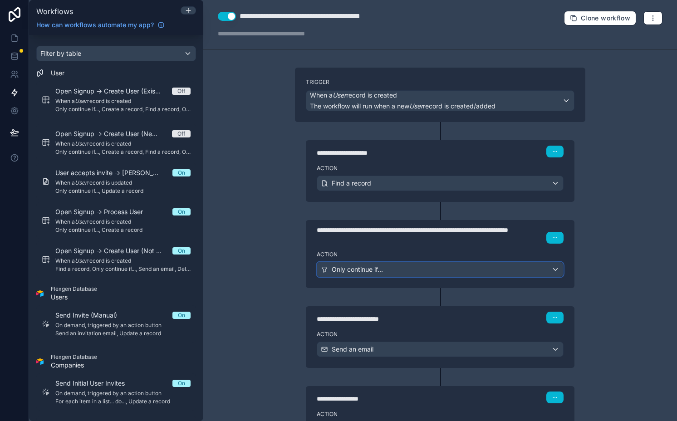
click at [375, 269] on span "Only continue if..." at bounding box center [357, 269] width 51 height 9
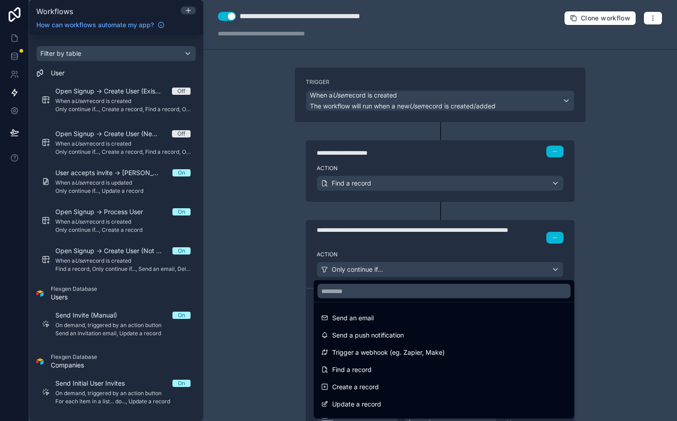
click at [375, 269] on div at bounding box center [338, 210] width 677 height 421
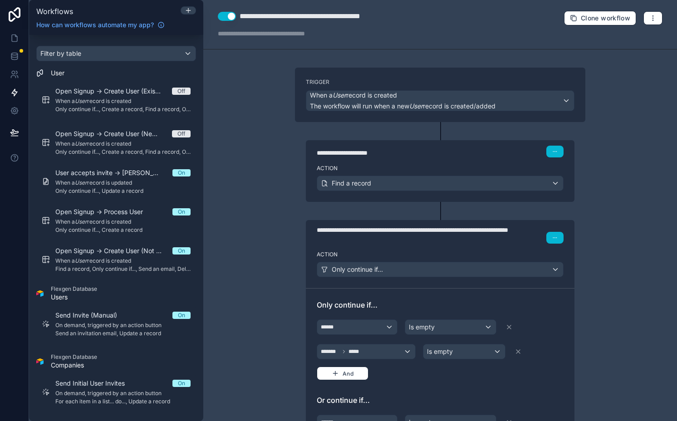
scroll to position [201, 0]
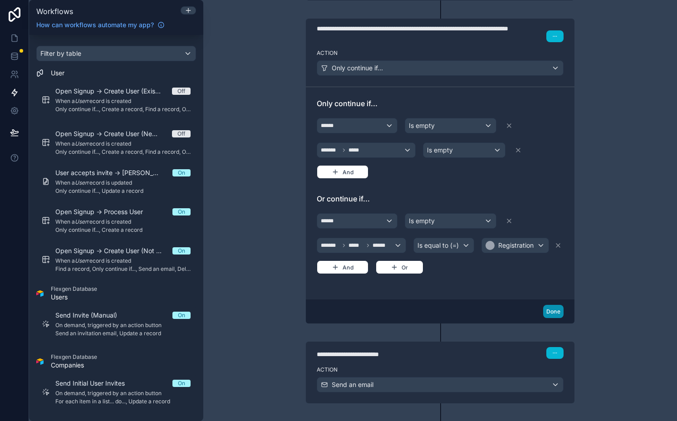
click at [544, 308] on button "Done" at bounding box center [553, 311] width 20 height 13
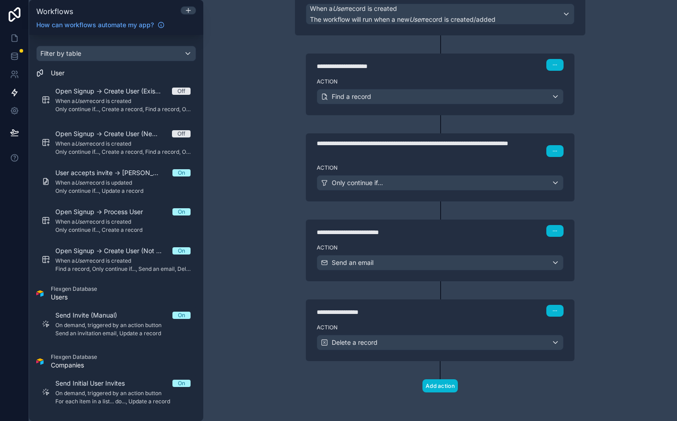
scroll to position [0, 0]
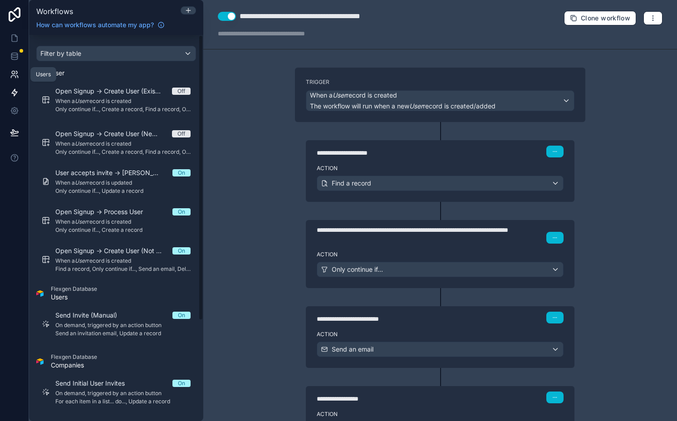
click at [21, 69] on link at bounding box center [14, 74] width 29 height 18
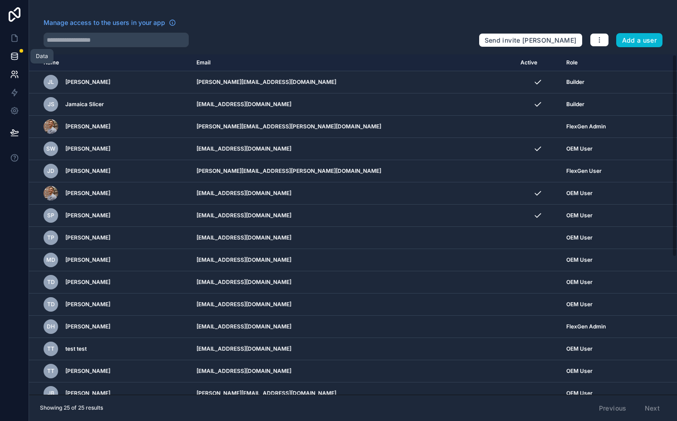
click at [10, 55] on icon at bounding box center [14, 56] width 9 height 9
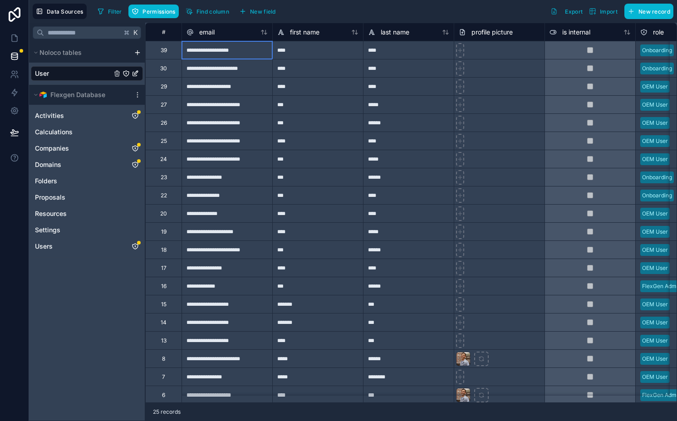
click at [241, 49] on div "**********" at bounding box center [226, 50] width 91 height 18
click at [17, 128] on icon at bounding box center [14, 132] width 9 height 9
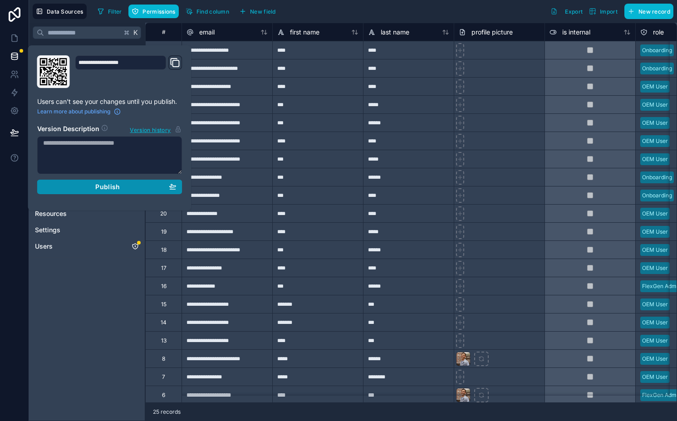
click at [103, 187] on span "Publish" at bounding box center [107, 187] width 24 height 8
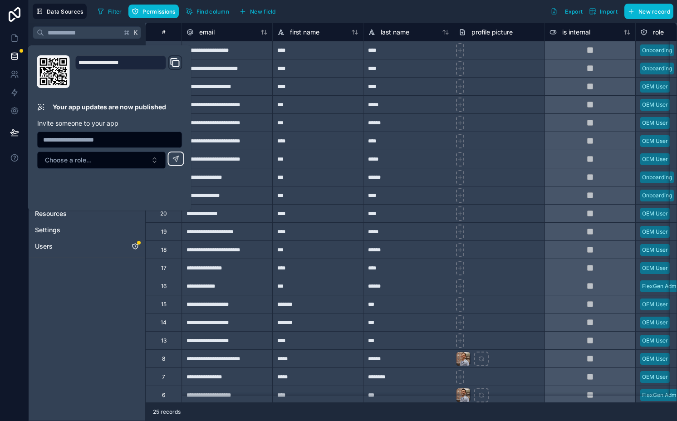
click at [101, 300] on div "K Noloco tables User Flexgen Database Activities Calculations Companies Domains…" at bounding box center [87, 222] width 116 height 398
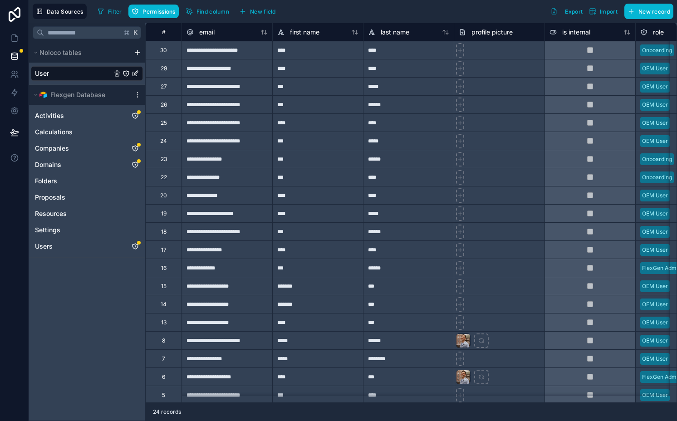
click at [89, 77] on div "User" at bounding box center [87, 73] width 112 height 15
click at [19, 71] on icon at bounding box center [14, 74] width 9 height 9
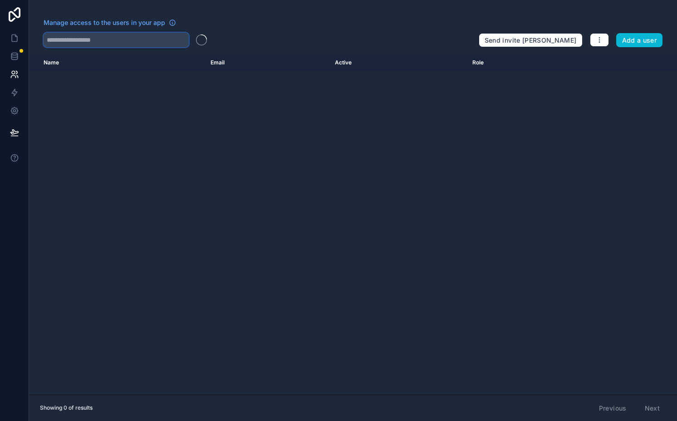
click at [144, 39] on input "text" at bounding box center [116, 40] width 145 height 15
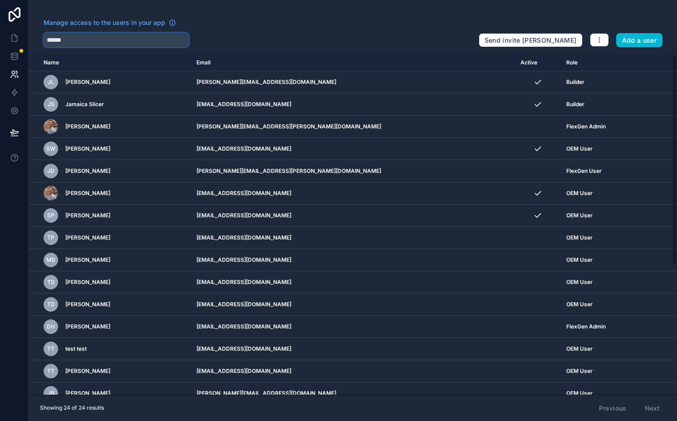
type input "*******"
type input "*****"
click at [21, 40] on link at bounding box center [14, 38] width 29 height 18
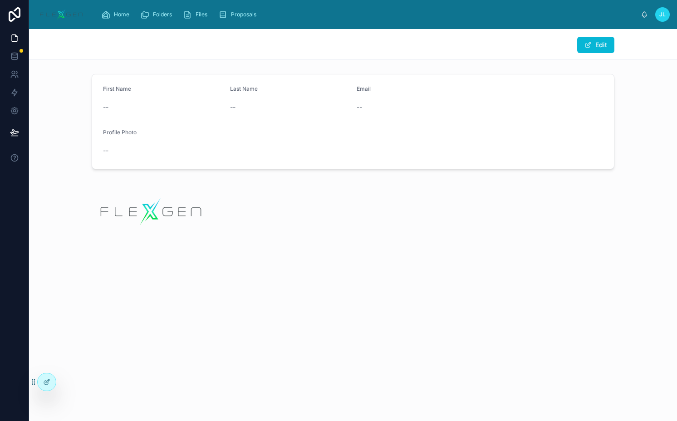
click at [335, 106] on div "--" at bounding box center [290, 107] width 120 height 9
